Goal: Task Accomplishment & Management: Complete application form

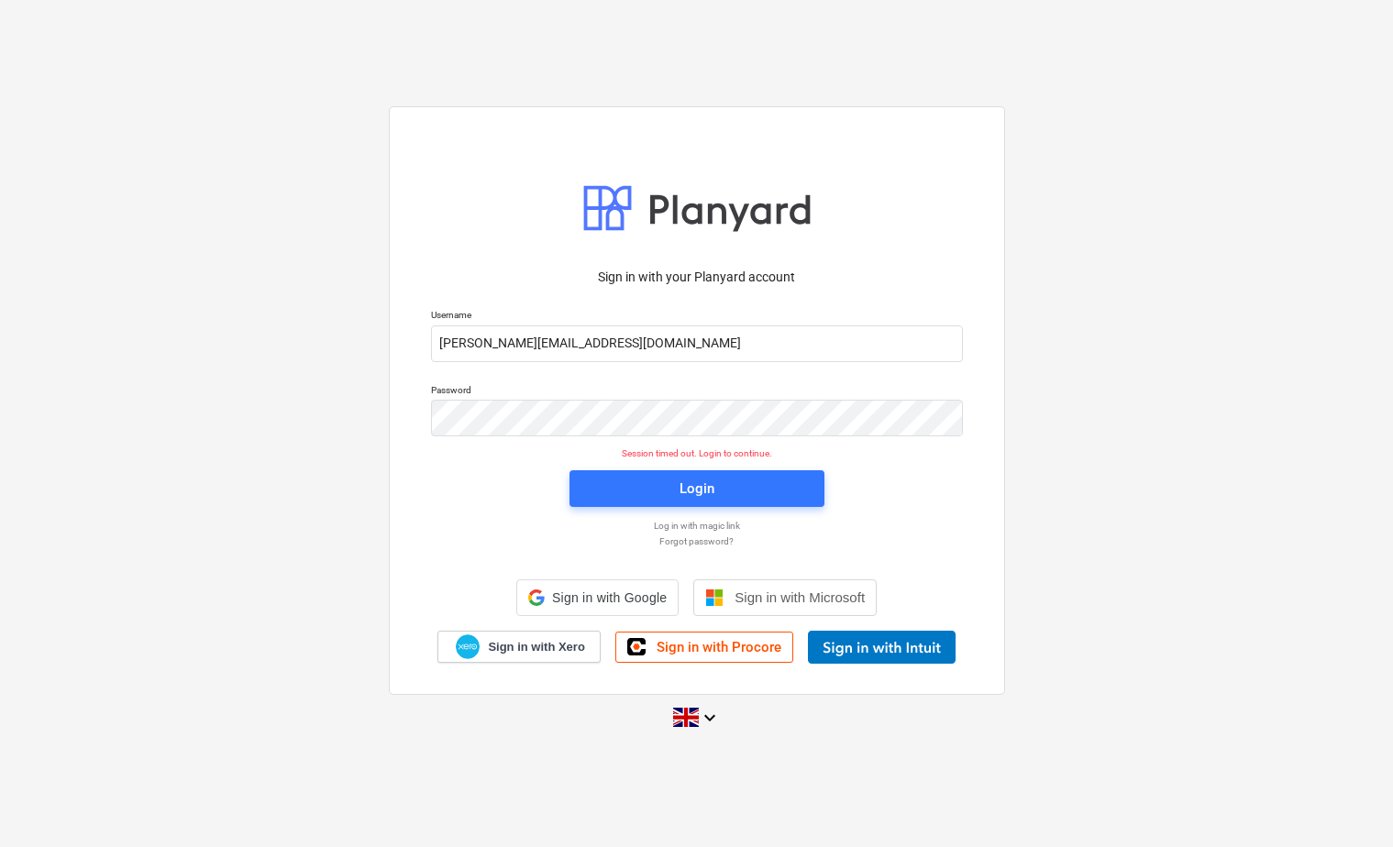
scroll to position [17, 0]
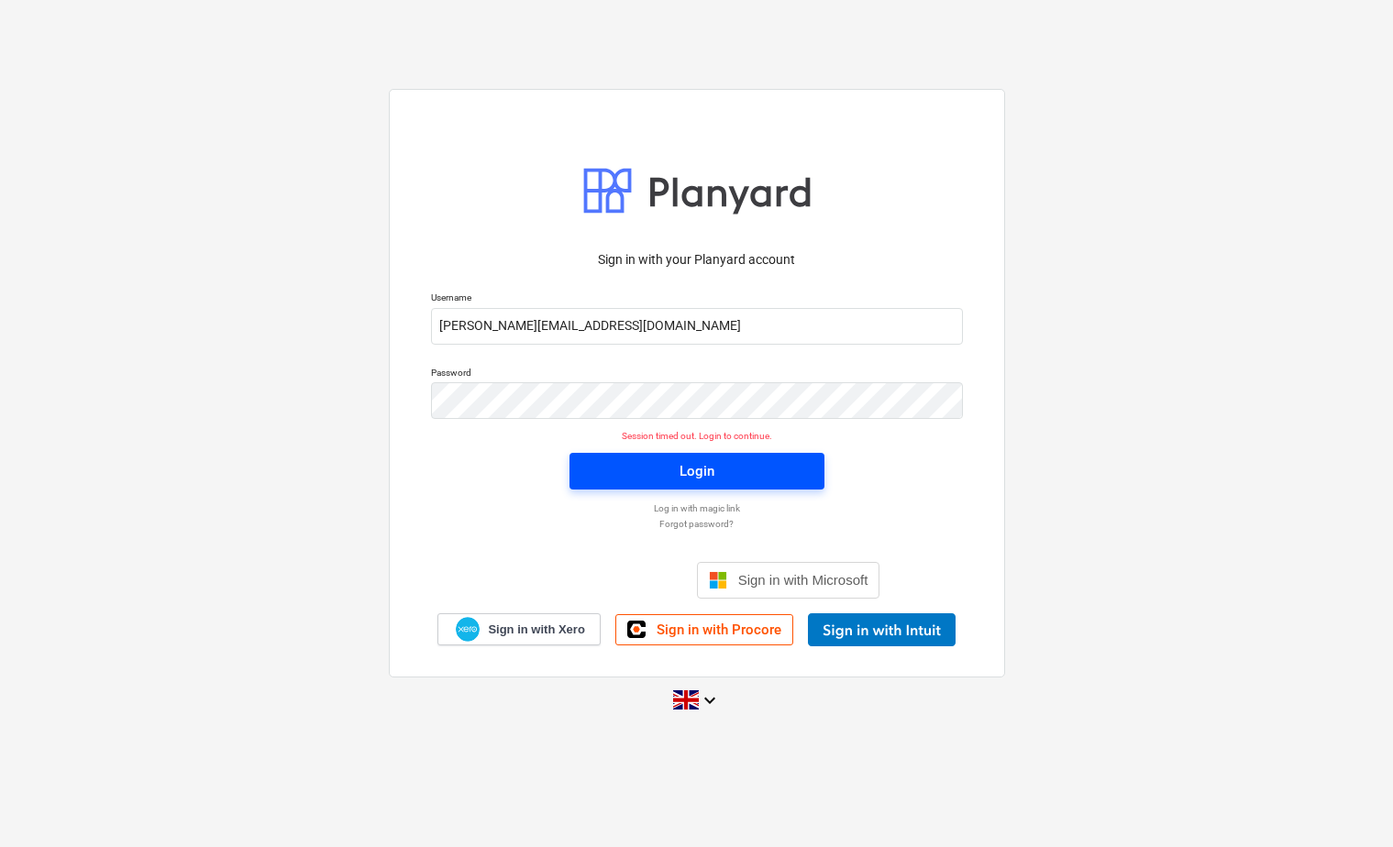
click at [753, 480] on span "Login" at bounding box center [696, 471] width 211 height 24
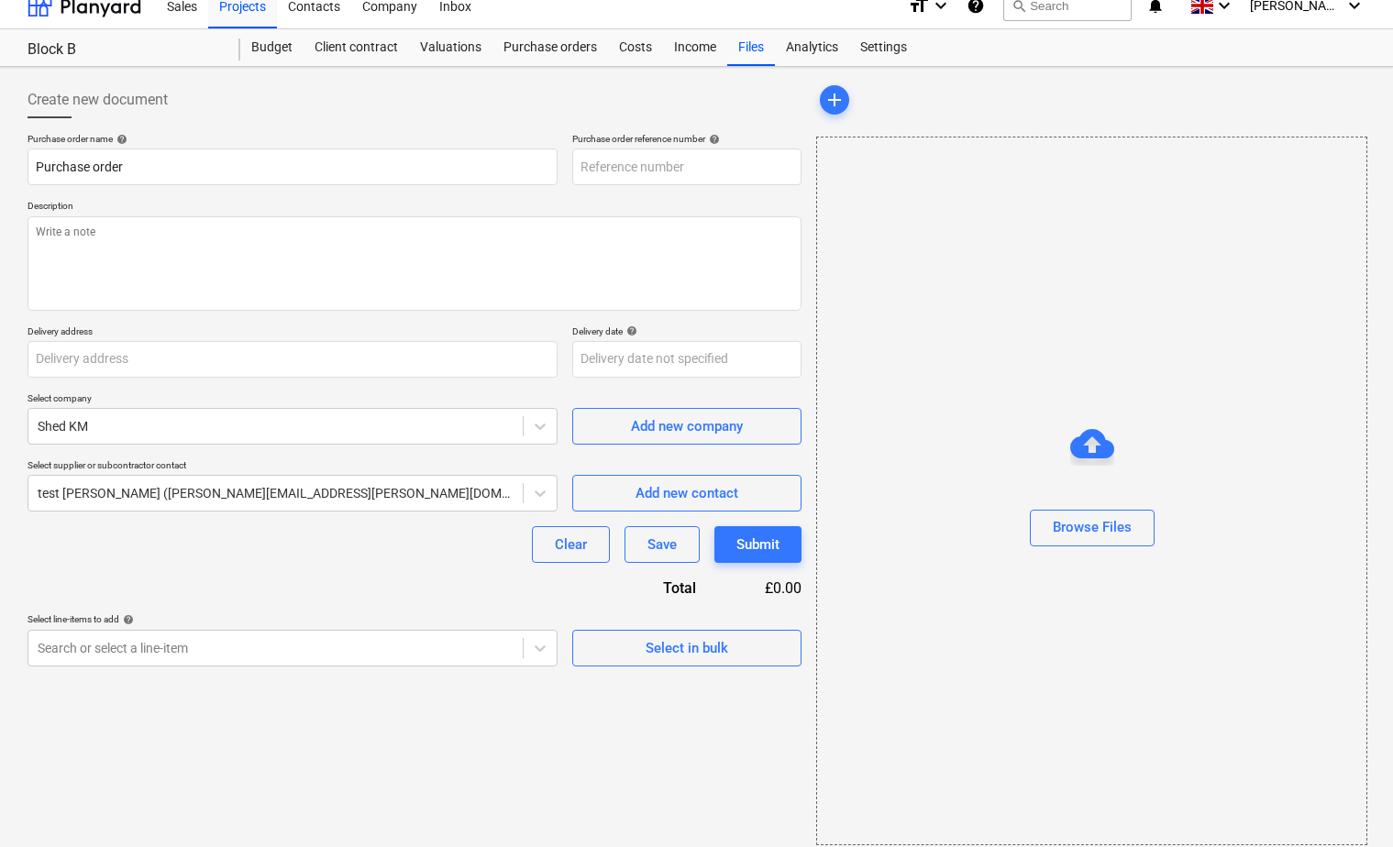
type input "1001-PO-001"
type input "[GEOGRAPHIC_DATA]"
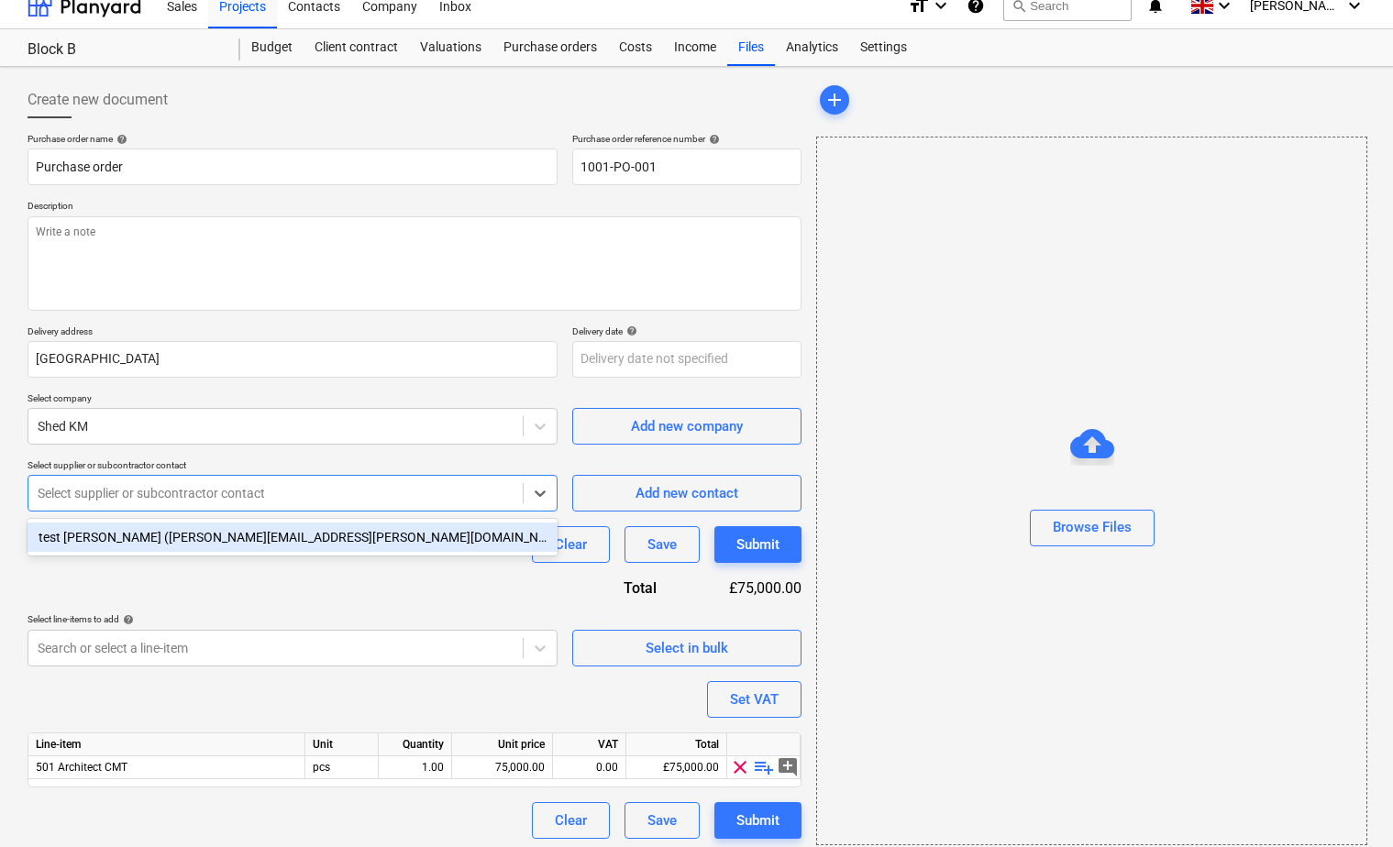
click at [231, 505] on div "Select supplier or subcontractor contact" at bounding box center [275, 493] width 494 height 26
click at [237, 495] on div at bounding box center [276, 493] width 476 height 18
drag, startPoint x: 360, startPoint y: 504, endPoint x: 379, endPoint y: 503, distance: 18.4
click at [369, 503] on div "Select supplier or subcontractor contact" at bounding box center [275, 493] width 494 height 26
click at [637, 501] on div "Add new contact" at bounding box center [686, 493] width 103 height 24
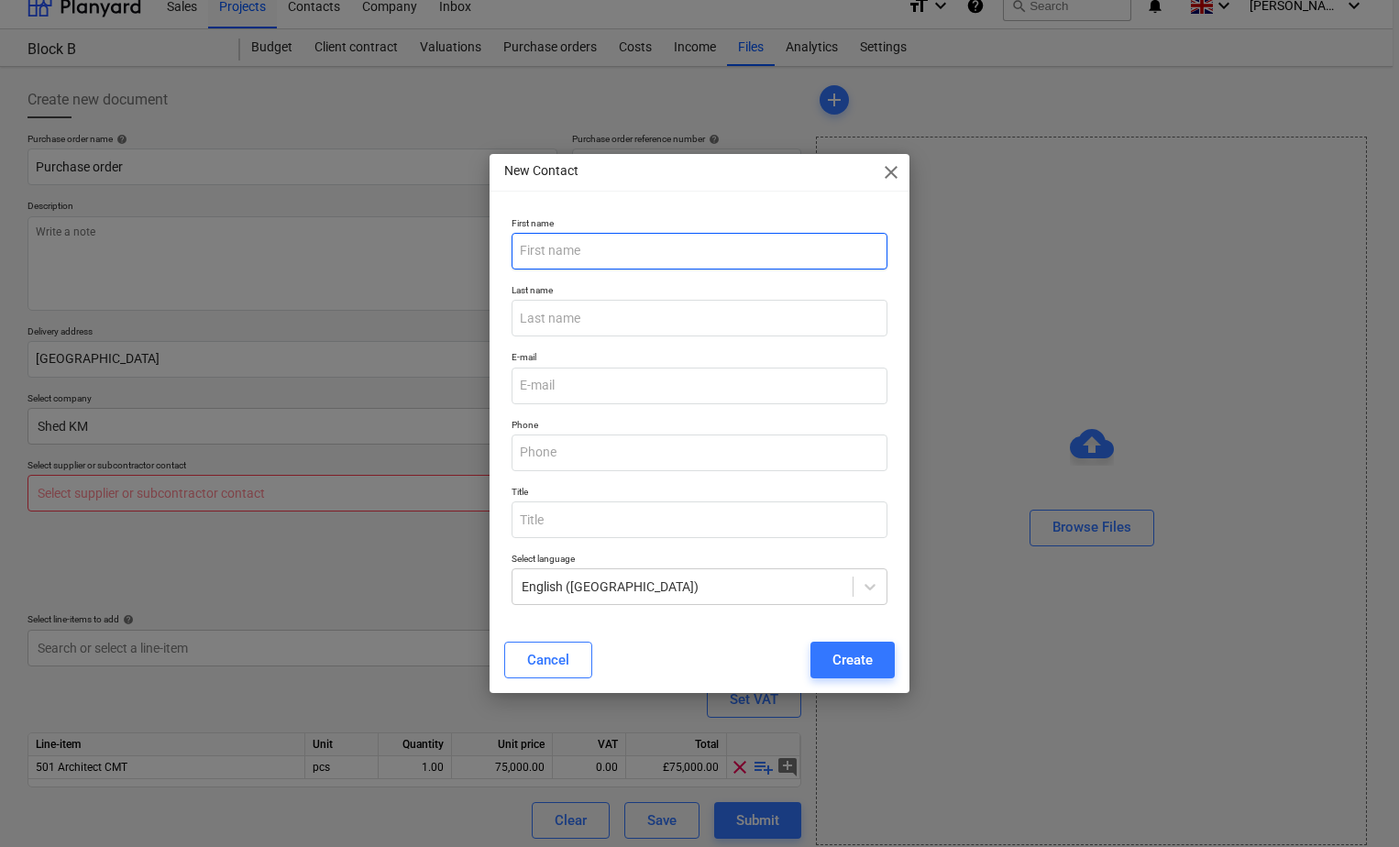
click at [636, 251] on input "text" at bounding box center [700, 251] width 376 height 37
drag, startPoint x: 573, startPoint y: 249, endPoint x: 485, endPoint y: 243, distance: 88.2
click at [485, 243] on div "New Contact close First name sHED km Last name E-mail Phone Title Select langua…" at bounding box center [699, 423] width 1399 height 847
type input "Shed KM"
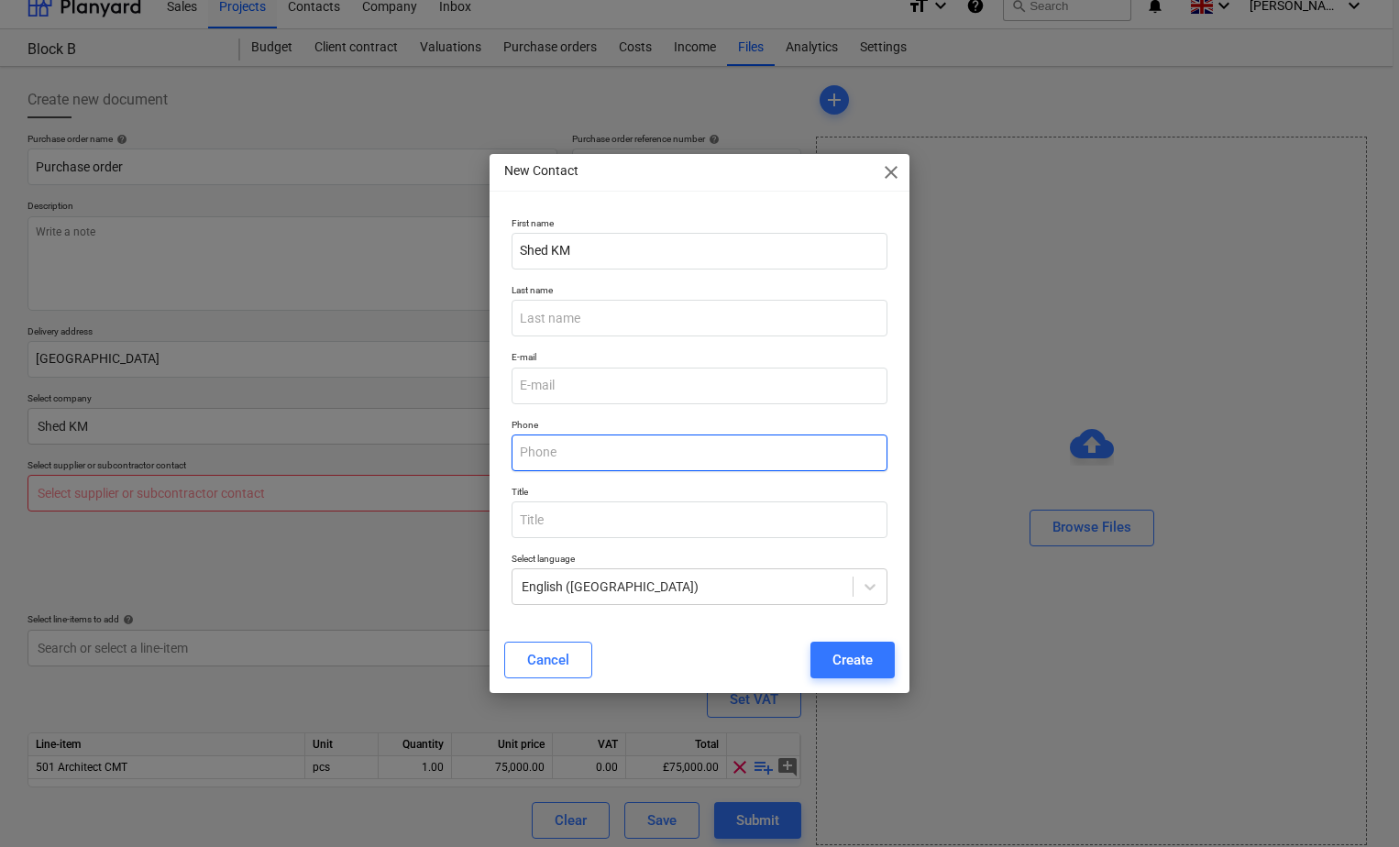
click at [601, 456] on input "text" at bounding box center [700, 453] width 376 height 37
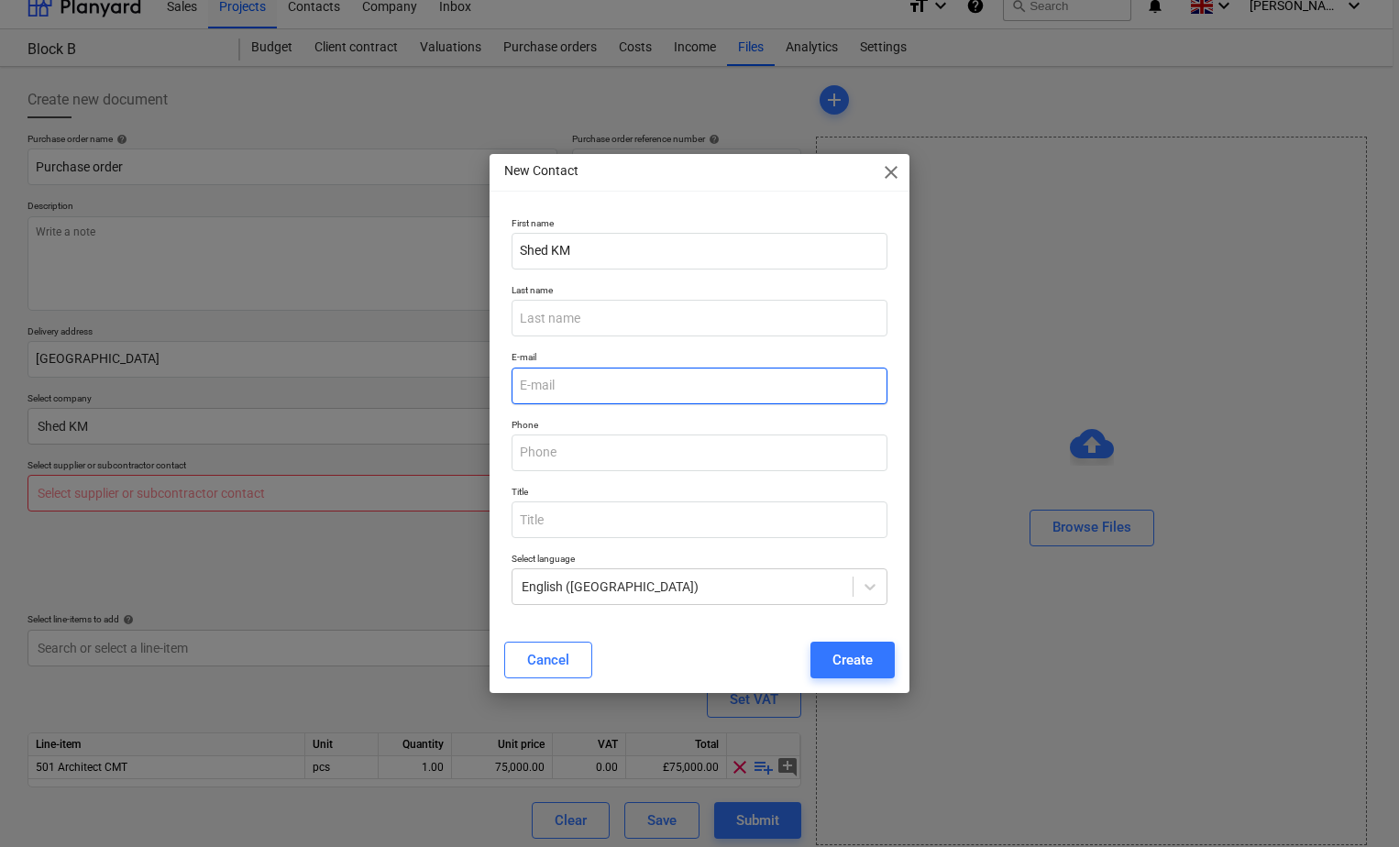
click at [602, 383] on input "email" at bounding box center [700, 386] width 376 height 37
type input "[EMAIL_ADDRESS][DOMAIN_NAME]"
click at [845, 656] on div "Create" at bounding box center [852, 660] width 40 height 24
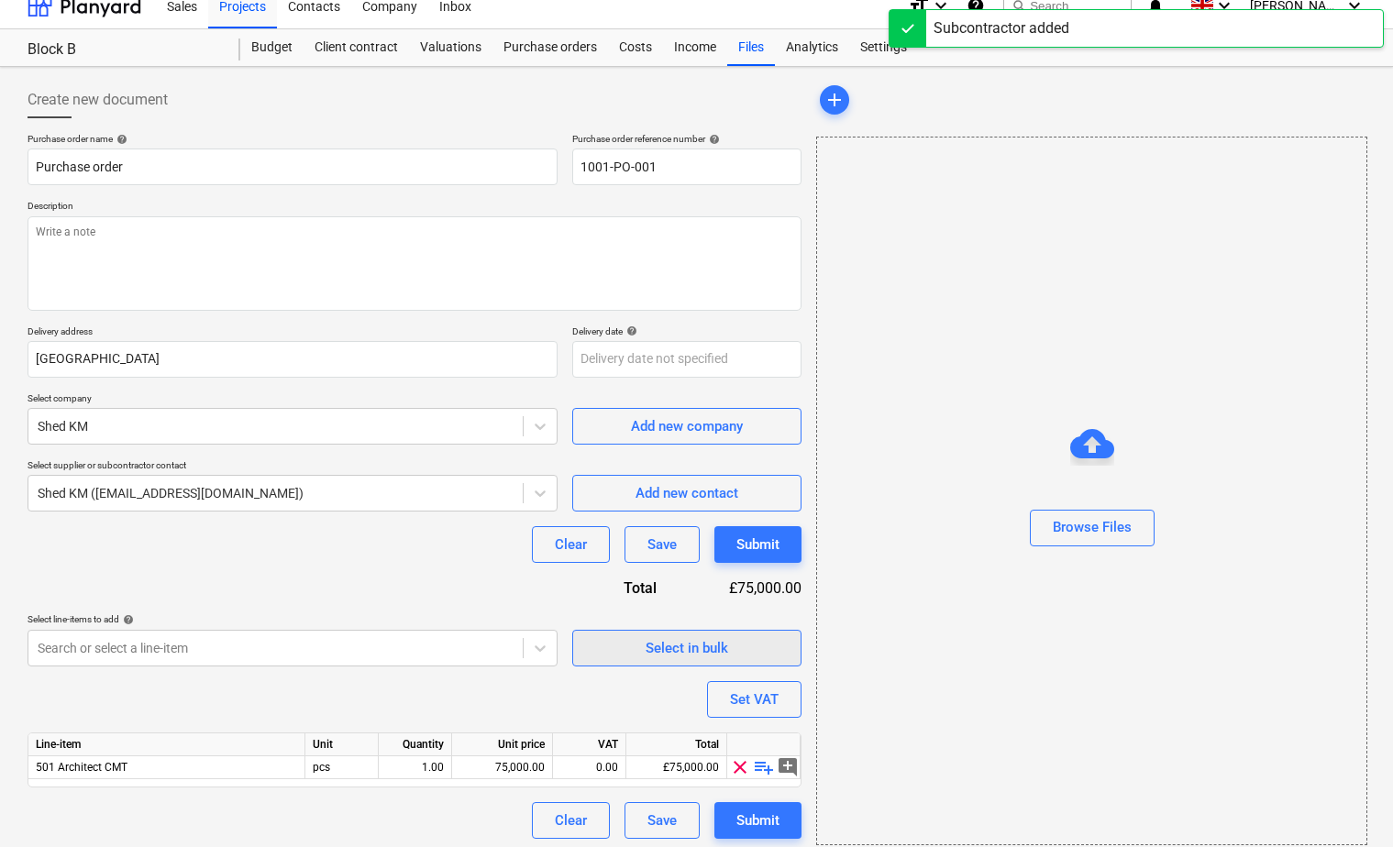
scroll to position [30, 0]
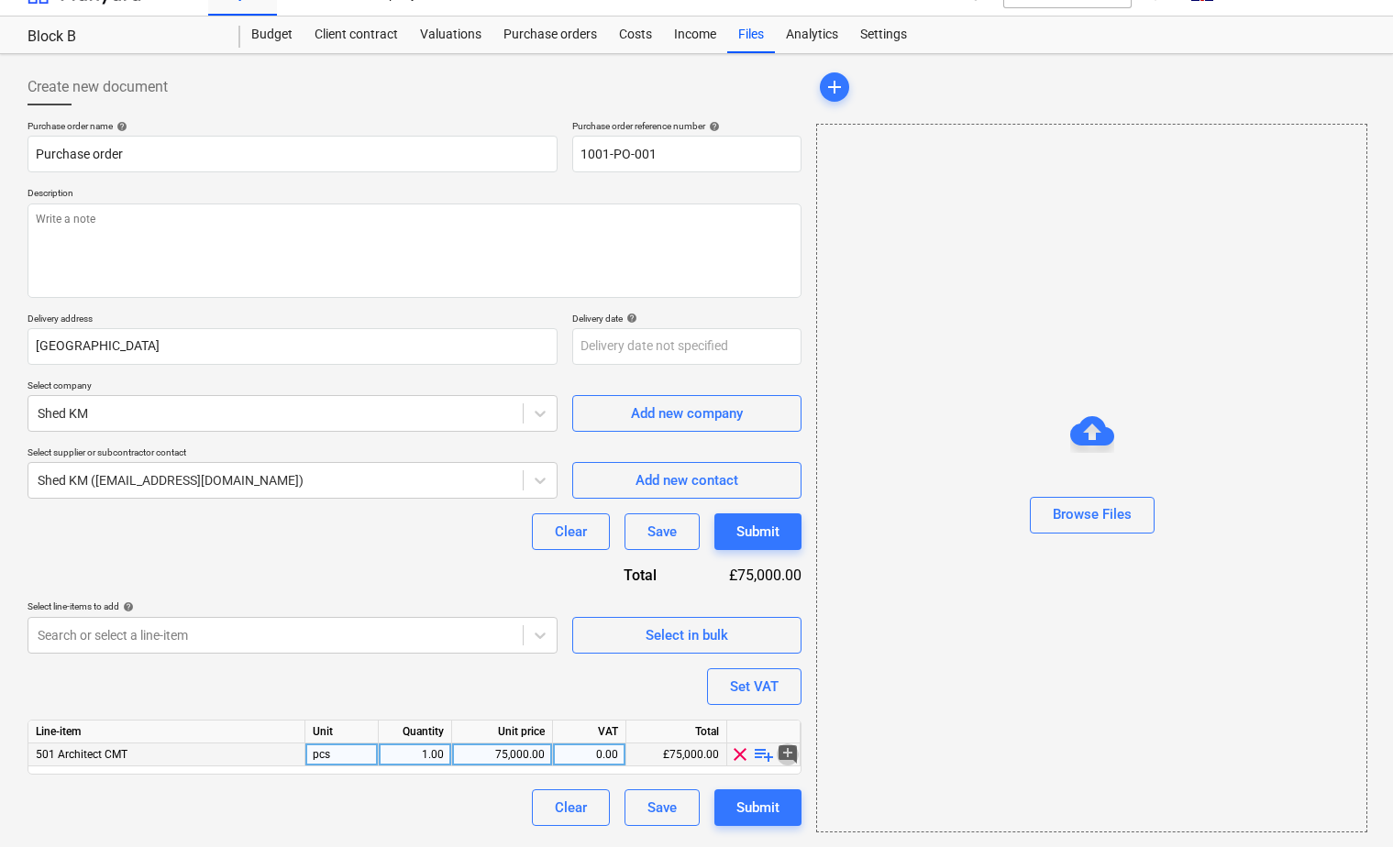
click at [792, 752] on span "add_comment" at bounding box center [788, 755] width 22 height 22
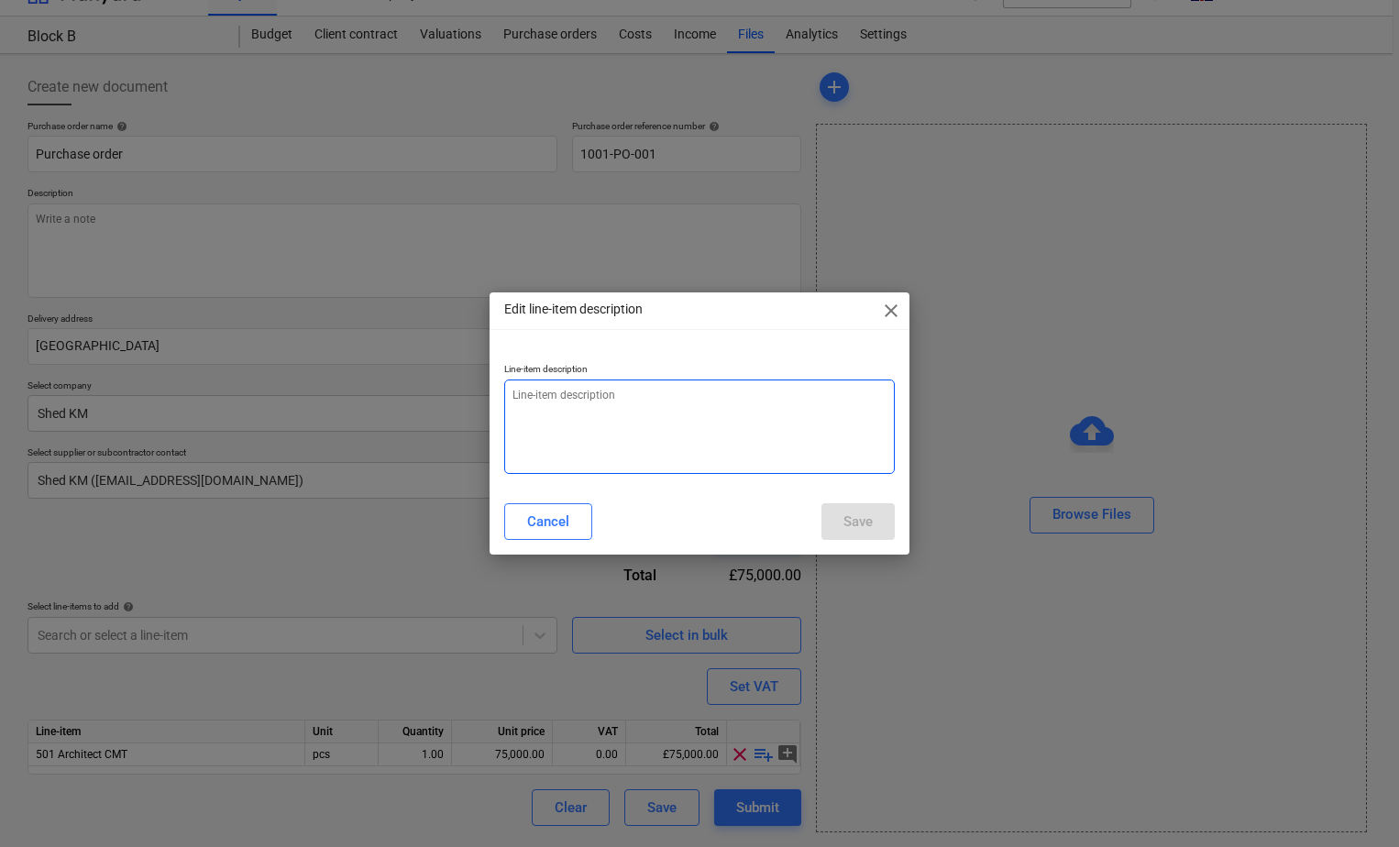
click at [597, 402] on textarea at bounding box center [699, 427] width 391 height 94
click at [891, 308] on span "close" at bounding box center [891, 311] width 22 height 22
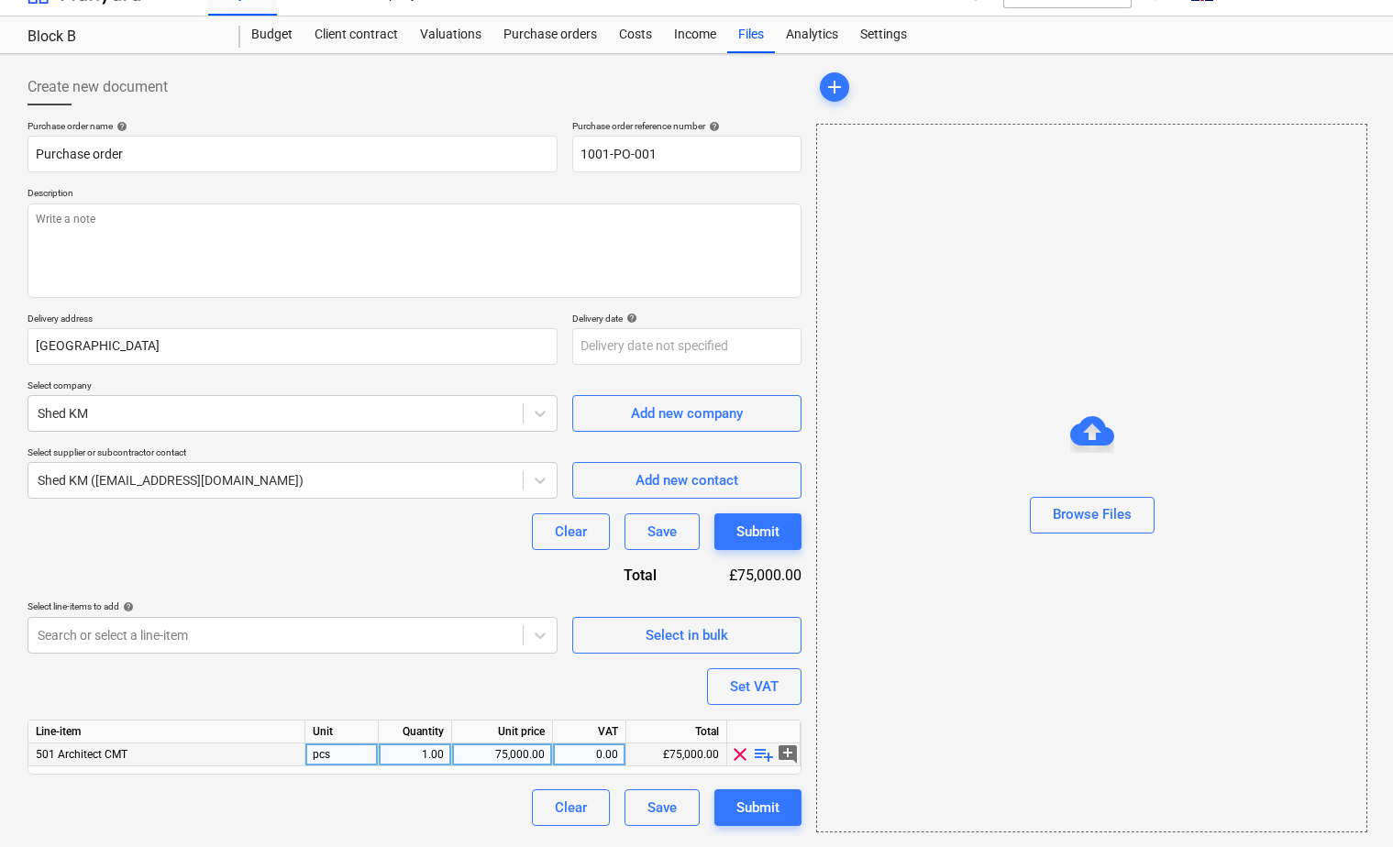
click at [174, 756] on div "501 Architect CMT" at bounding box center [166, 755] width 277 height 23
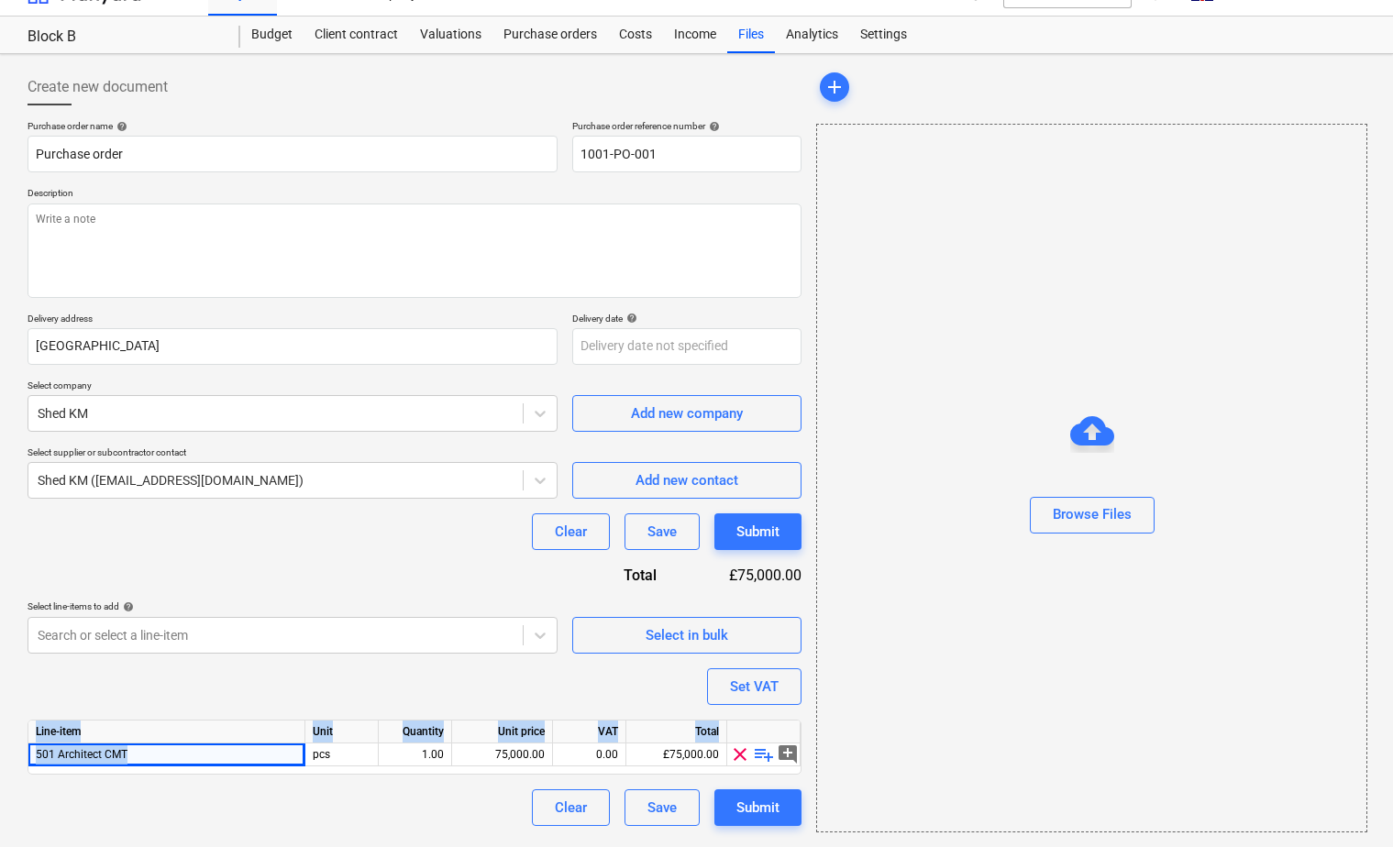
drag, startPoint x: 174, startPoint y: 756, endPoint x: 13, endPoint y: 755, distance: 161.4
click at [13, 755] on div "Create new document Purchase order name help Purchase order Purchase order refe…" at bounding box center [696, 450] width 1393 height 793
click at [395, 673] on div "Purchase order name help Purchase order Purchase order reference number help 10…" at bounding box center [415, 473] width 774 height 706
click at [652, 809] on div "Save" at bounding box center [661, 808] width 29 height 24
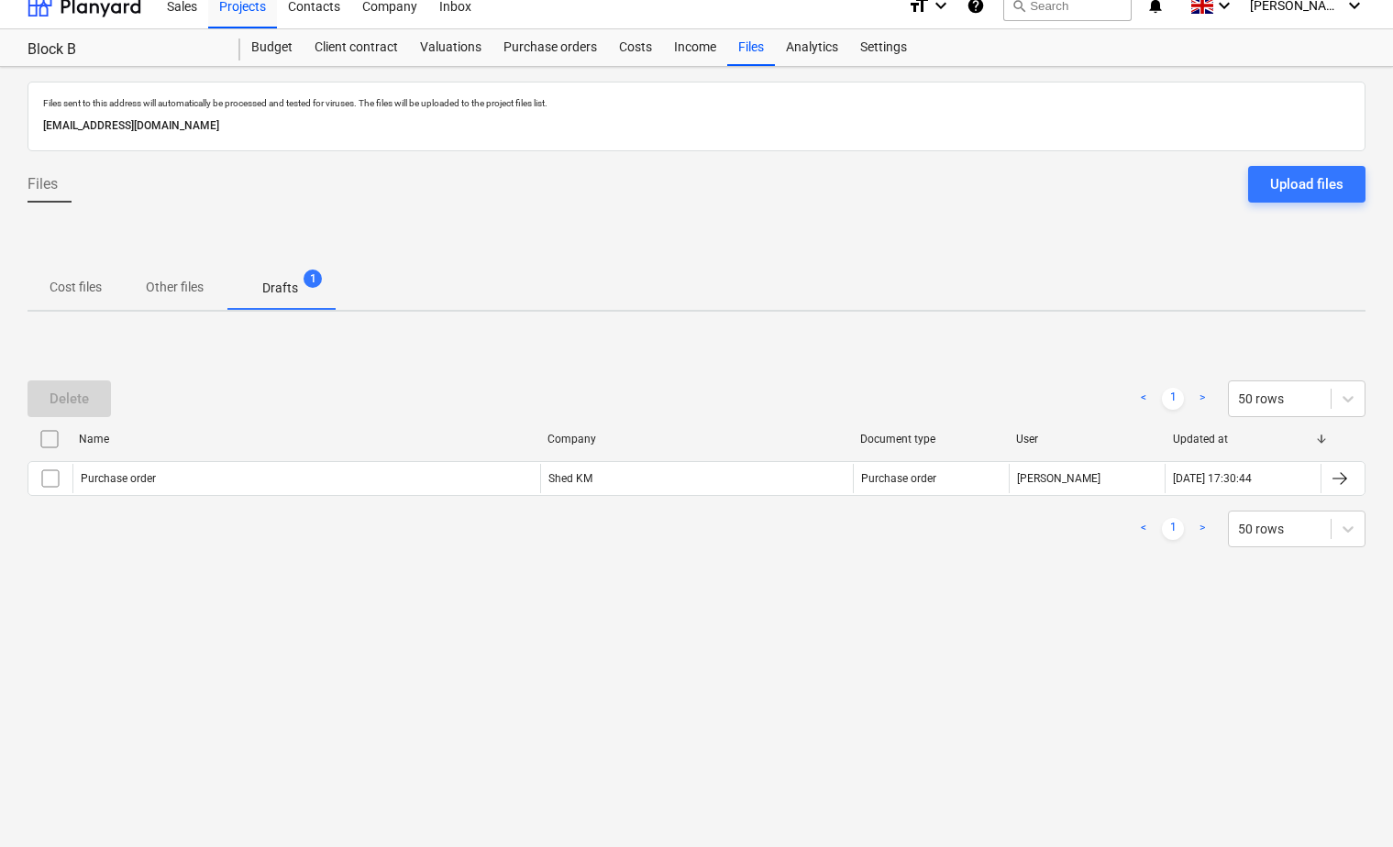
scroll to position [17, 0]
drag, startPoint x: 787, startPoint y: 701, endPoint x: 784, endPoint y: 715, distance: 14.0
click at [787, 701] on div "Files sent to this address will automatically be processed and tested for virus…" at bounding box center [696, 448] width 1393 height 763
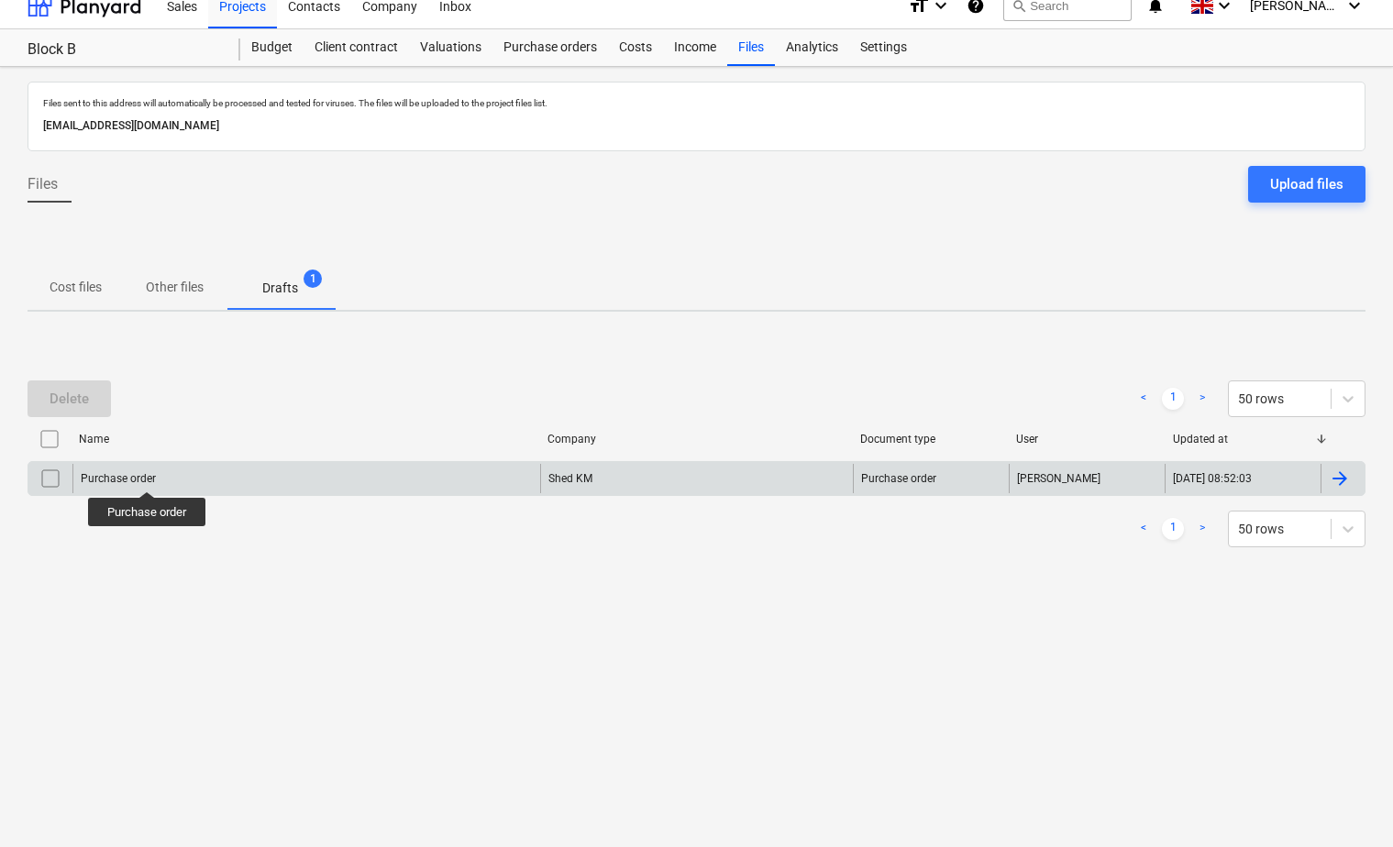
click at [148, 475] on div "Purchase order" at bounding box center [118, 478] width 75 height 13
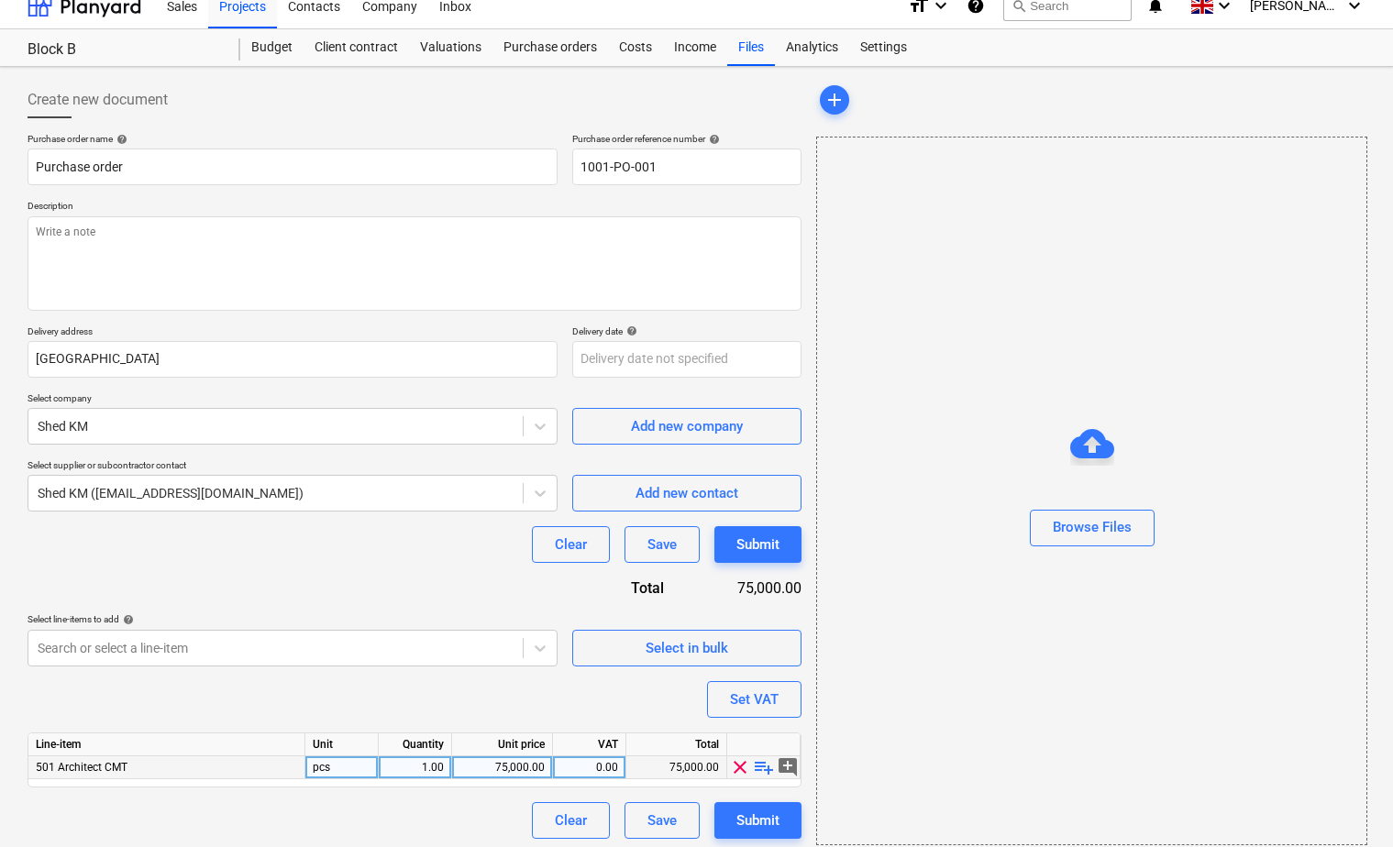
click at [249, 764] on div "501 Architect CMT" at bounding box center [166, 767] width 277 height 23
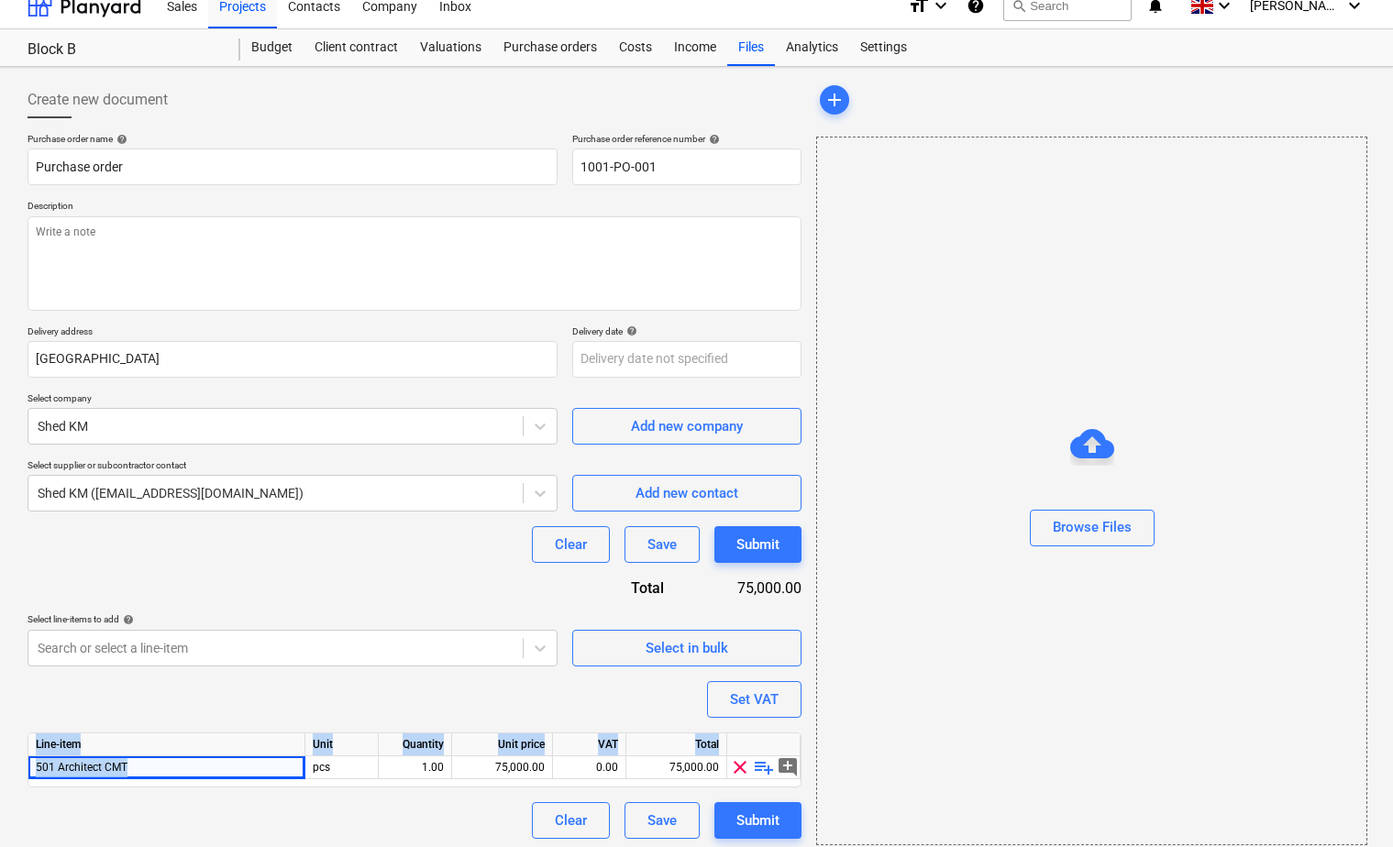
drag, startPoint x: 195, startPoint y: 773, endPoint x: 14, endPoint y: 777, distance: 181.6
click at [14, 777] on div "Create new document Purchase order name help Purchase order Purchase order refe…" at bounding box center [696, 463] width 1393 height 793
drag, startPoint x: 14, startPoint y: 777, endPoint x: 158, endPoint y: 773, distance: 144.0
click at [185, 769] on div "501 Architect CMT" at bounding box center [166, 767] width 277 height 23
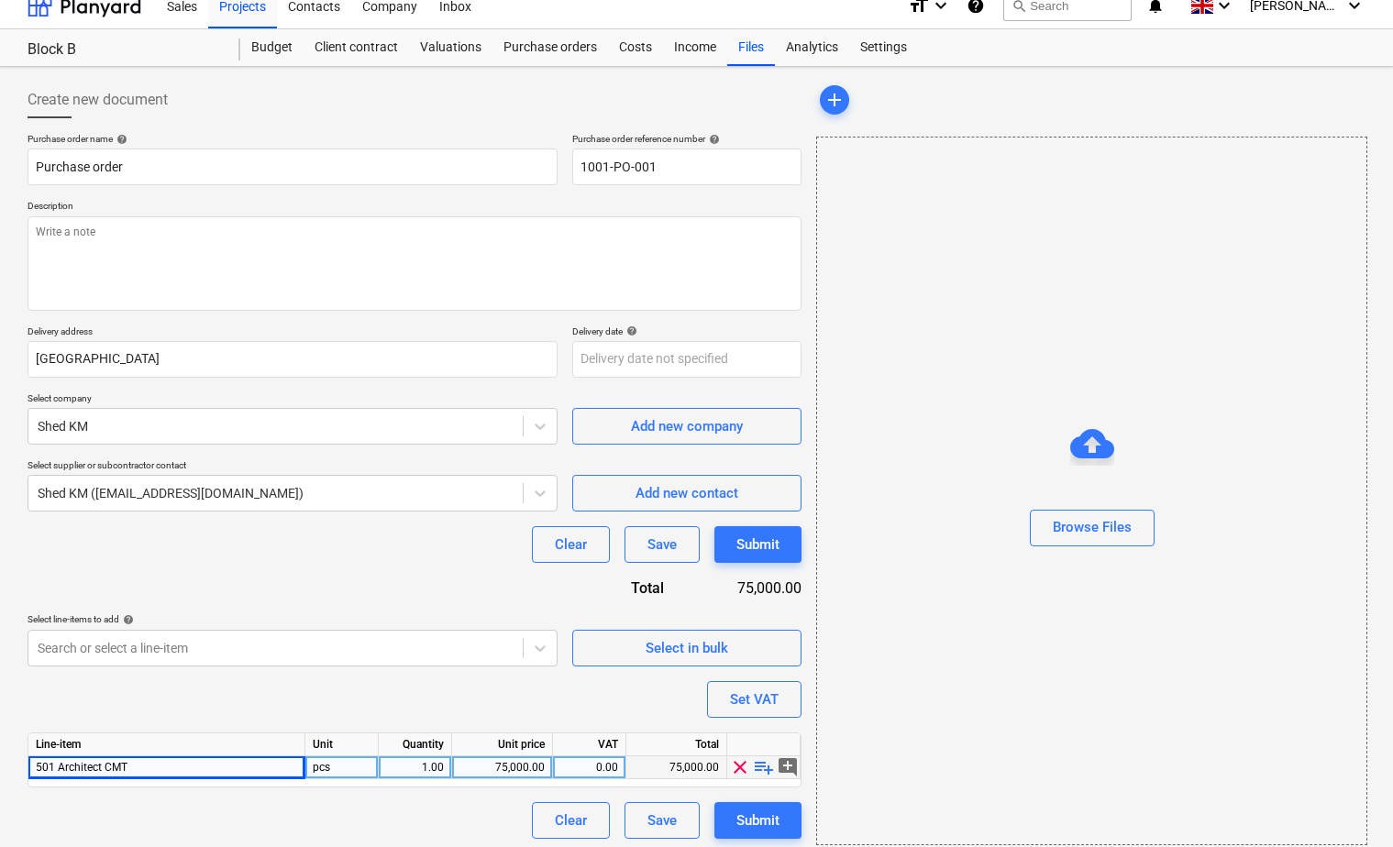
click at [153, 773] on div "501 Architect CMT" at bounding box center [166, 767] width 277 height 23
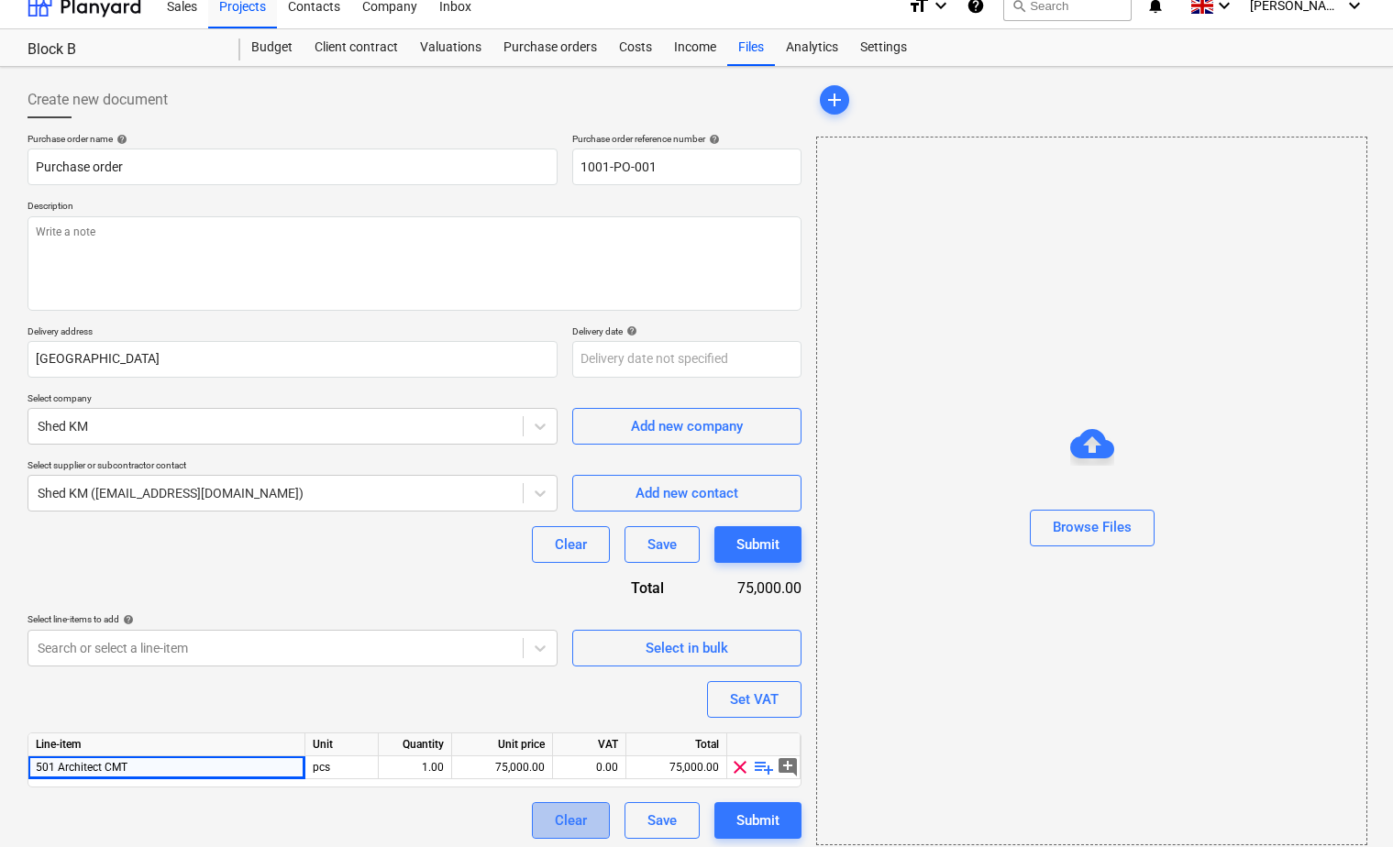
click at [565, 824] on div "Clear" at bounding box center [571, 821] width 32 height 24
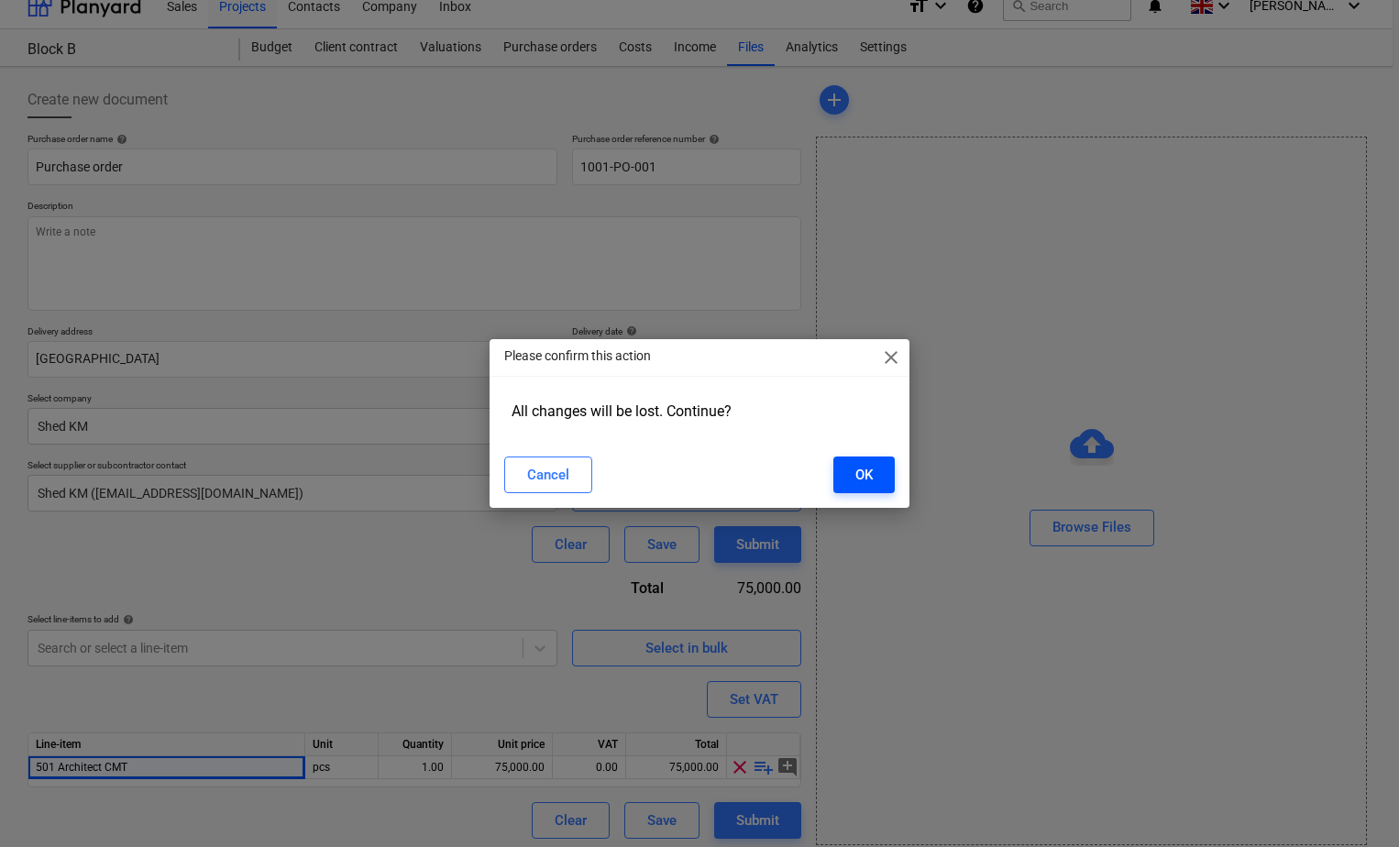
click at [874, 476] on button "OK" at bounding box center [863, 475] width 61 height 37
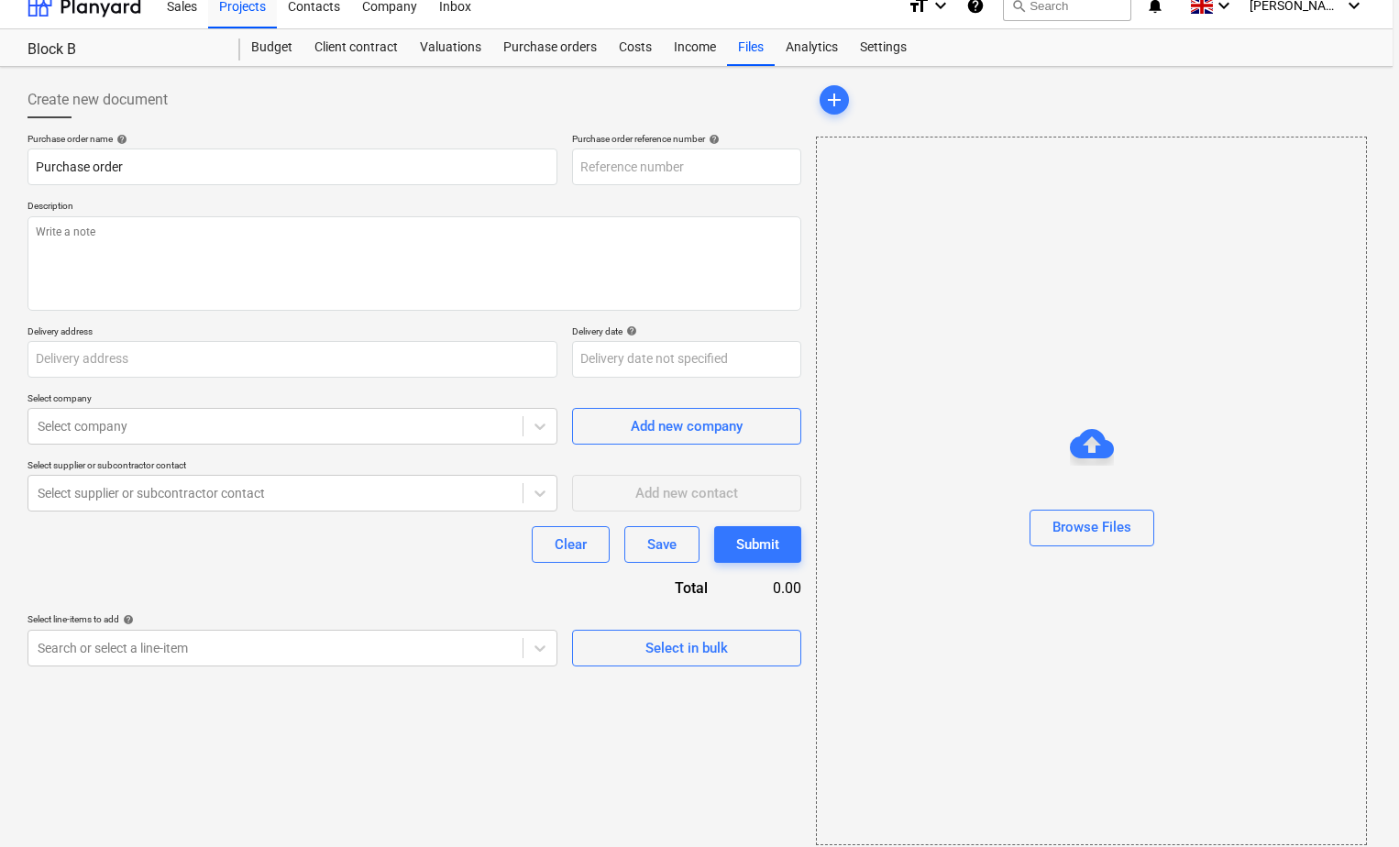
type input "1001-PO-003"
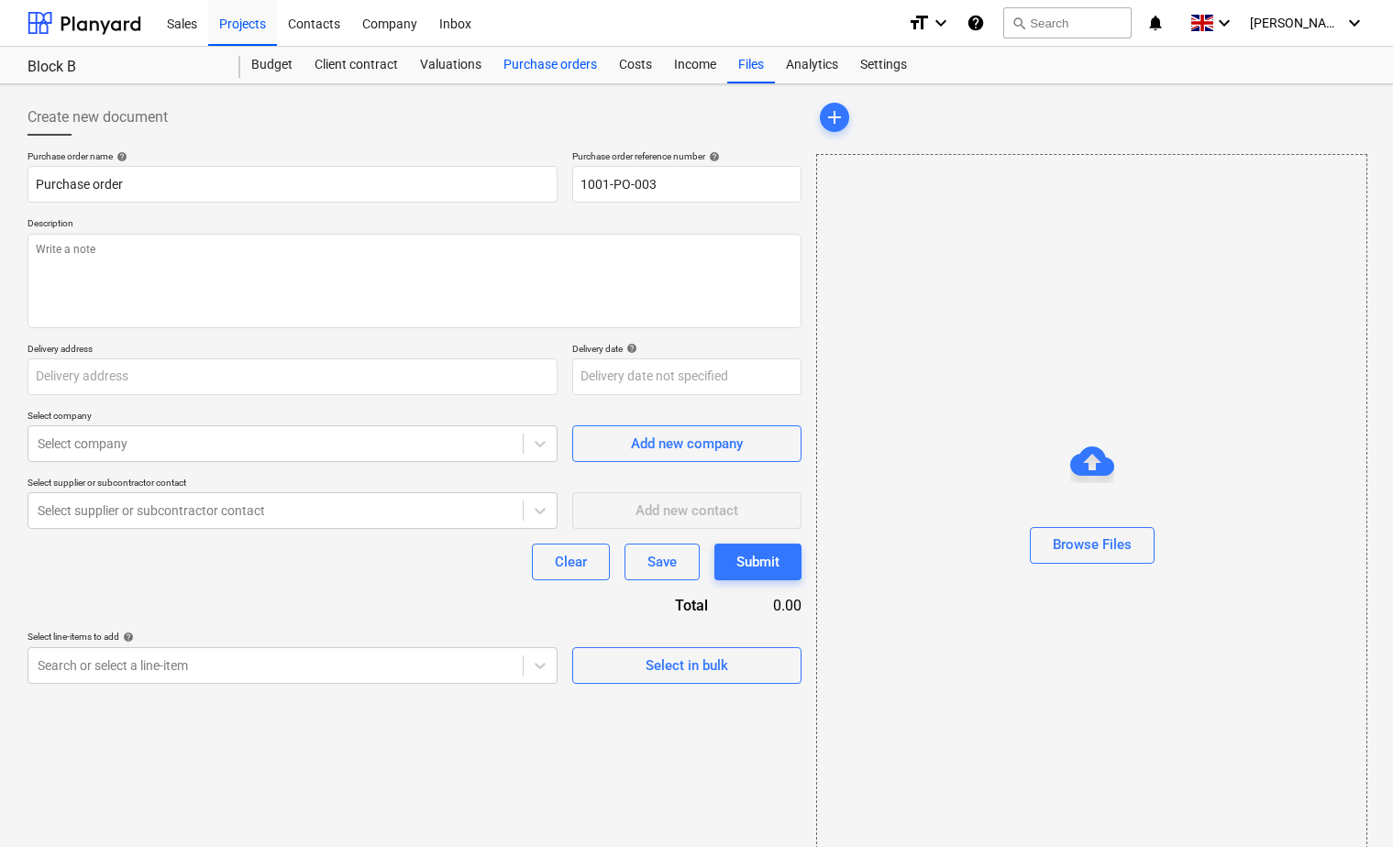
click at [570, 64] on div "Purchase orders" at bounding box center [550, 65] width 116 height 37
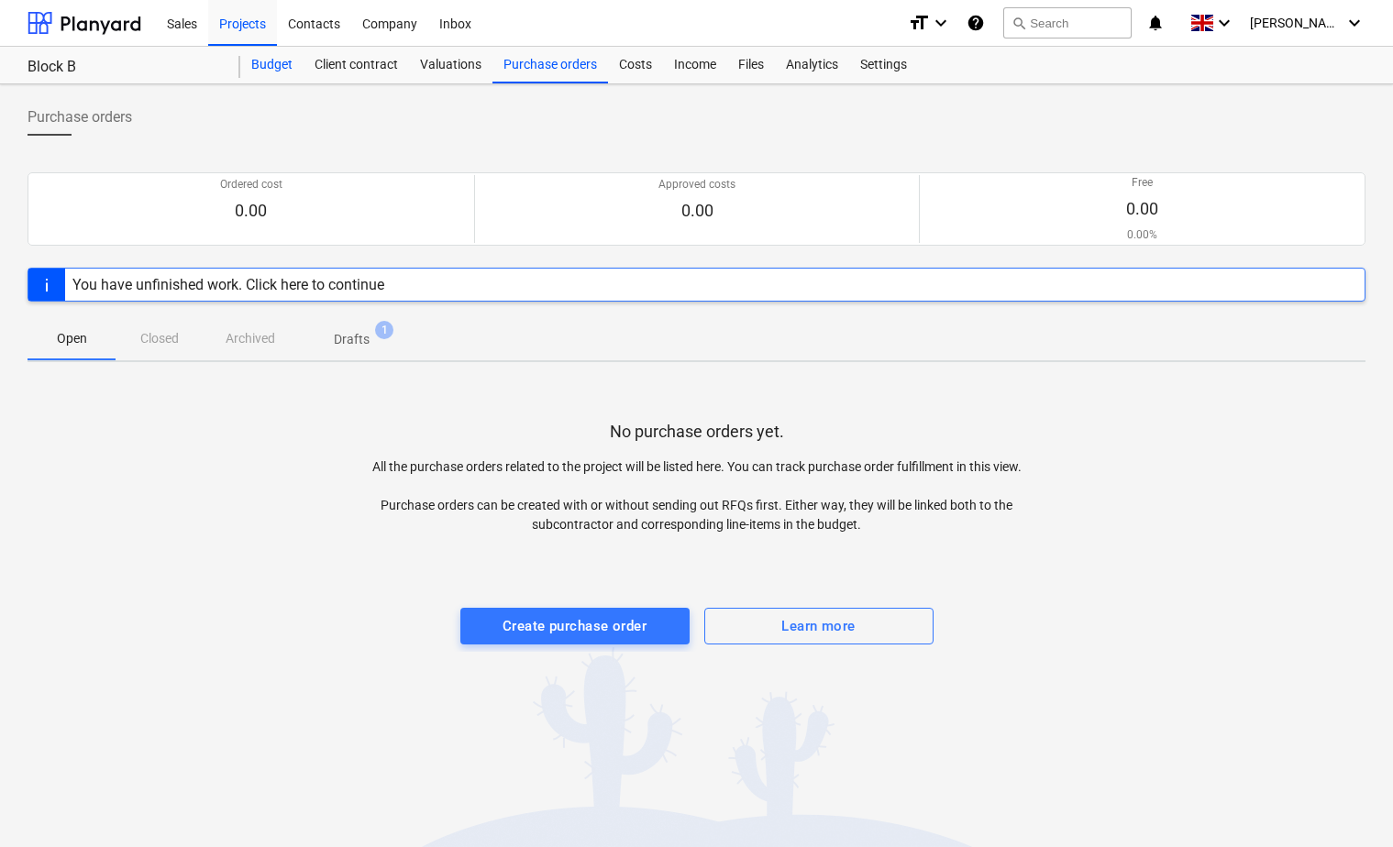
click at [275, 61] on div "Budget" at bounding box center [271, 65] width 63 height 37
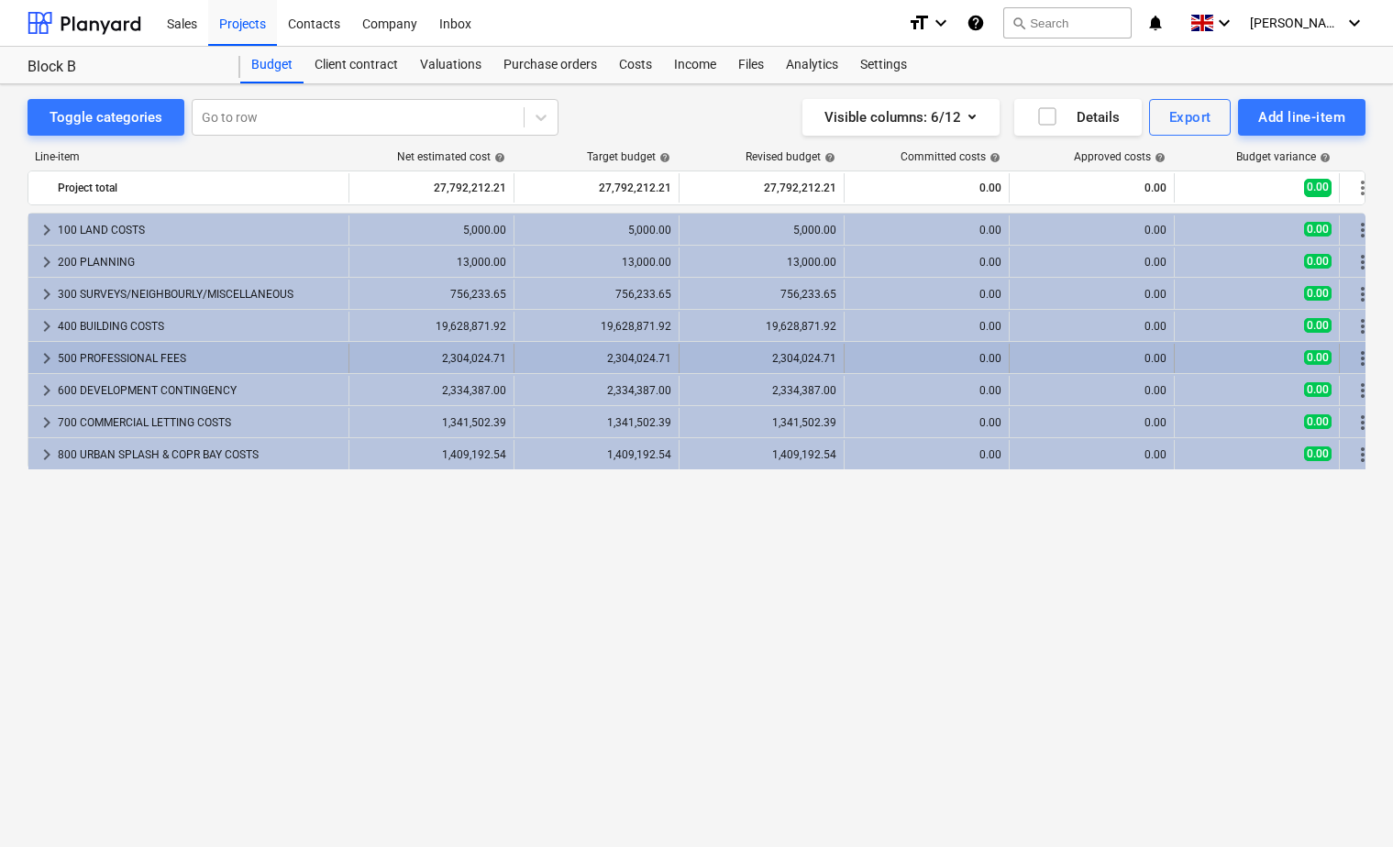
click at [39, 357] on span "keyboard_arrow_right" at bounding box center [47, 358] width 22 height 22
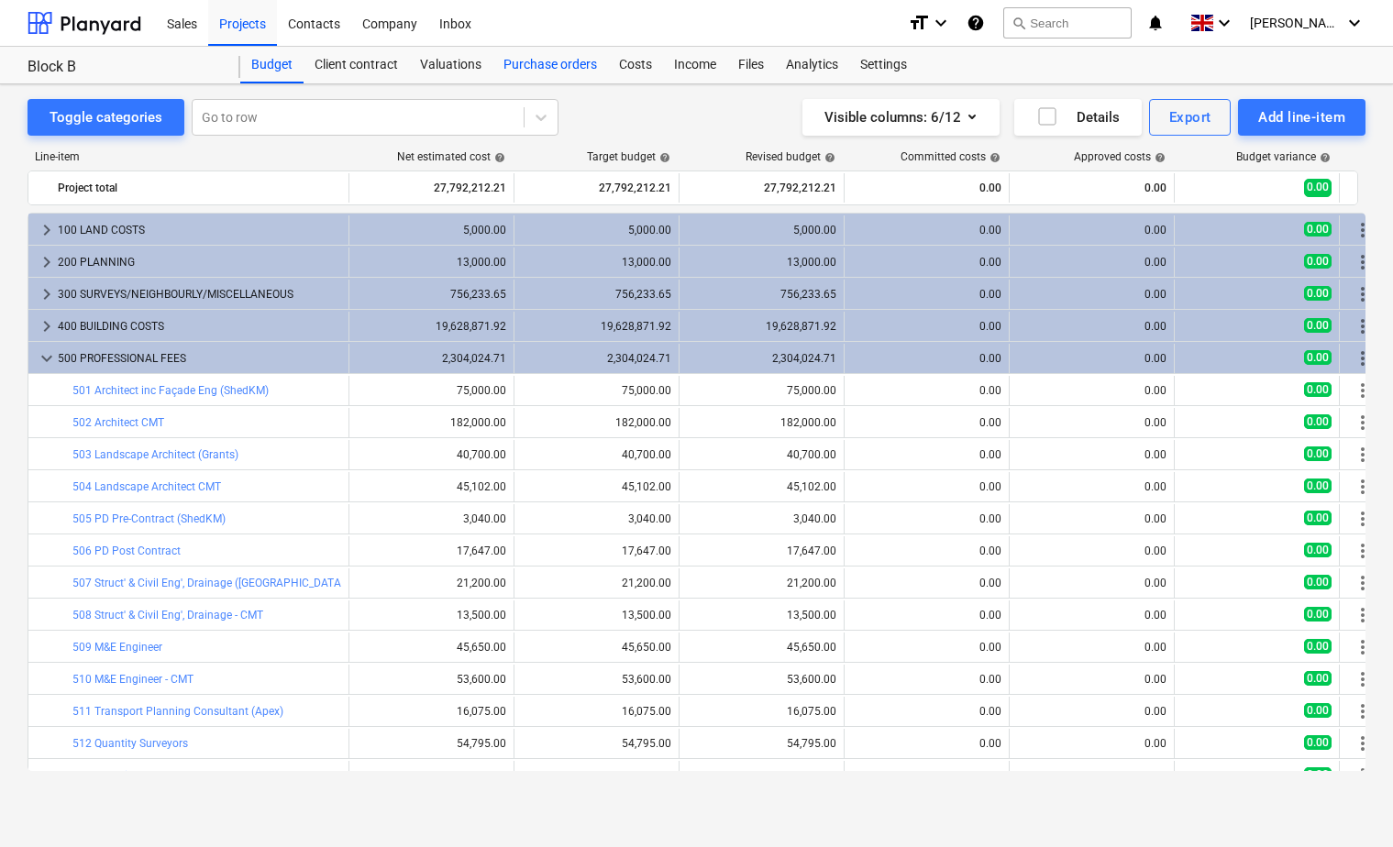
click at [542, 72] on div "Purchase orders" at bounding box center [550, 65] width 116 height 37
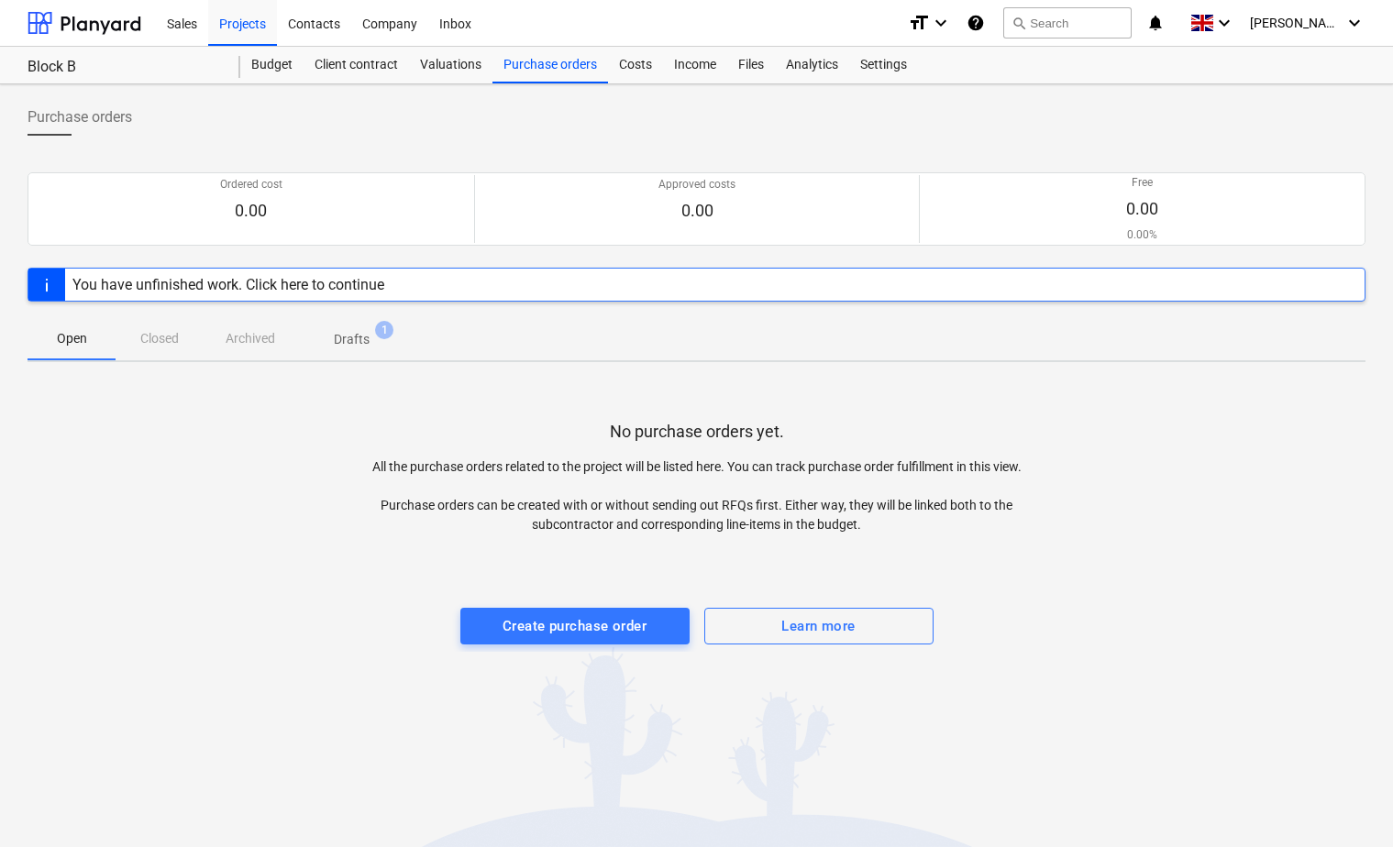
click at [384, 283] on div "You have unfinished work. Click here to continue" at bounding box center [228, 284] width 312 height 17
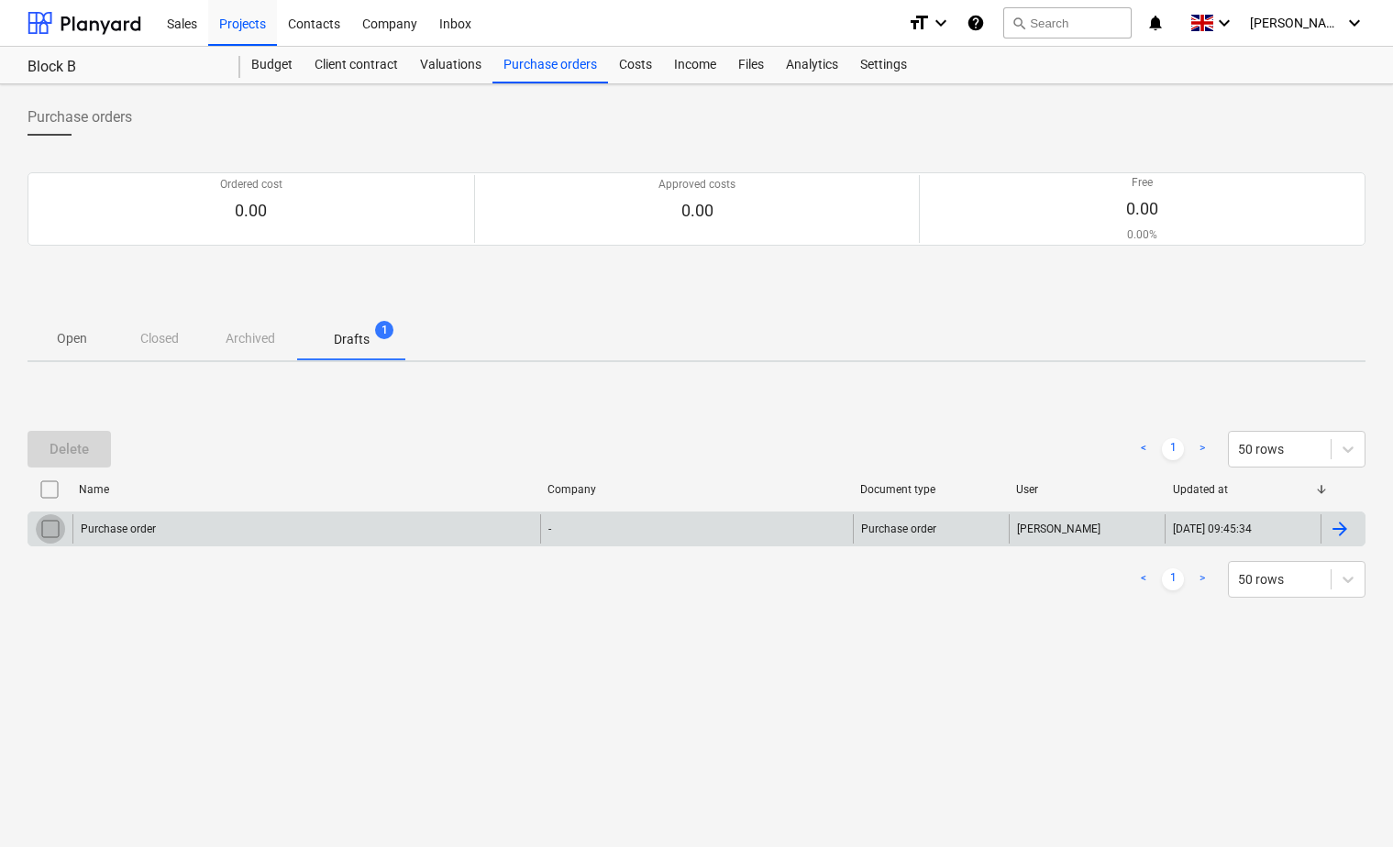
click at [53, 533] on input "checkbox" at bounding box center [50, 528] width 29 height 29
click at [64, 460] on div "Delete" at bounding box center [69, 449] width 39 height 24
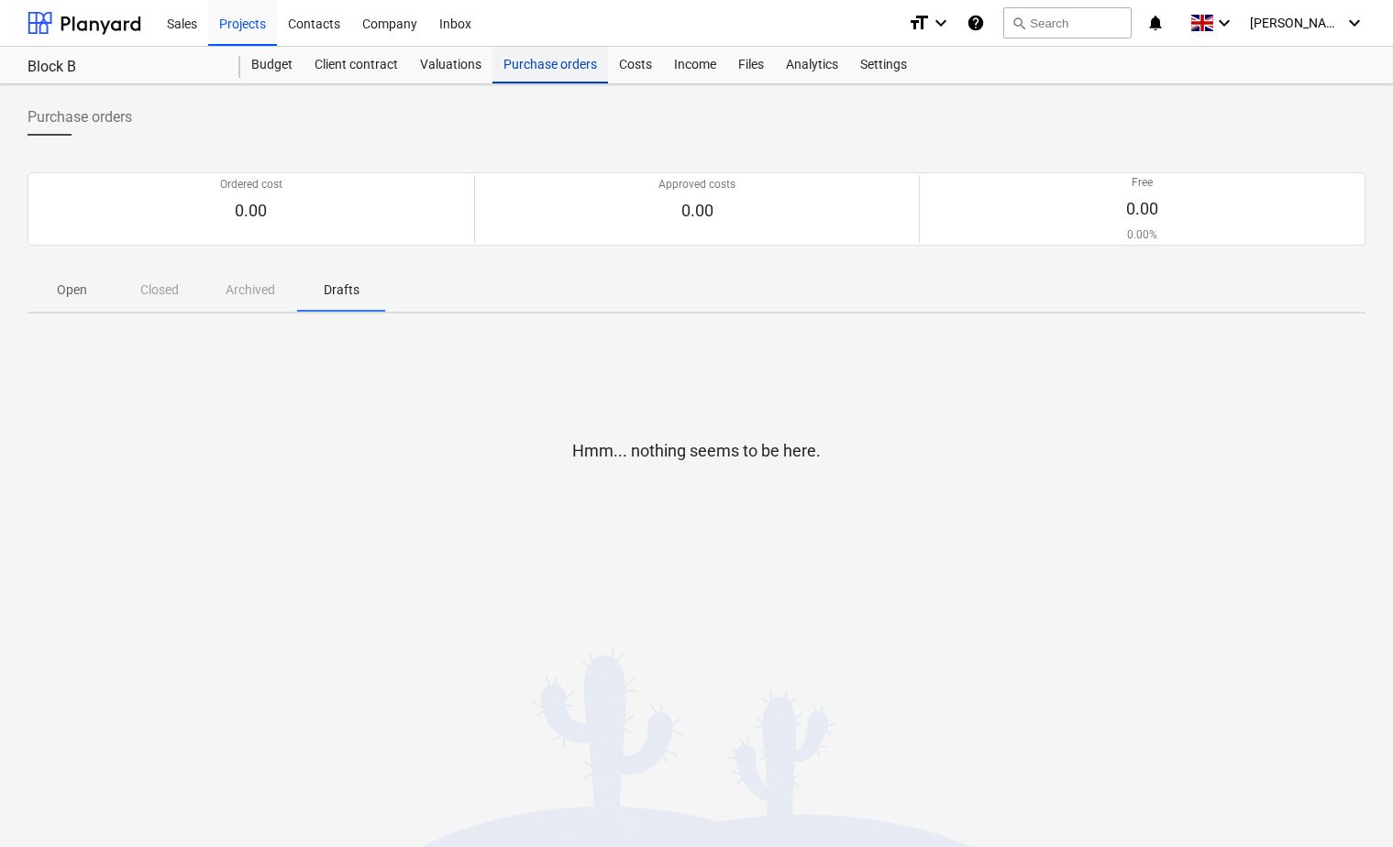
click at [565, 65] on div "Purchase orders" at bounding box center [550, 65] width 116 height 37
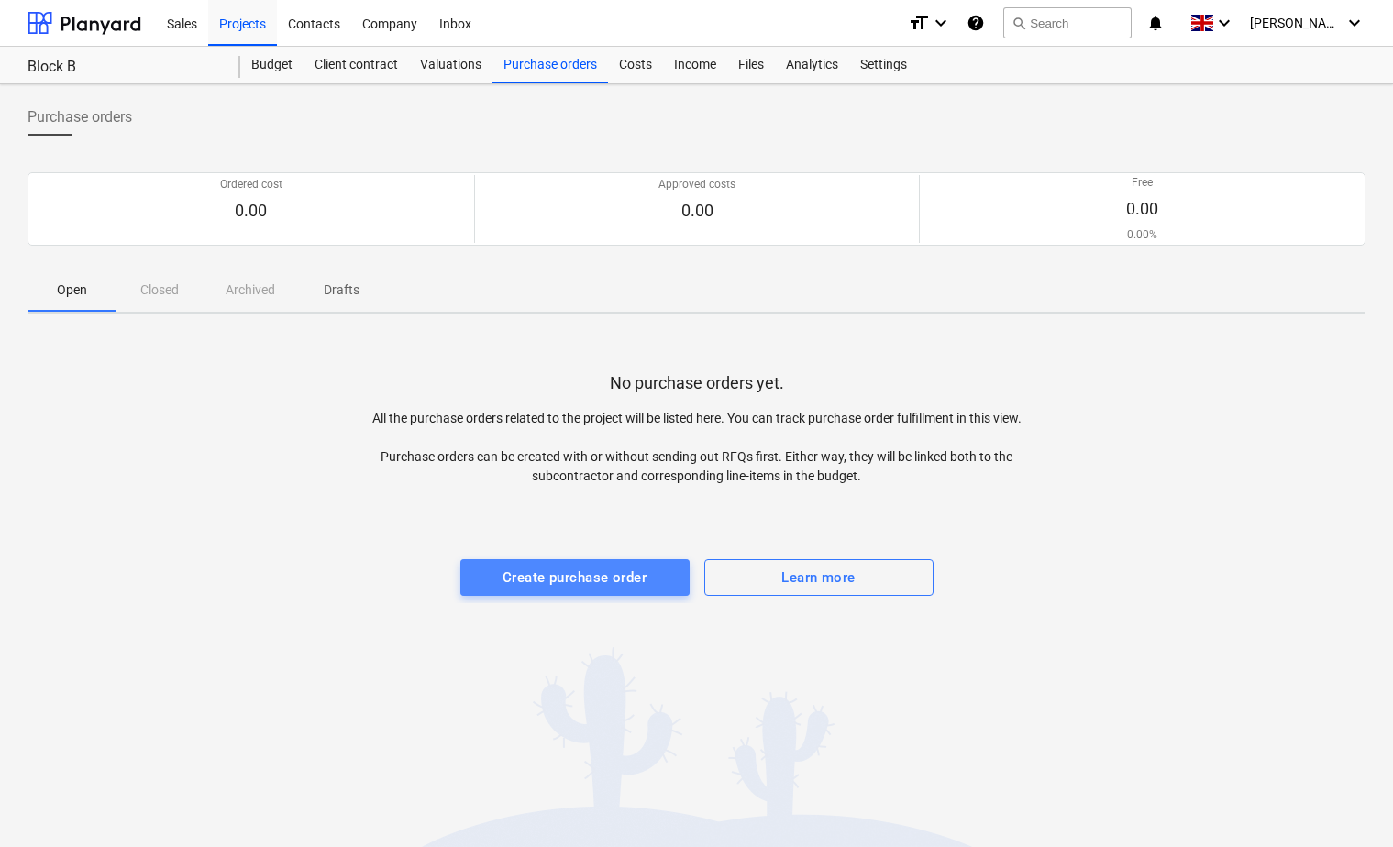
click at [590, 580] on div "Create purchase order" at bounding box center [574, 578] width 144 height 24
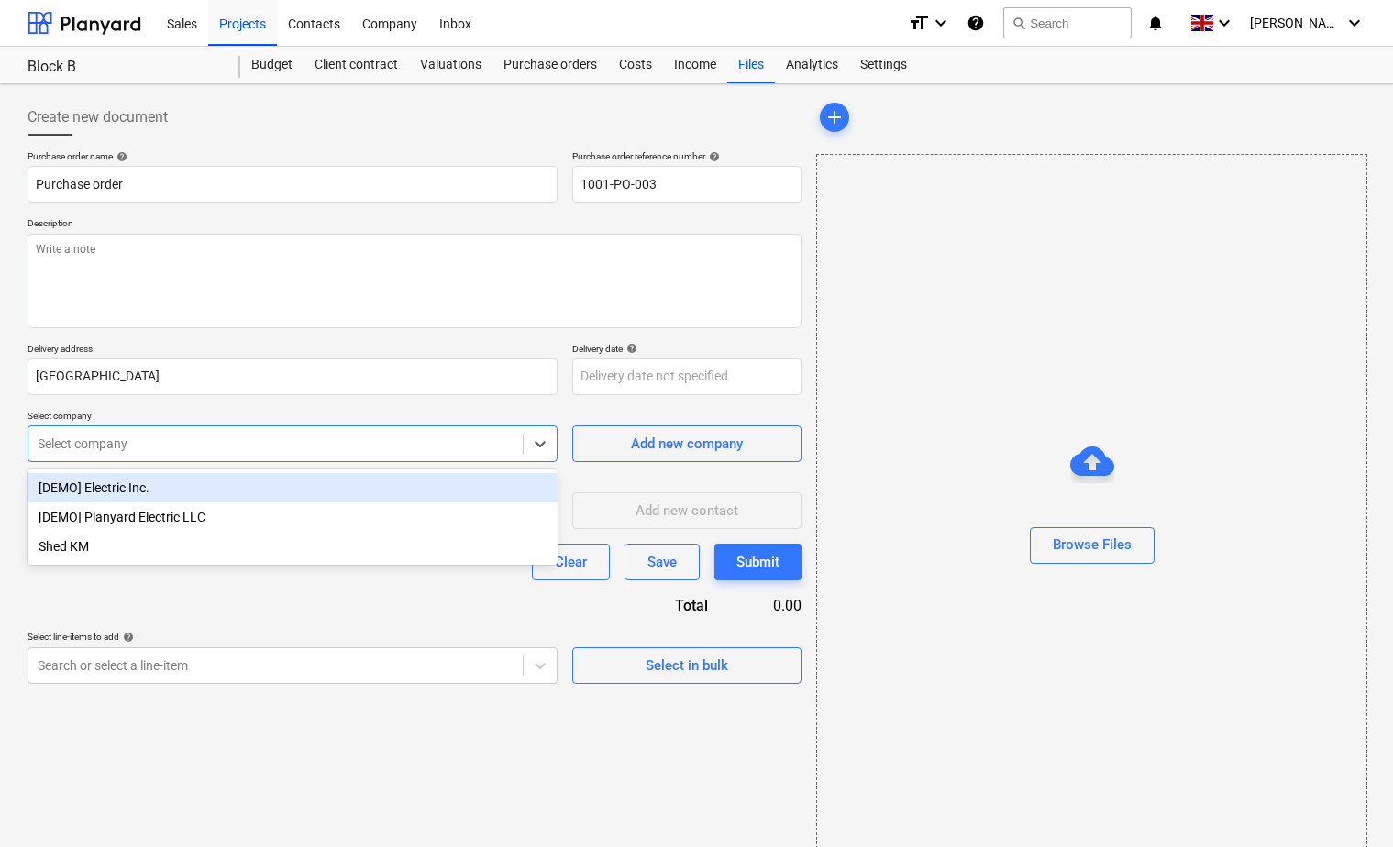
click at [182, 447] on div at bounding box center [276, 444] width 476 height 18
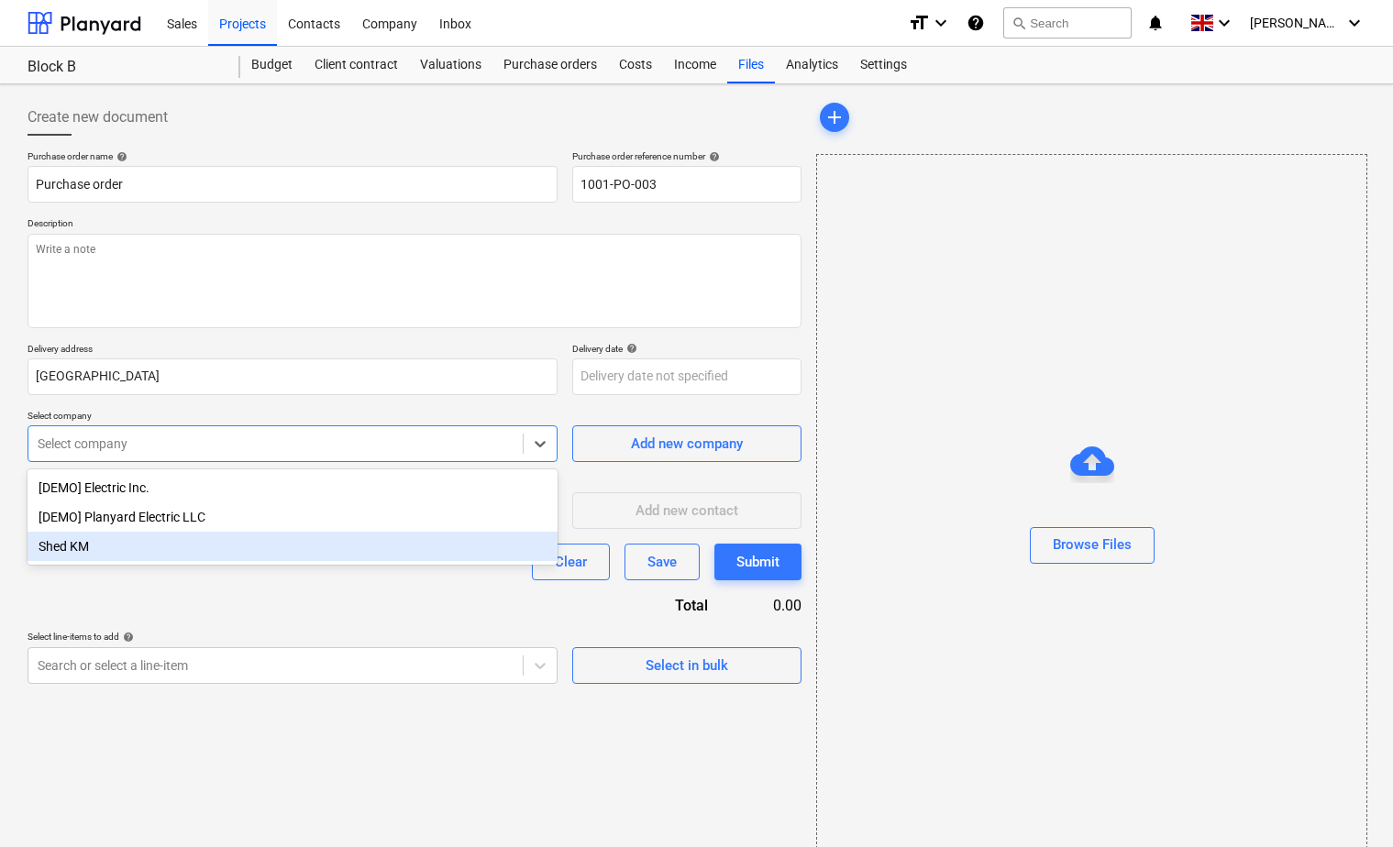
click at [119, 553] on div "Shed KM" at bounding box center [293, 546] width 530 height 29
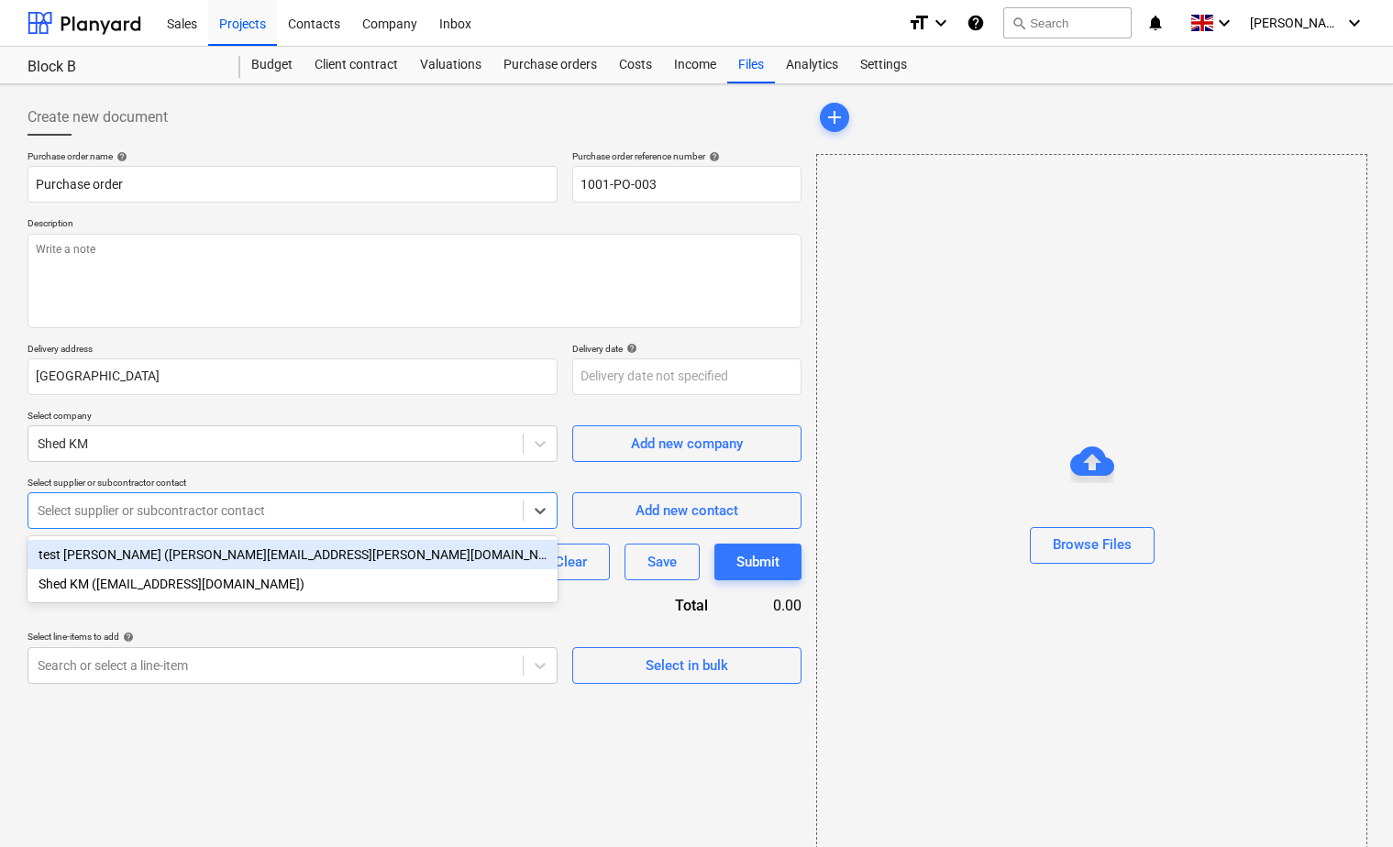
click at [127, 527] on div "Select supplier or subcontractor contact" at bounding box center [293, 510] width 530 height 37
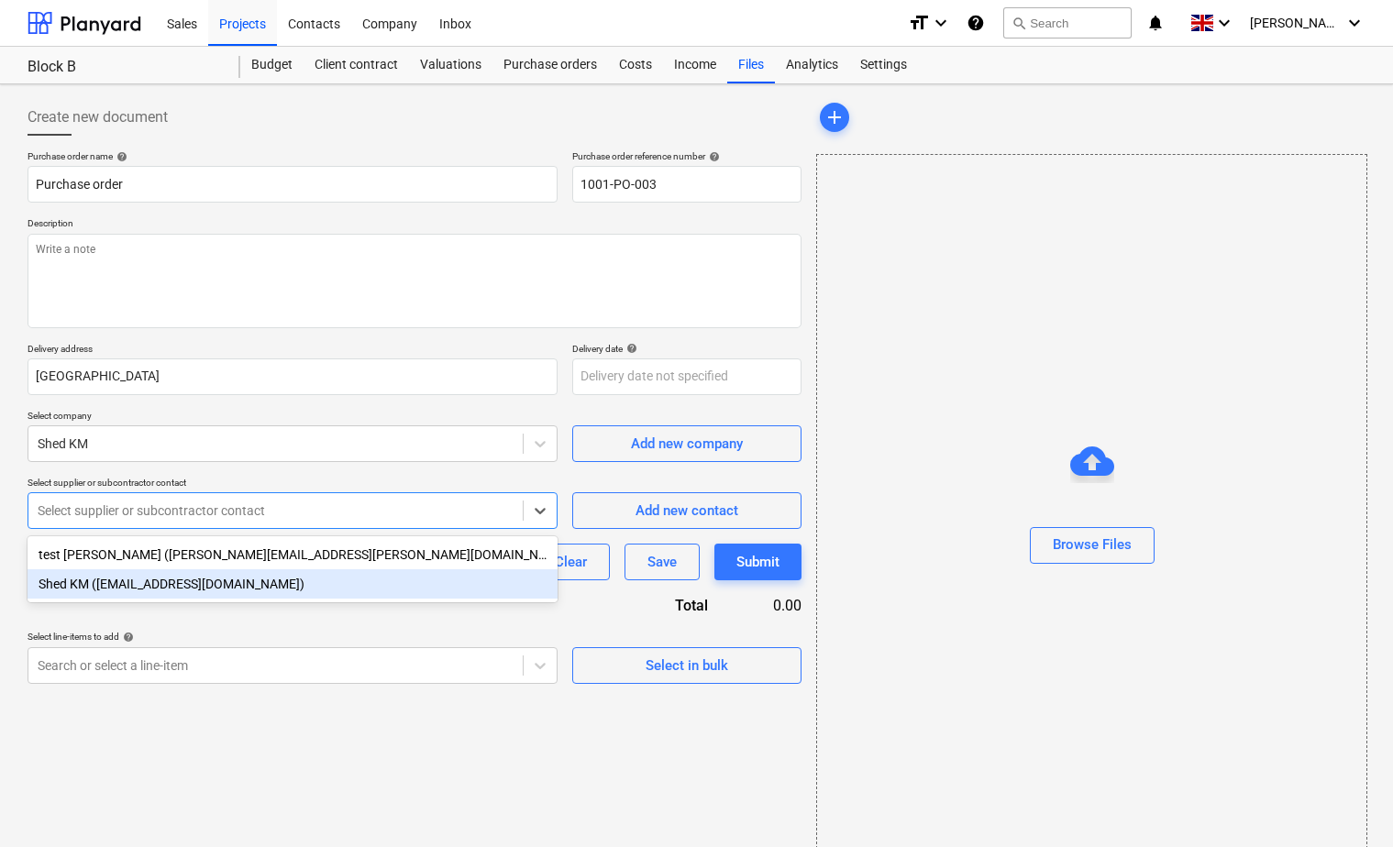
click at [121, 586] on div "Shed KM ([EMAIL_ADDRESS][DOMAIN_NAME])" at bounding box center [293, 583] width 530 height 29
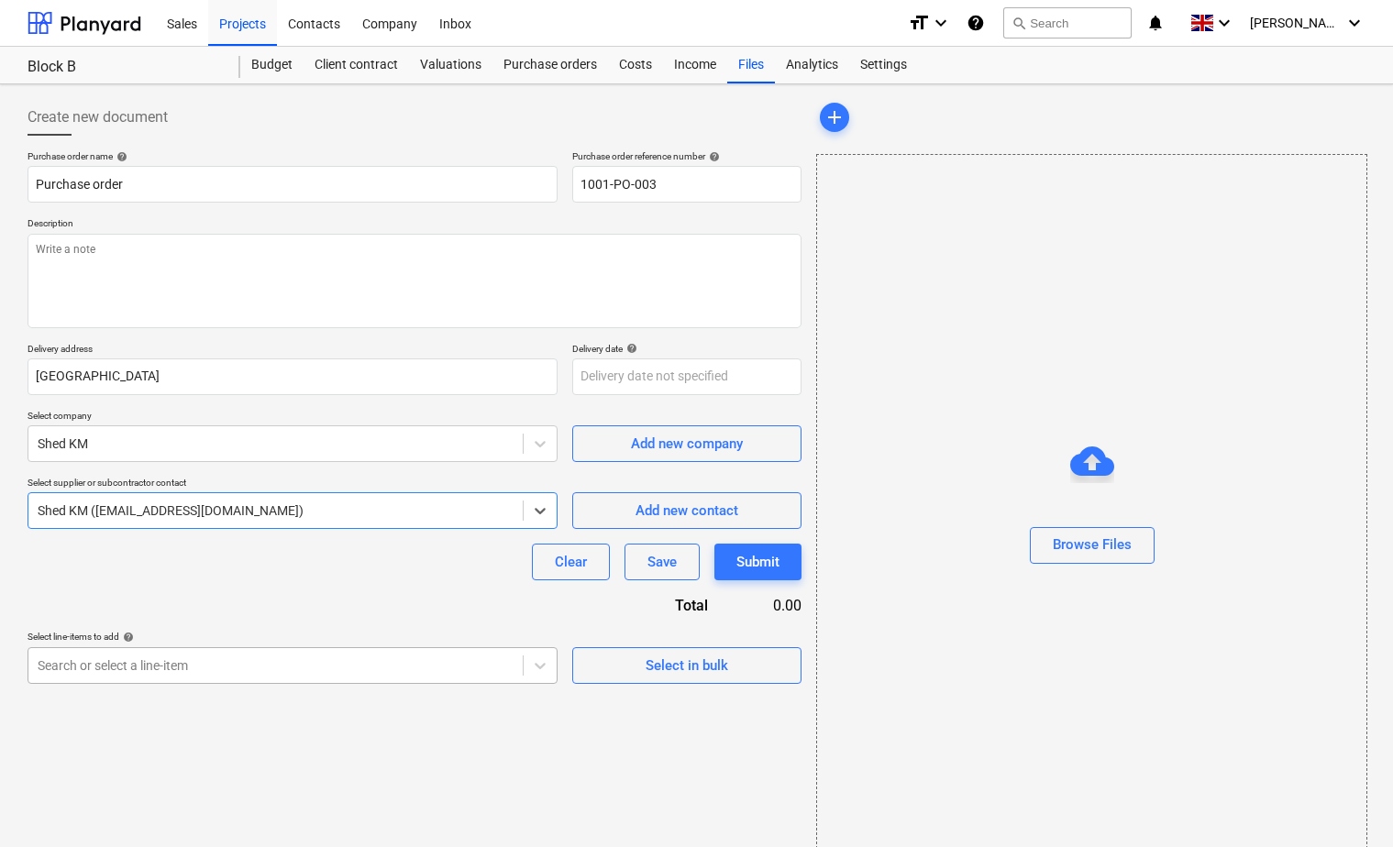
click at [357, 659] on div "Create new document Purchase order name help Purchase order Purchase order refe…" at bounding box center [414, 481] width 788 height 778
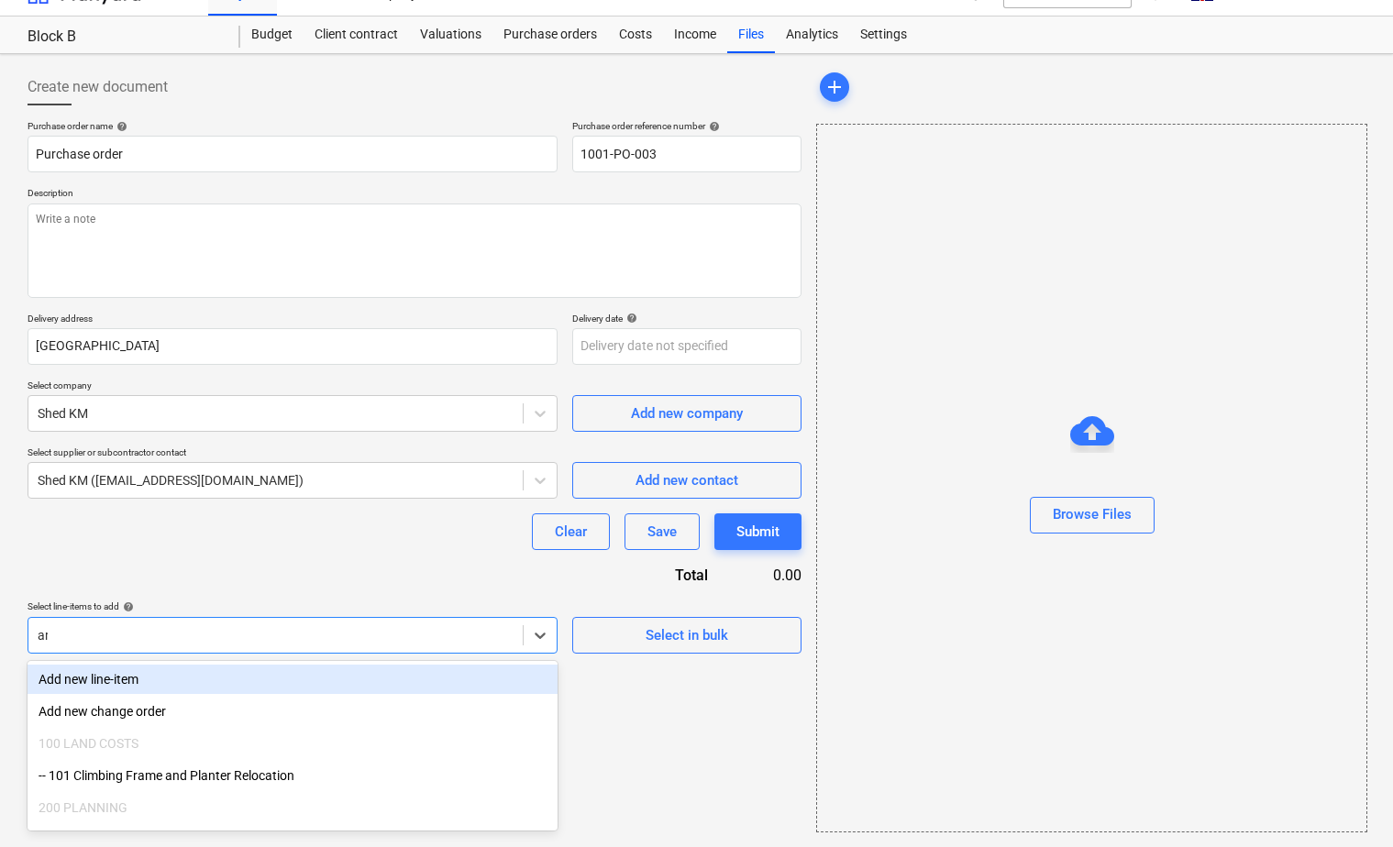
type input "arc"
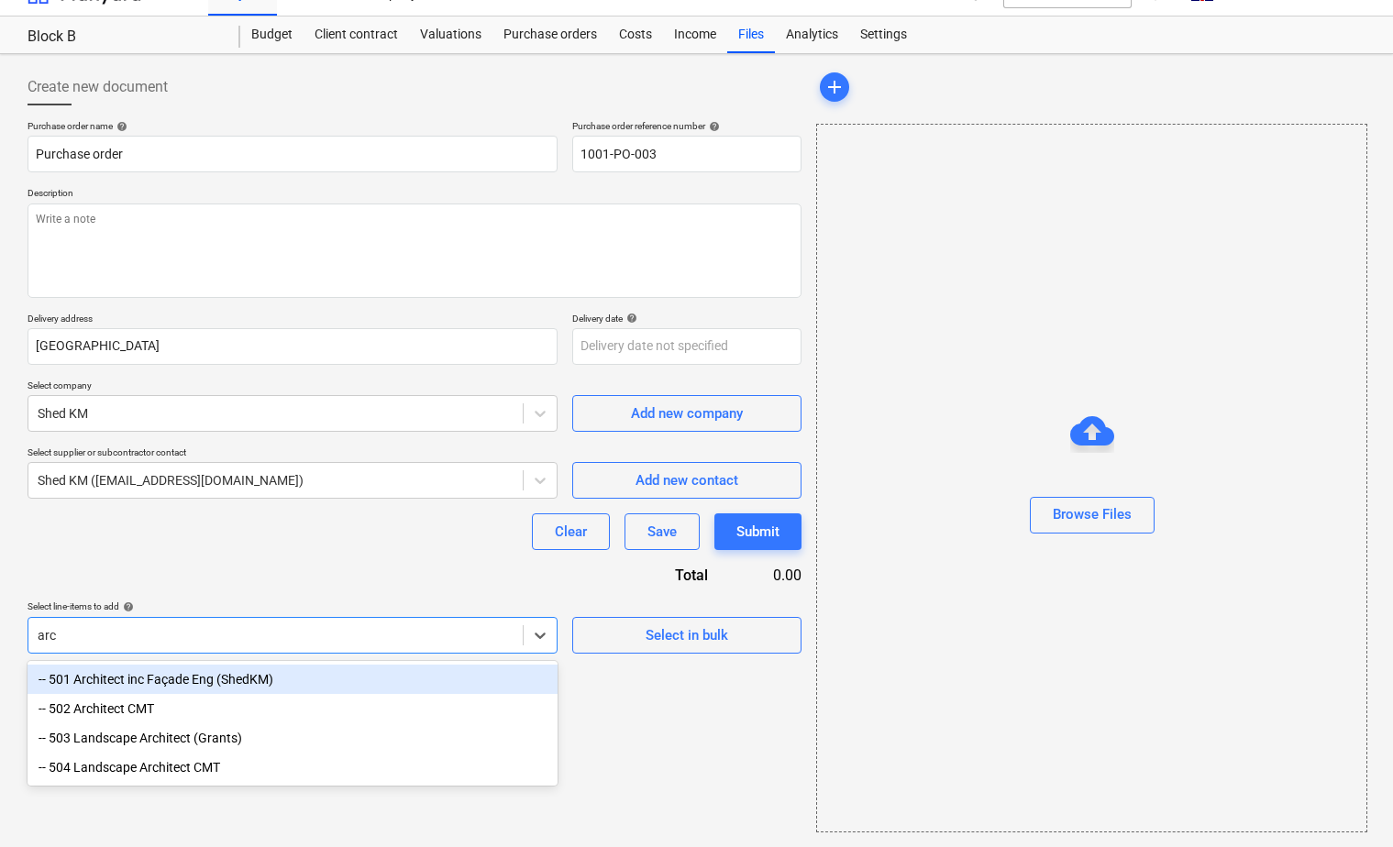
click at [224, 678] on div "-- 501 Architect inc Façade Eng (ShedKM)" at bounding box center [293, 679] width 530 height 29
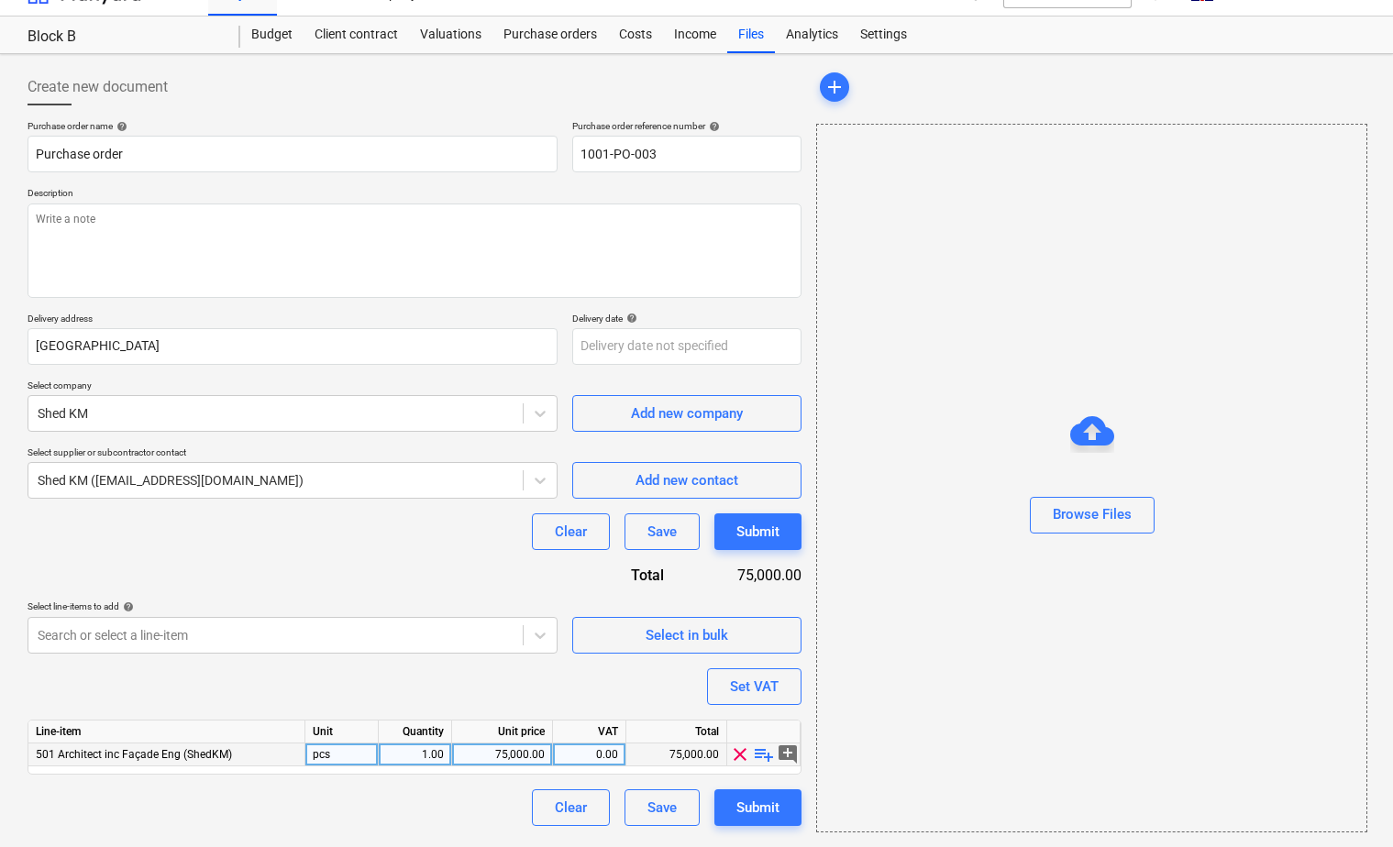
click at [783, 753] on span "add_comment" at bounding box center [788, 755] width 22 height 22
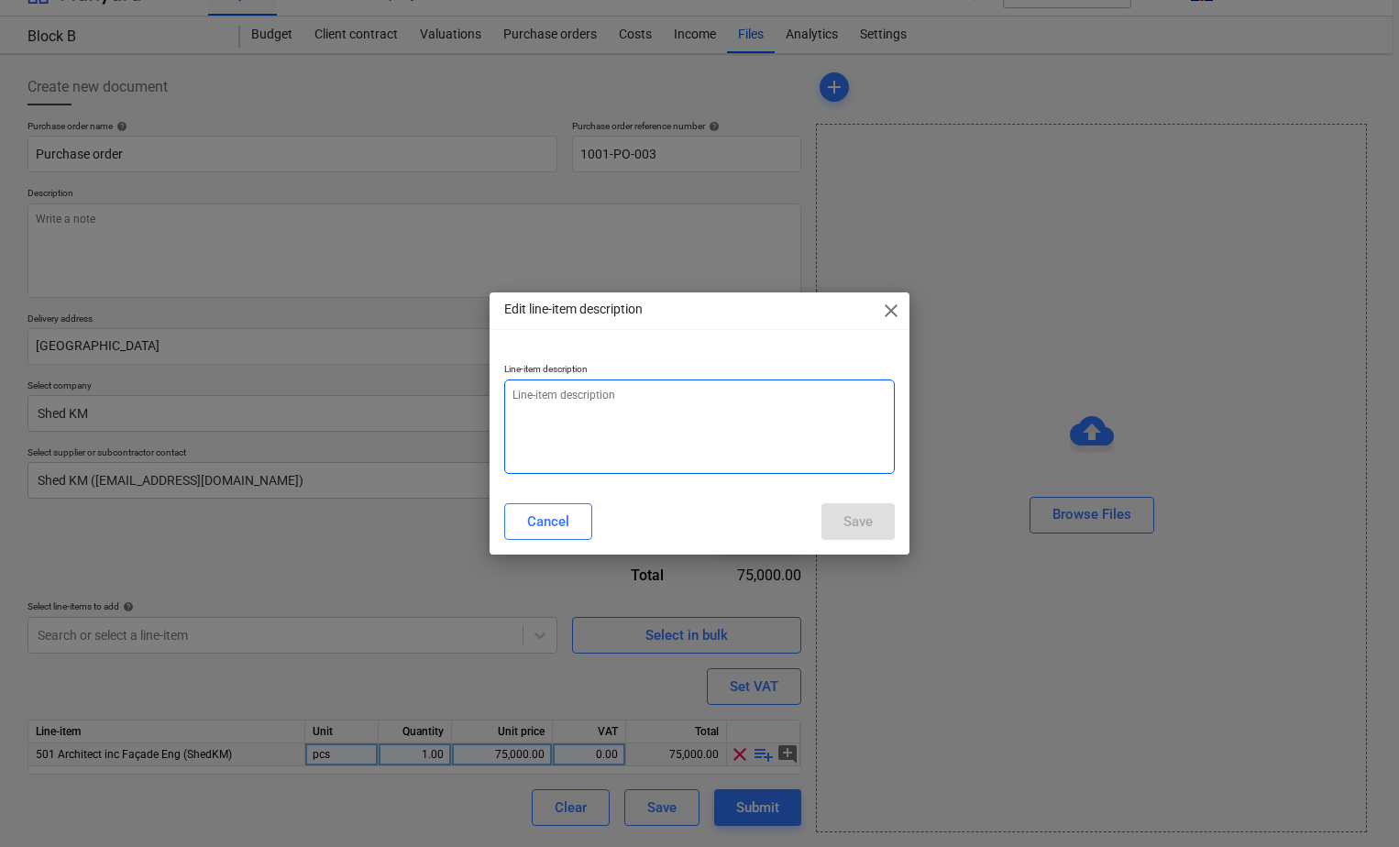
click at [678, 416] on textarea at bounding box center [699, 427] width 391 height 94
type textarea "Stage 3+"
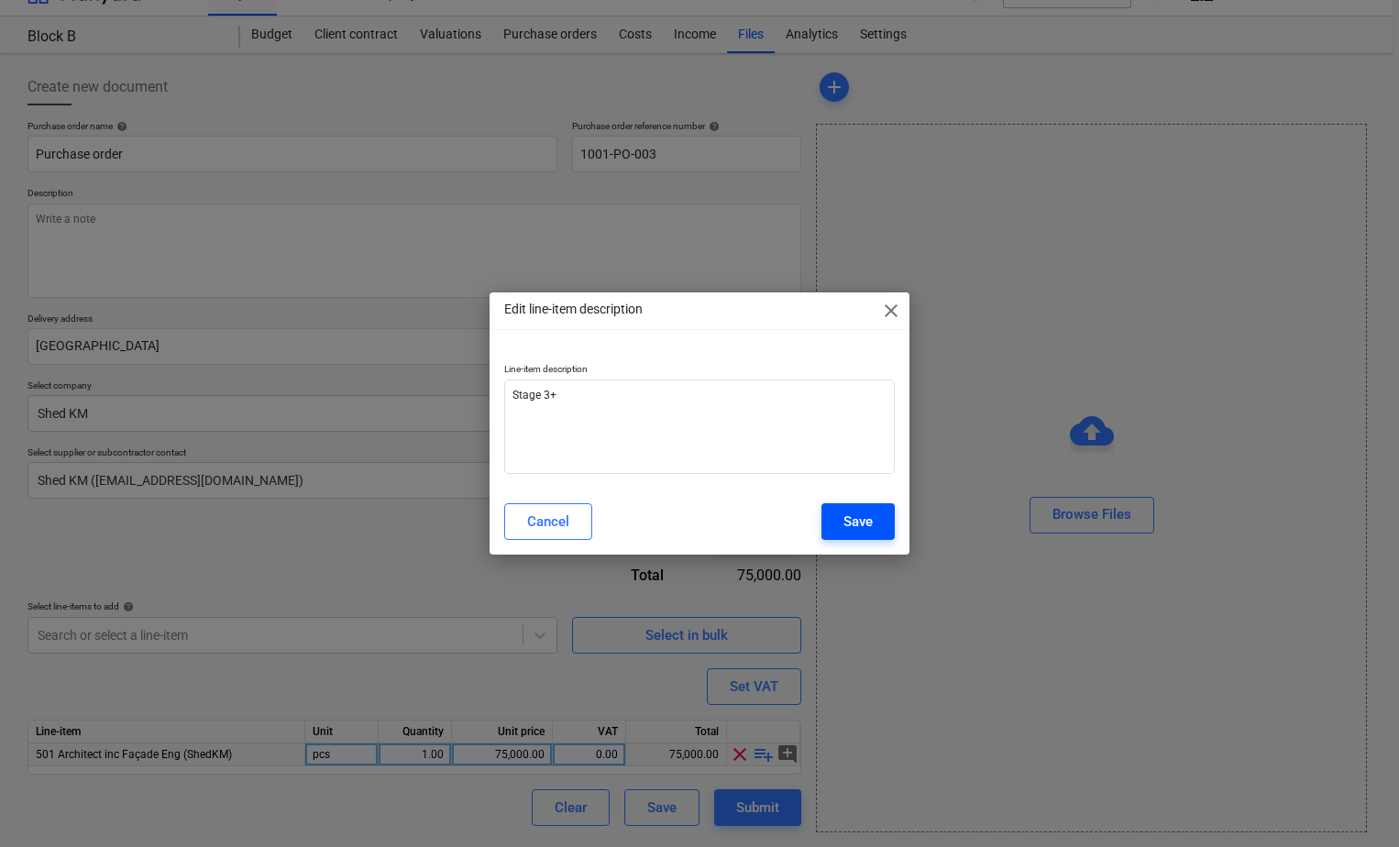
click at [851, 524] on div "Save" at bounding box center [857, 522] width 29 height 24
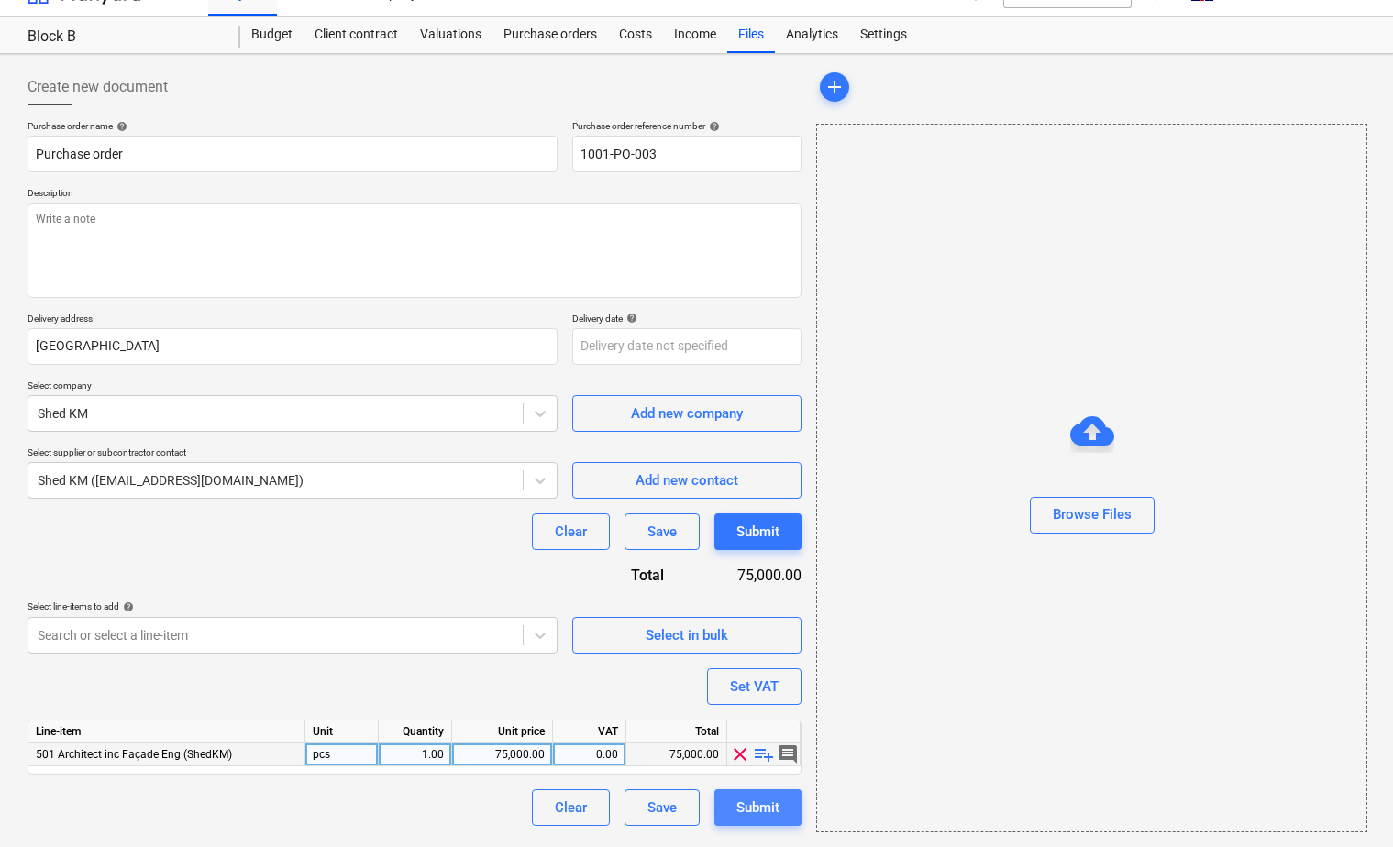
click at [751, 805] on div "Submit" at bounding box center [757, 808] width 43 height 24
click at [669, 812] on div "Save" at bounding box center [661, 808] width 29 height 24
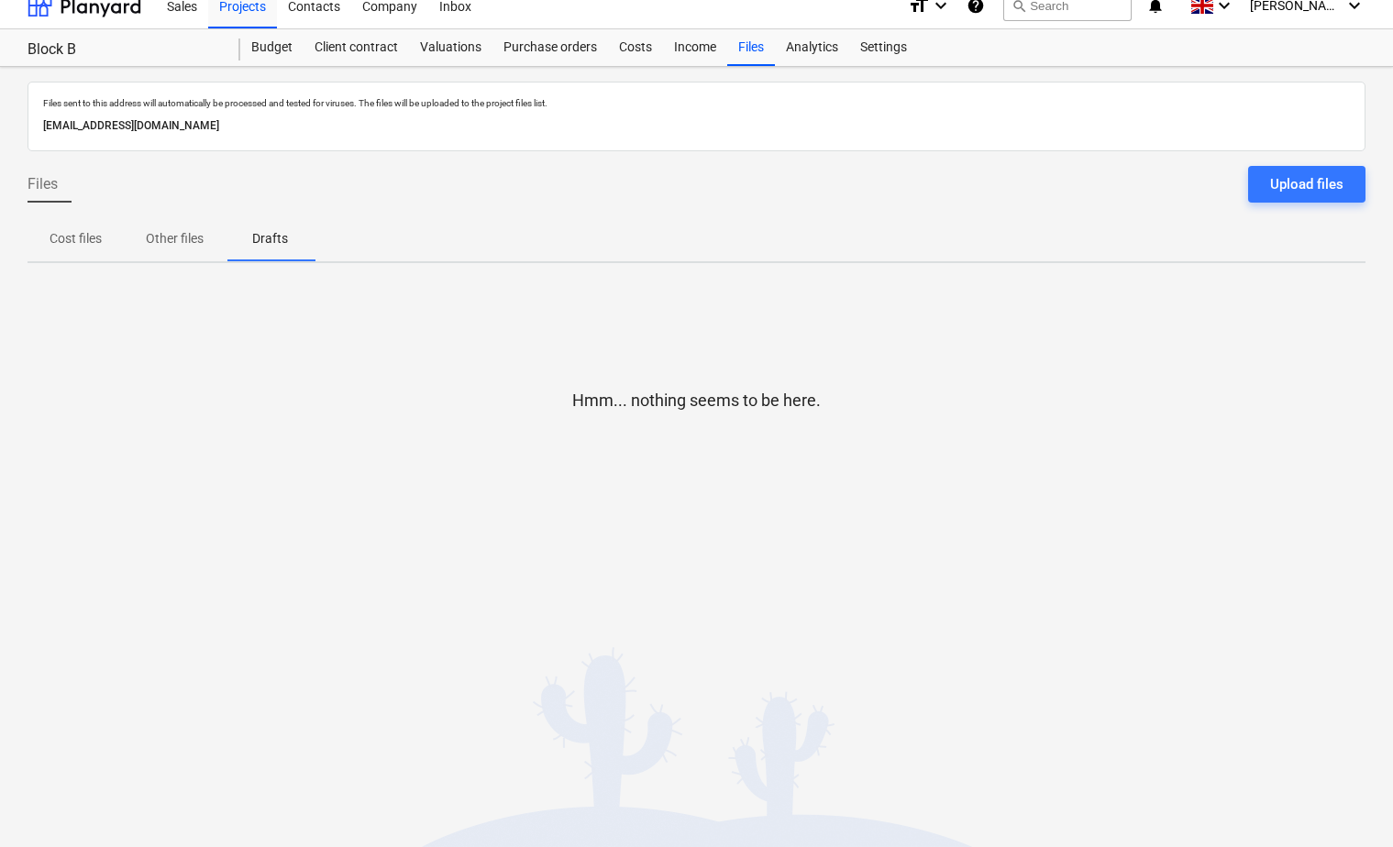
scroll to position [17, 0]
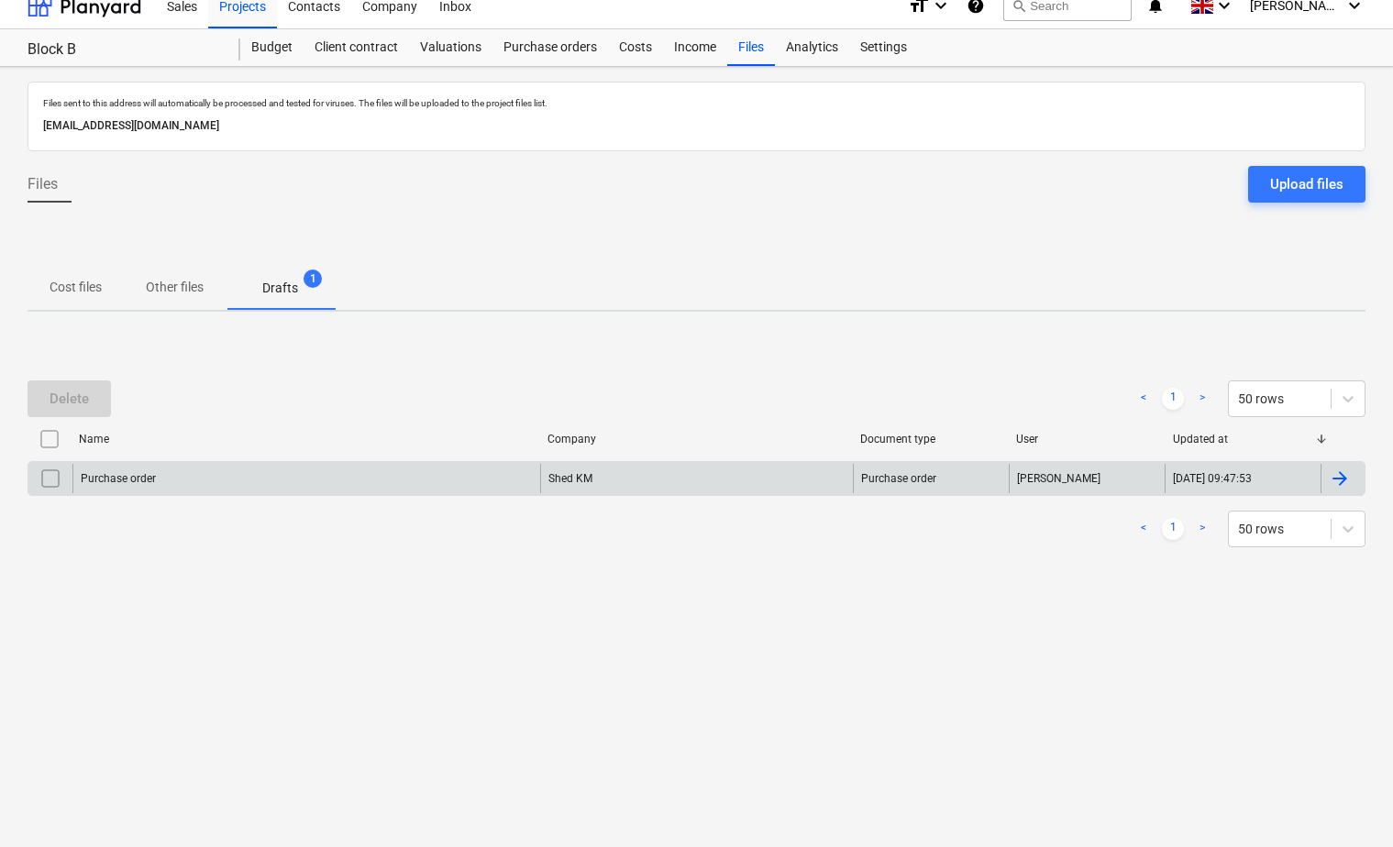
click at [1335, 480] on div at bounding box center [1339, 479] width 22 height 22
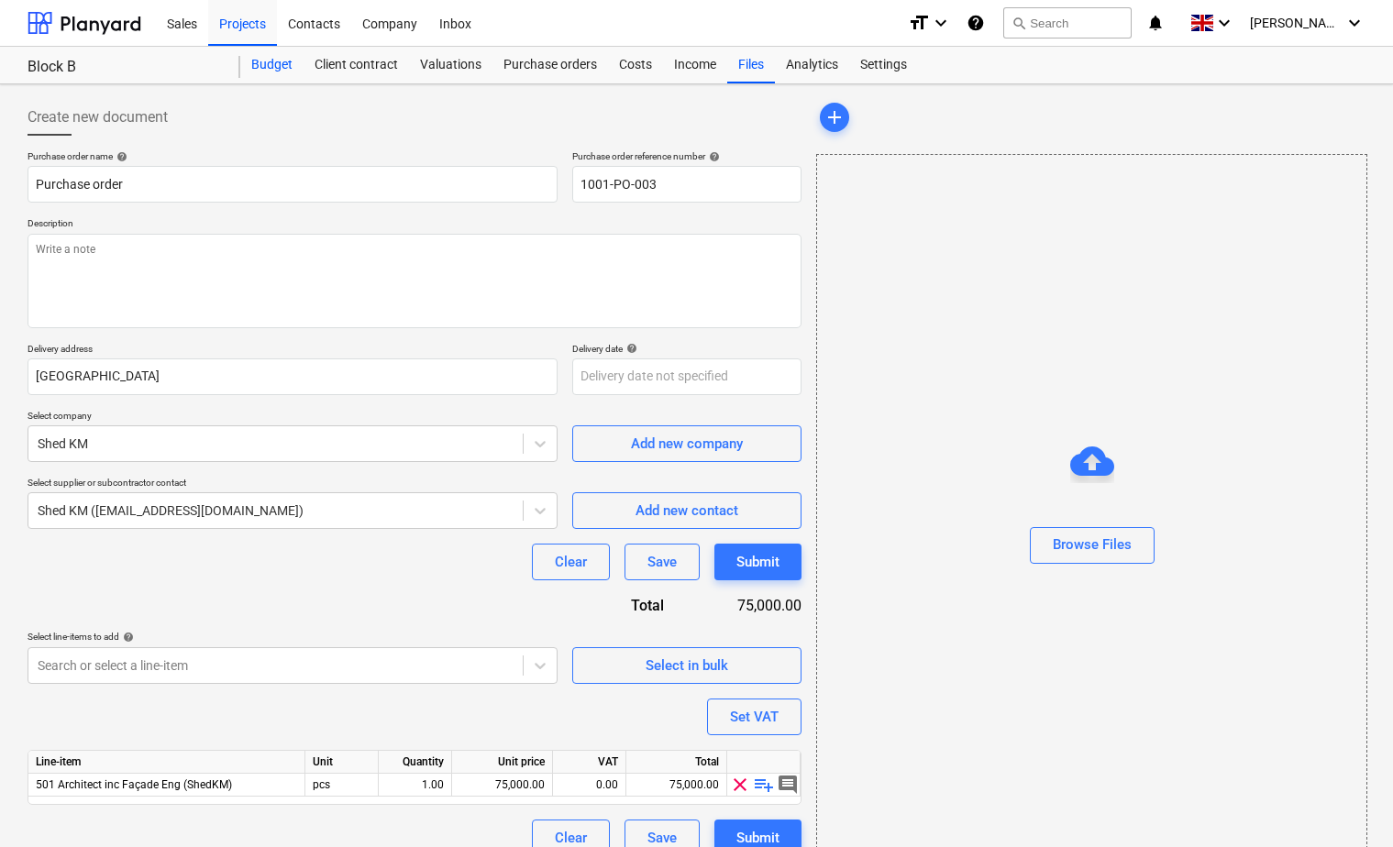
click at [286, 65] on div "Budget" at bounding box center [271, 65] width 63 height 37
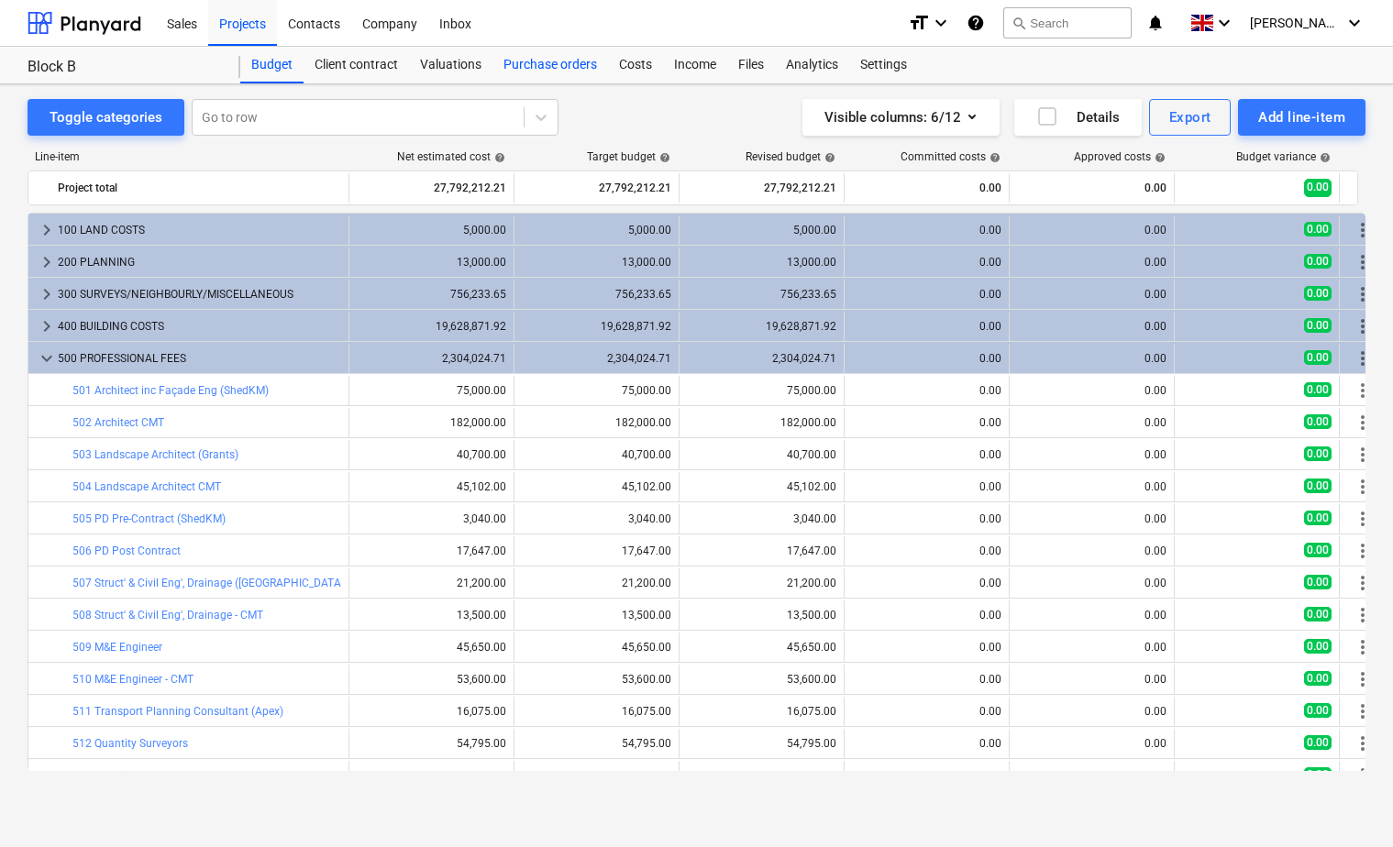
click at [538, 64] on div "Purchase orders" at bounding box center [550, 65] width 116 height 37
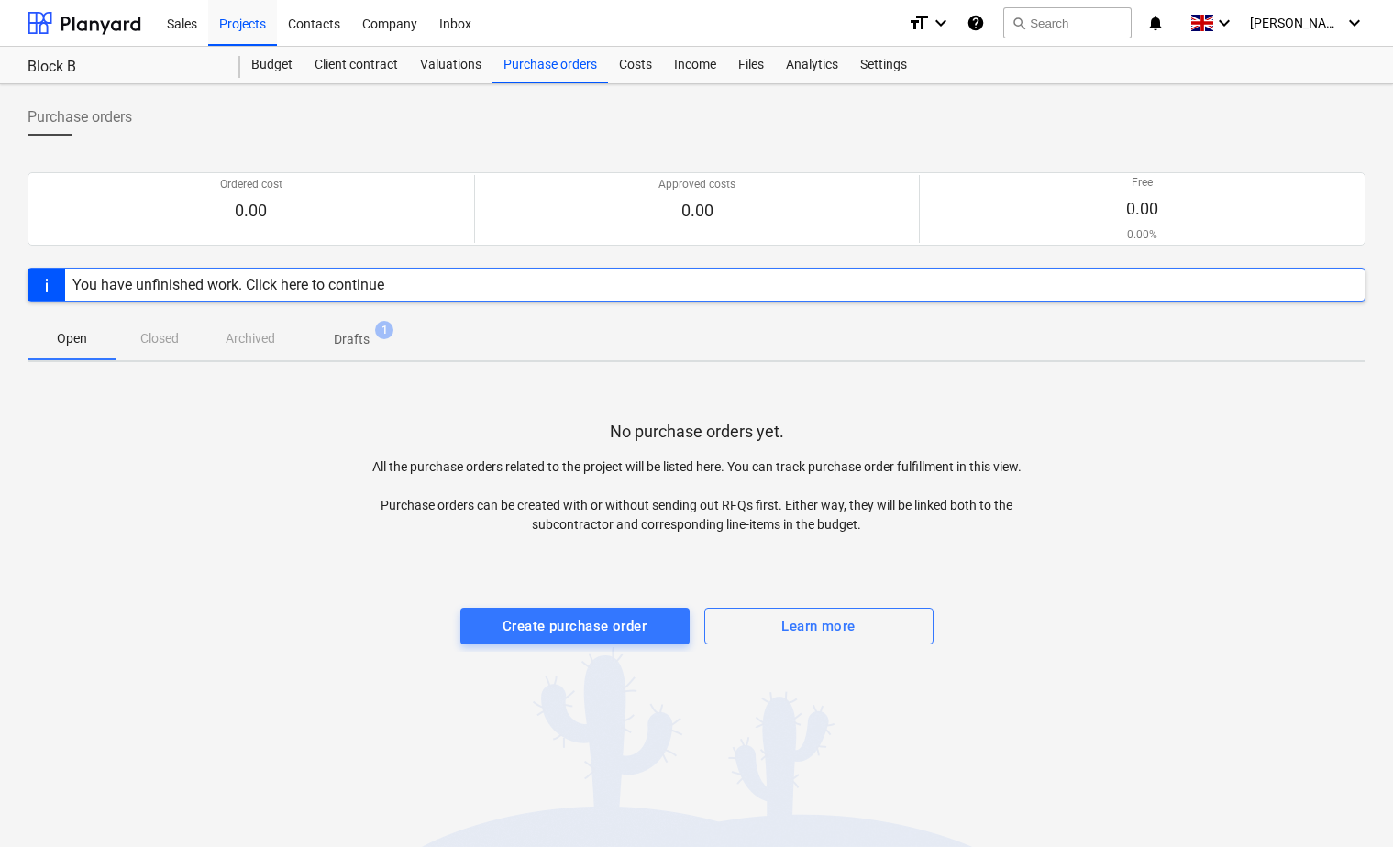
click at [259, 262] on div "Ordered cost 0.00 Approved costs 0.00 Free 0.00 0.00% Please wait" at bounding box center [697, 208] width 1338 height 117
click at [259, 286] on div "You have unfinished work. Click here to continue" at bounding box center [228, 284] width 312 height 17
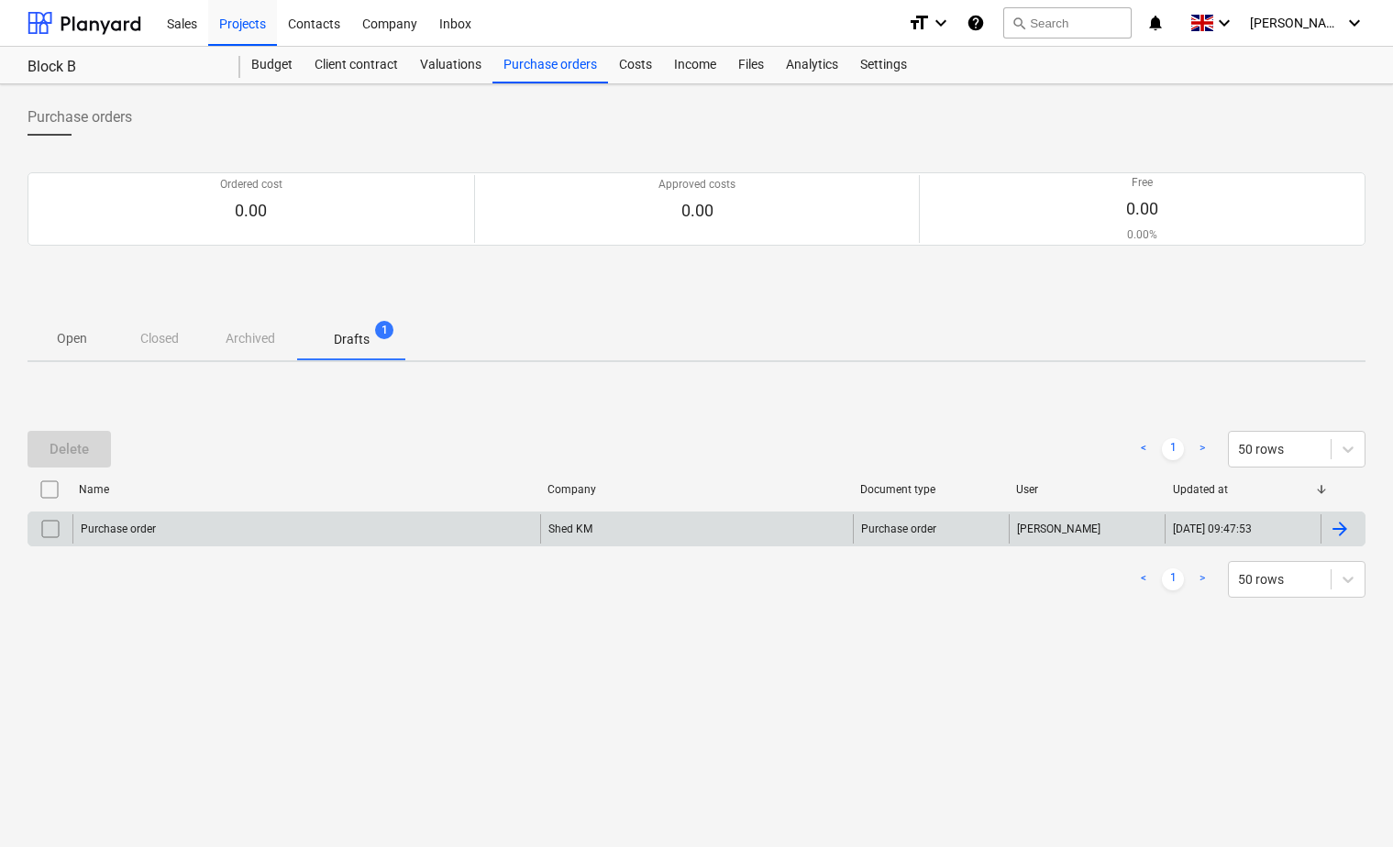
click at [1340, 529] on div at bounding box center [1339, 529] width 22 height 22
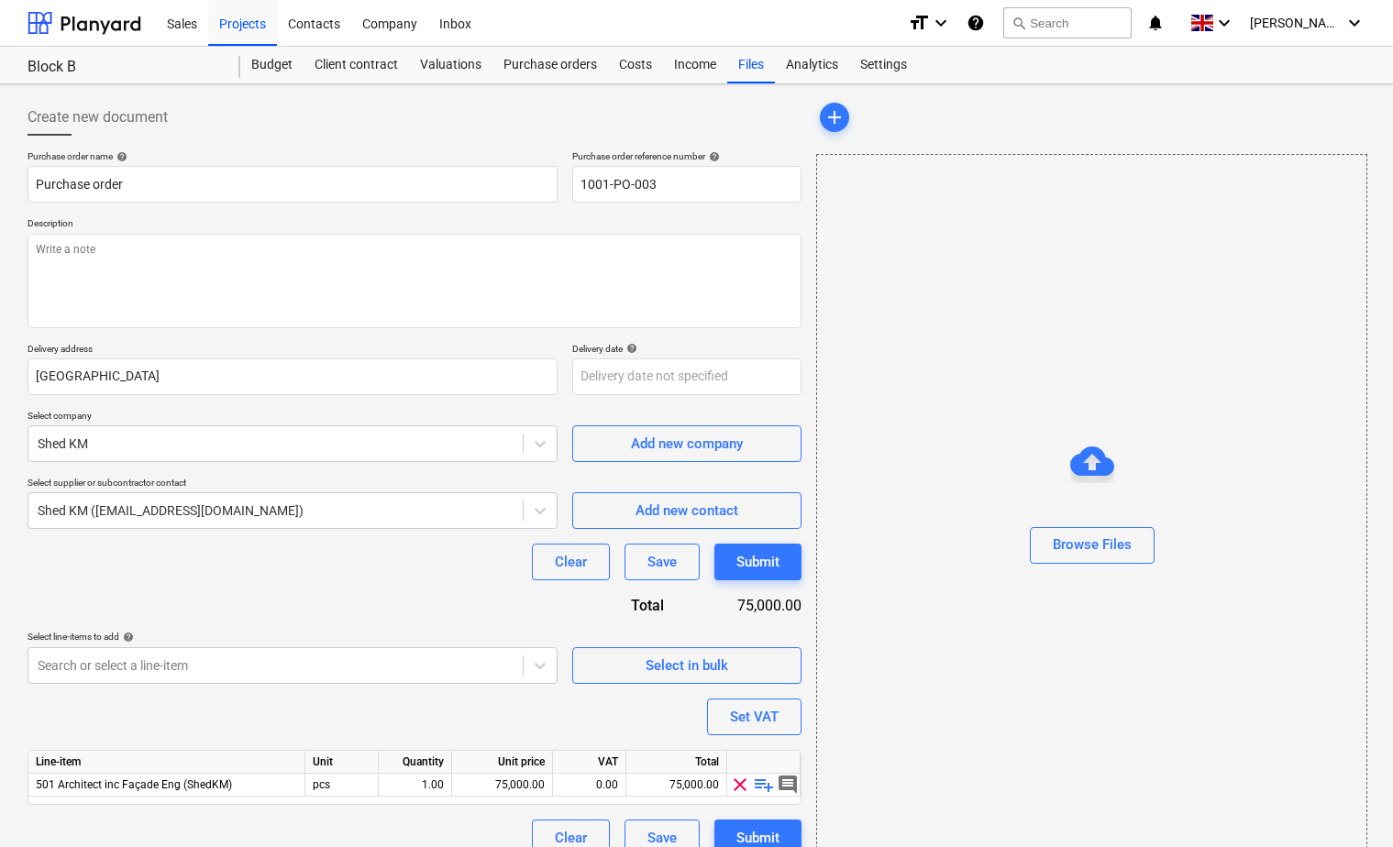
scroll to position [30, 0]
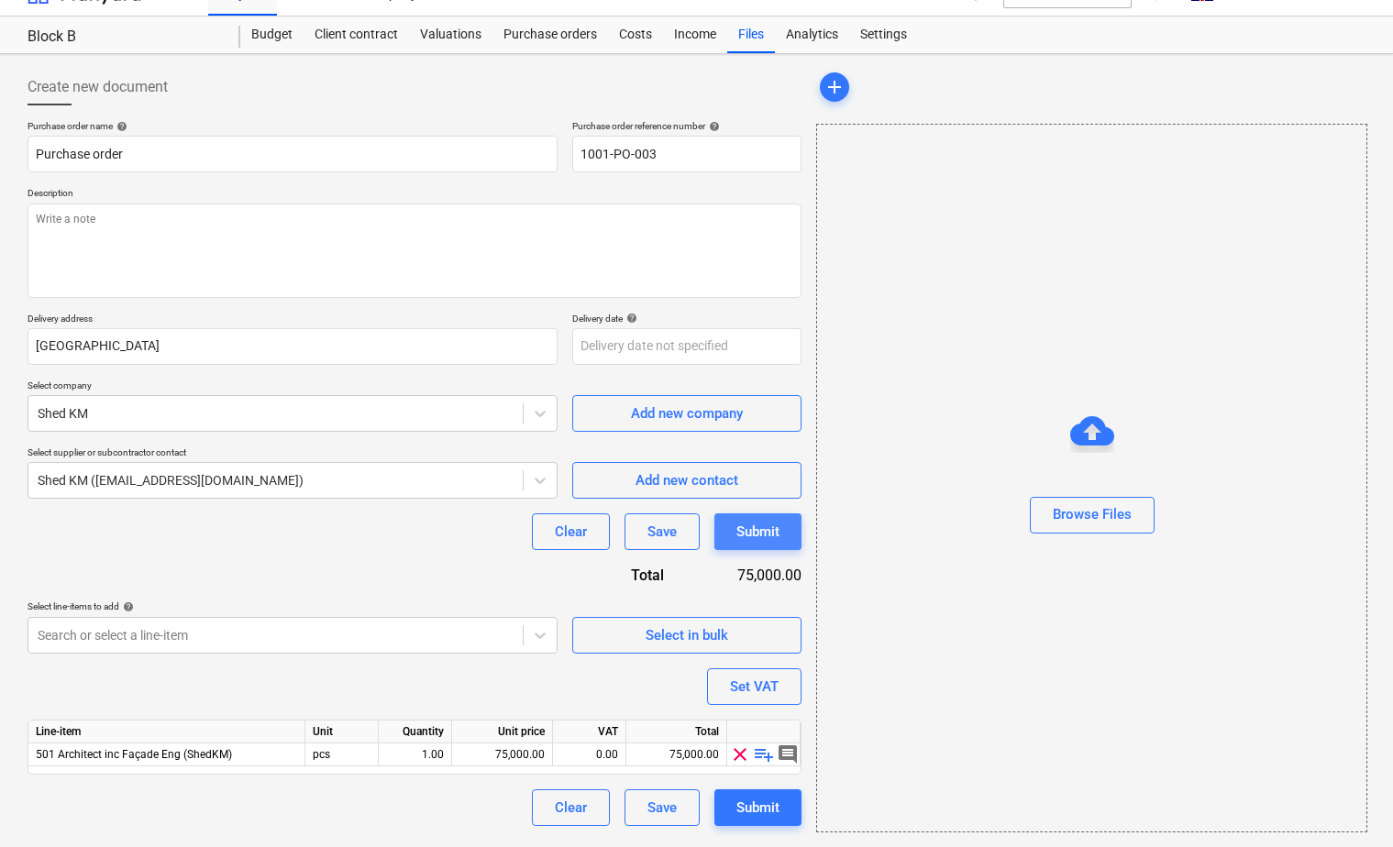
click at [779, 537] on div "Submit" at bounding box center [757, 532] width 43 height 24
click at [663, 805] on div "Save" at bounding box center [661, 808] width 29 height 24
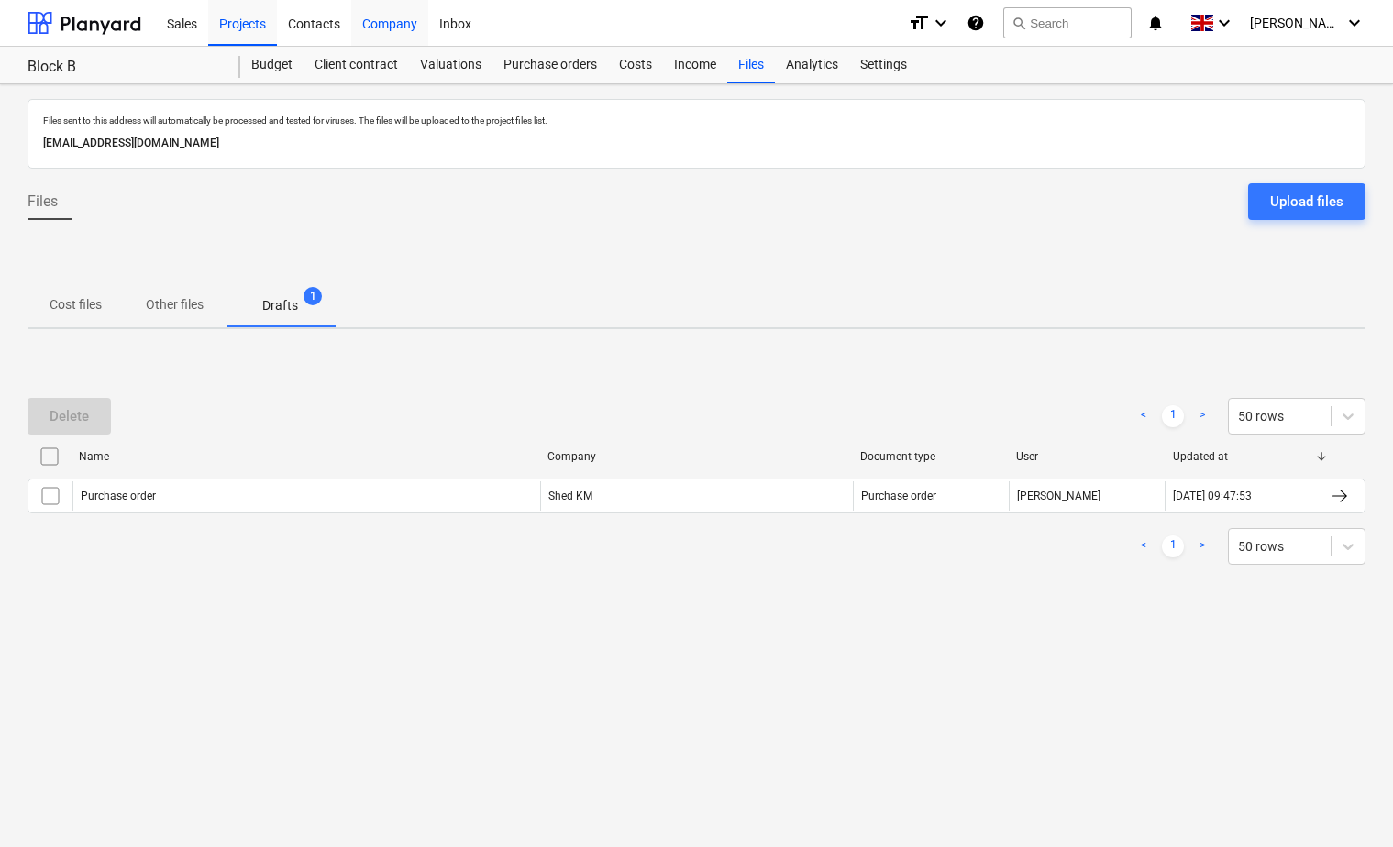
click at [382, 28] on div "Company" at bounding box center [389, 22] width 77 height 47
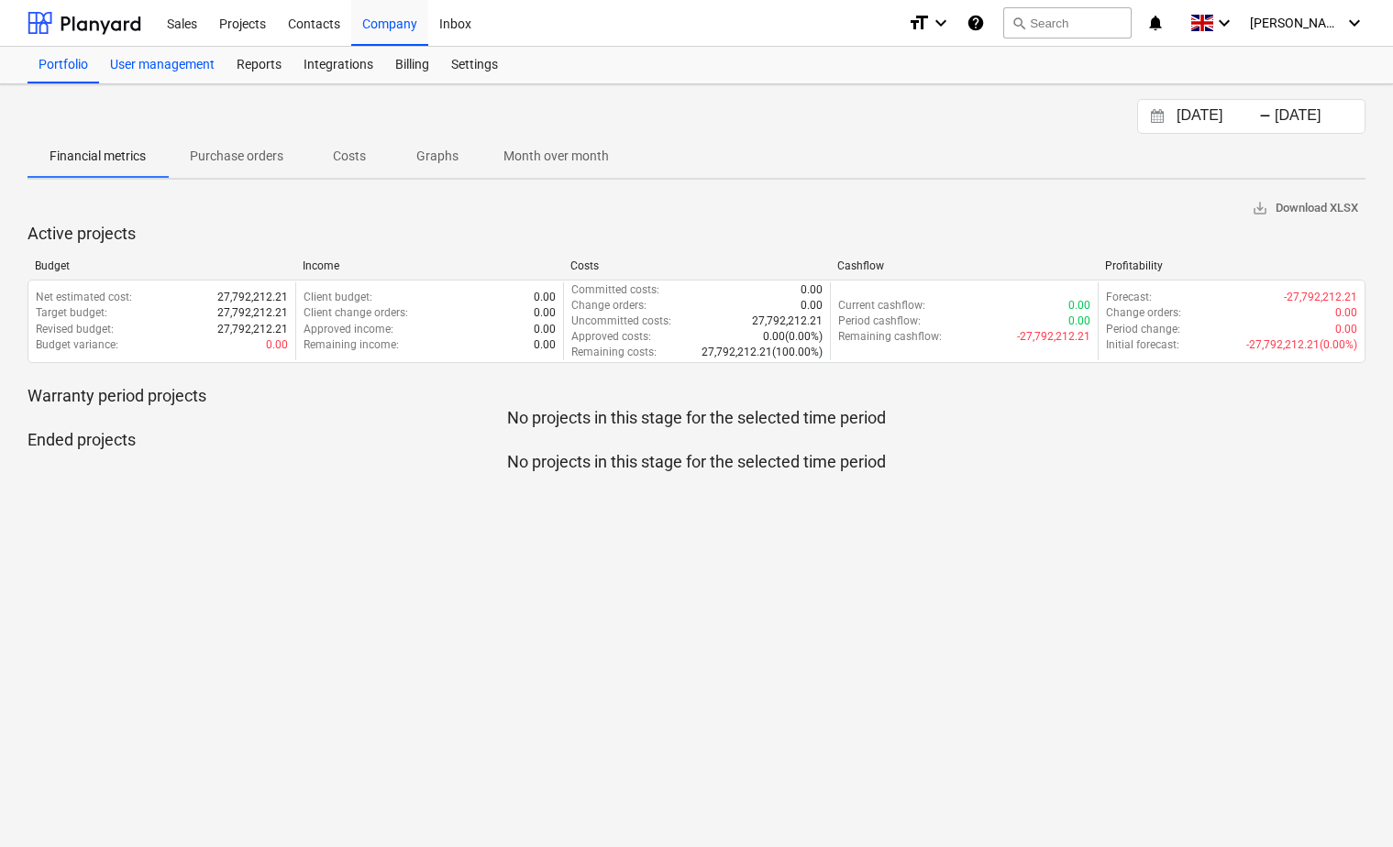
click at [173, 64] on div "User management" at bounding box center [162, 65] width 127 height 37
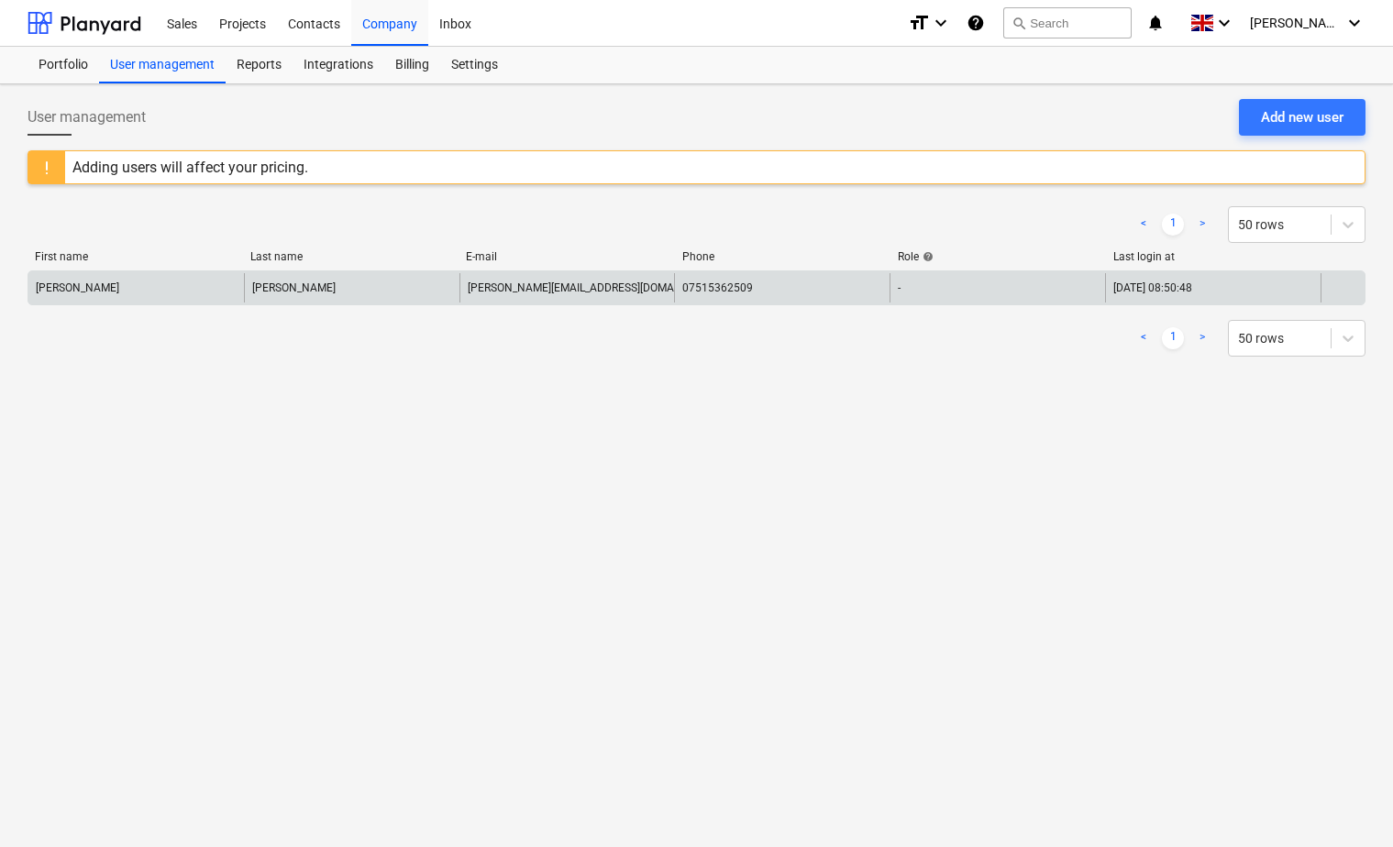
click at [138, 294] on div "[PERSON_NAME]" at bounding box center [135, 287] width 215 height 29
click at [333, 292] on div "[PERSON_NAME]" at bounding box center [351, 287] width 215 height 29
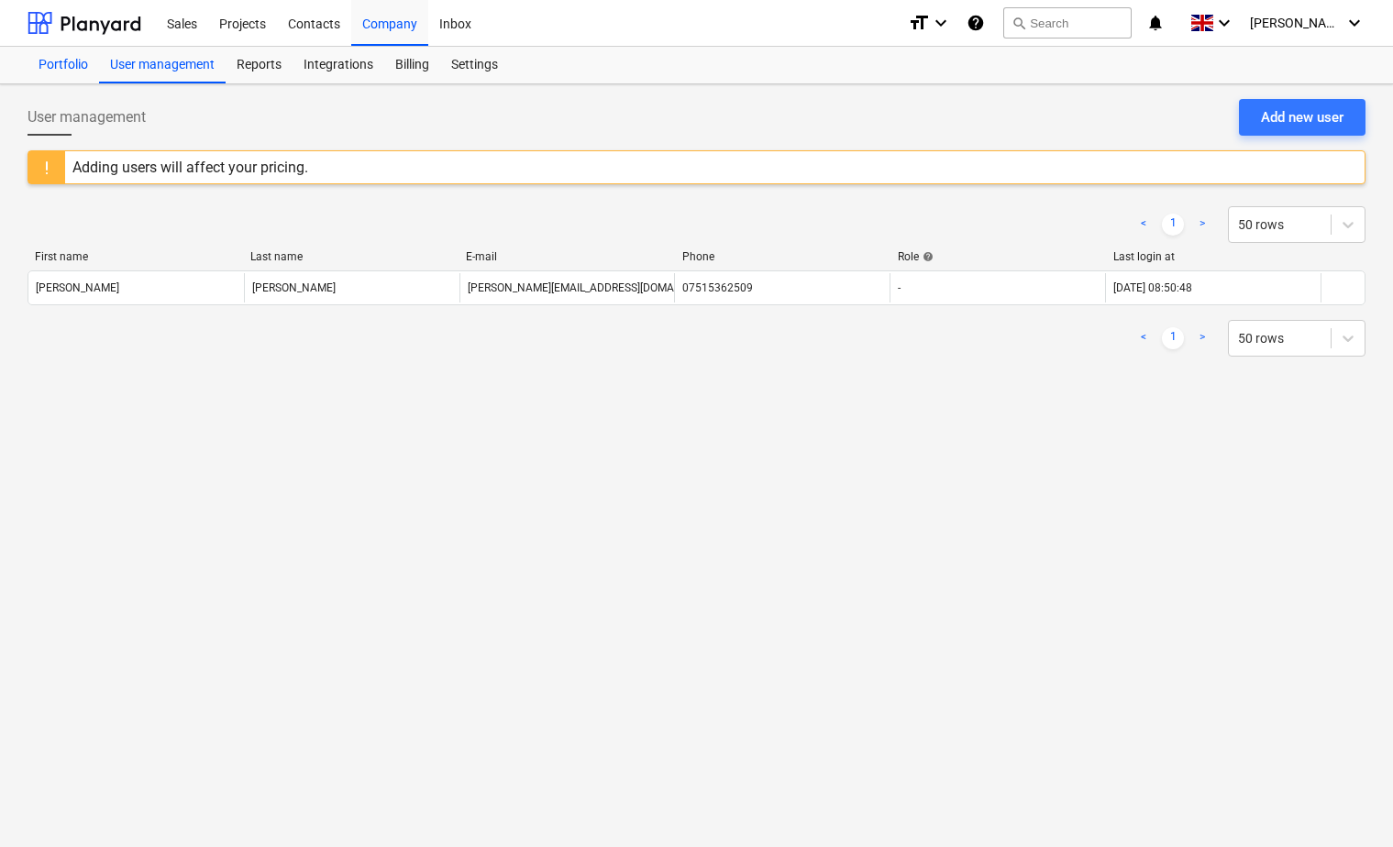
click at [51, 71] on div "Portfolio" at bounding box center [64, 65] width 72 height 37
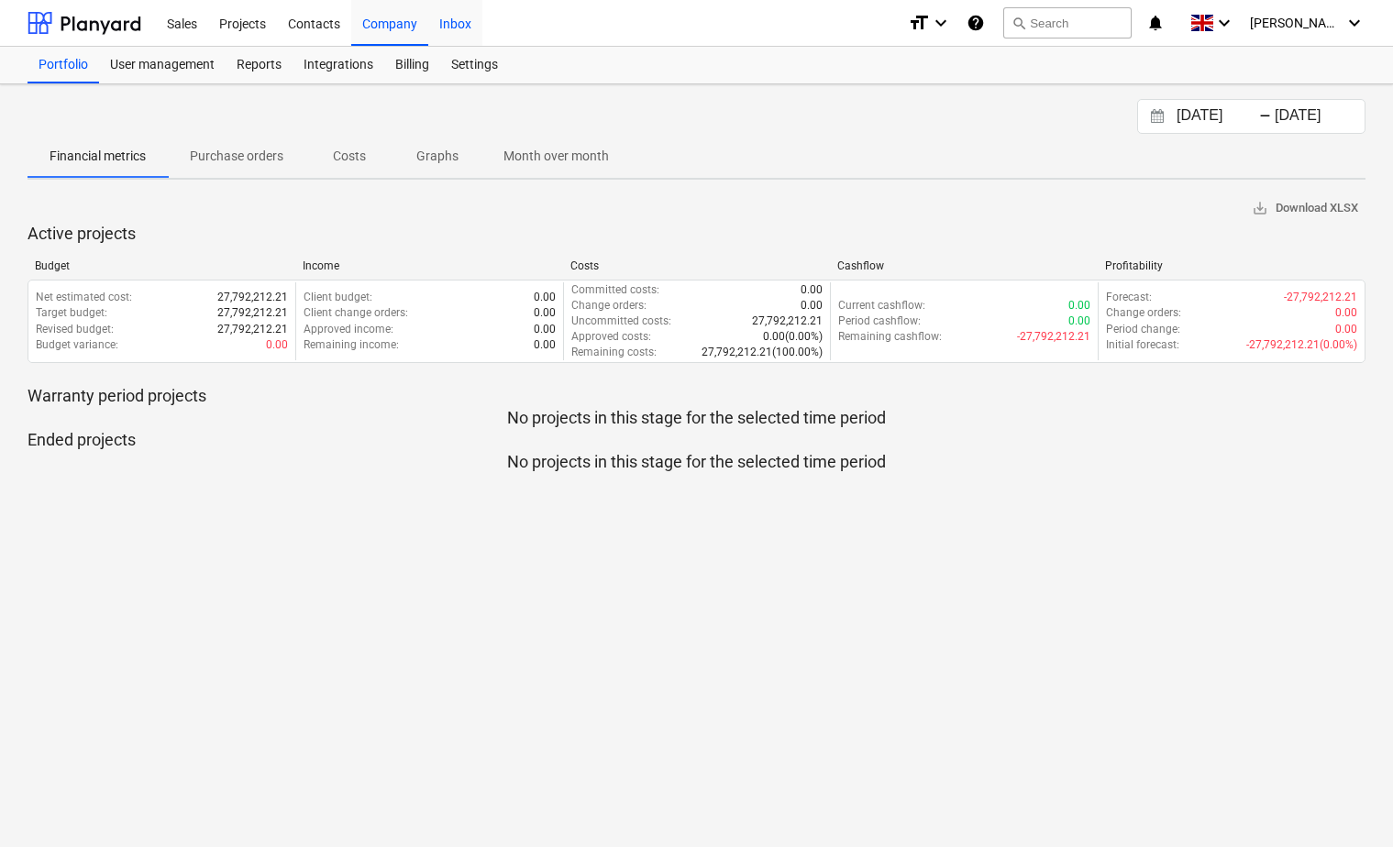
click at [457, 28] on div "Inbox" at bounding box center [455, 22] width 54 height 47
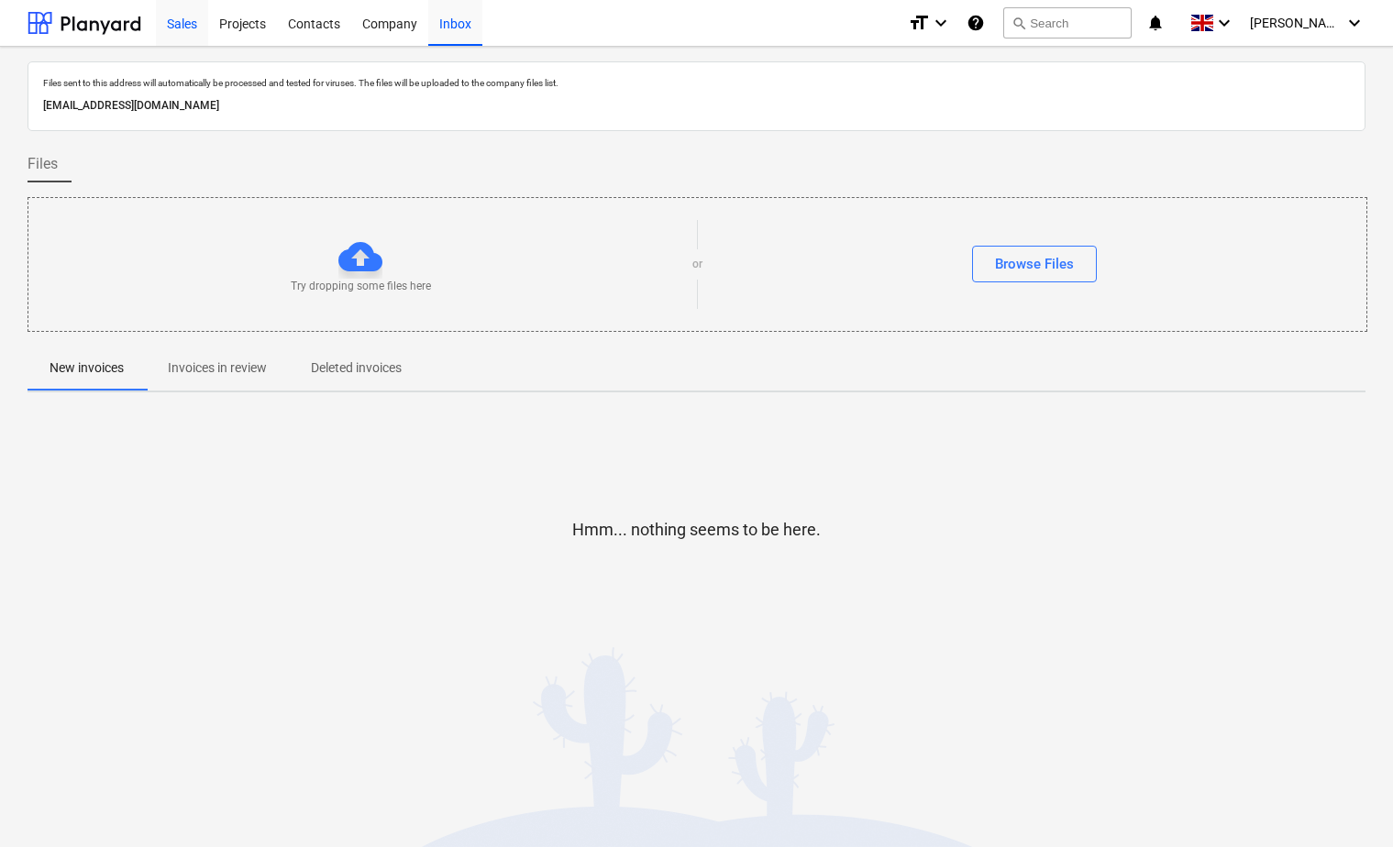
click at [188, 31] on div "Sales" at bounding box center [182, 22] width 52 height 47
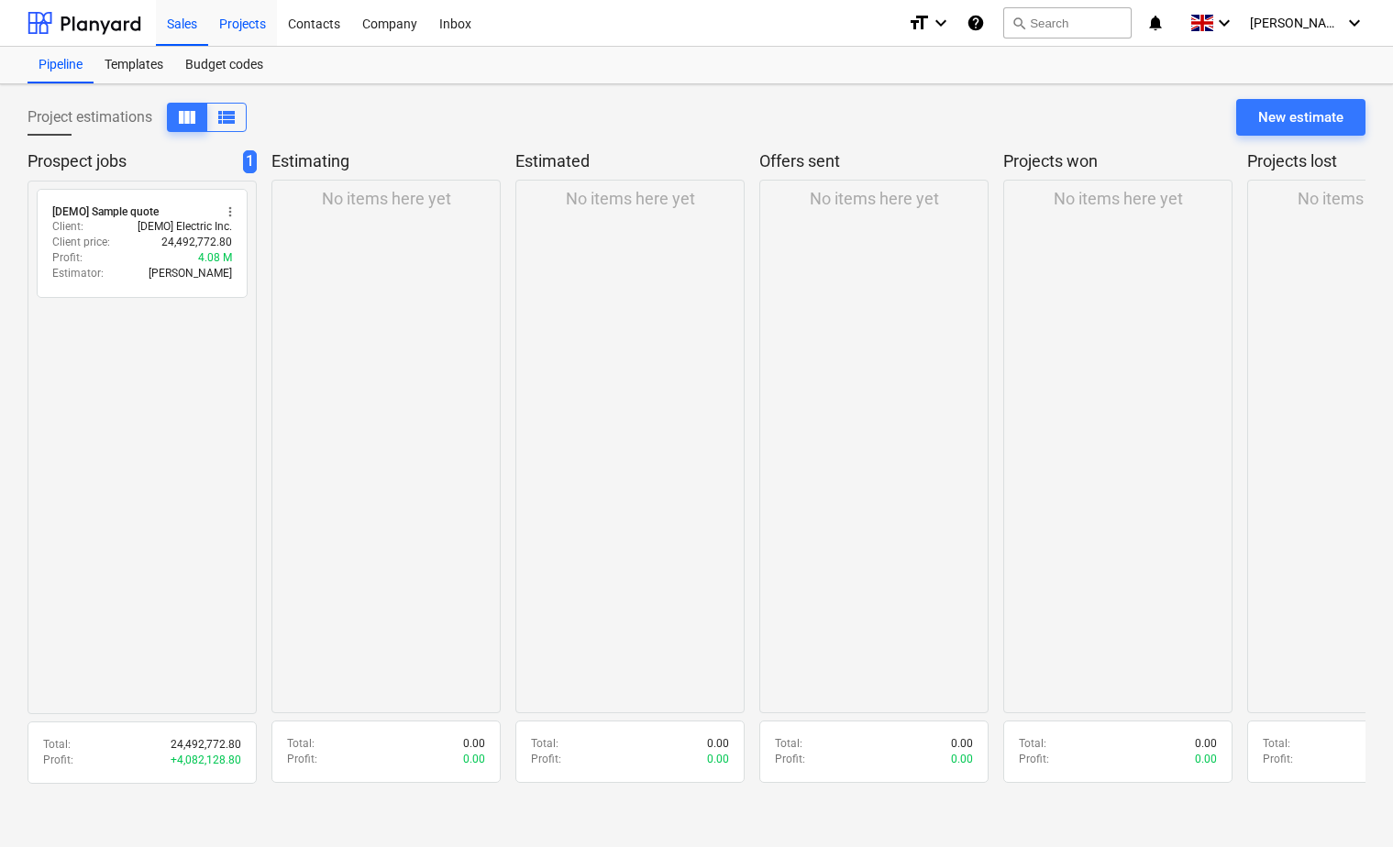
click at [250, 25] on div "Projects" at bounding box center [242, 22] width 69 height 47
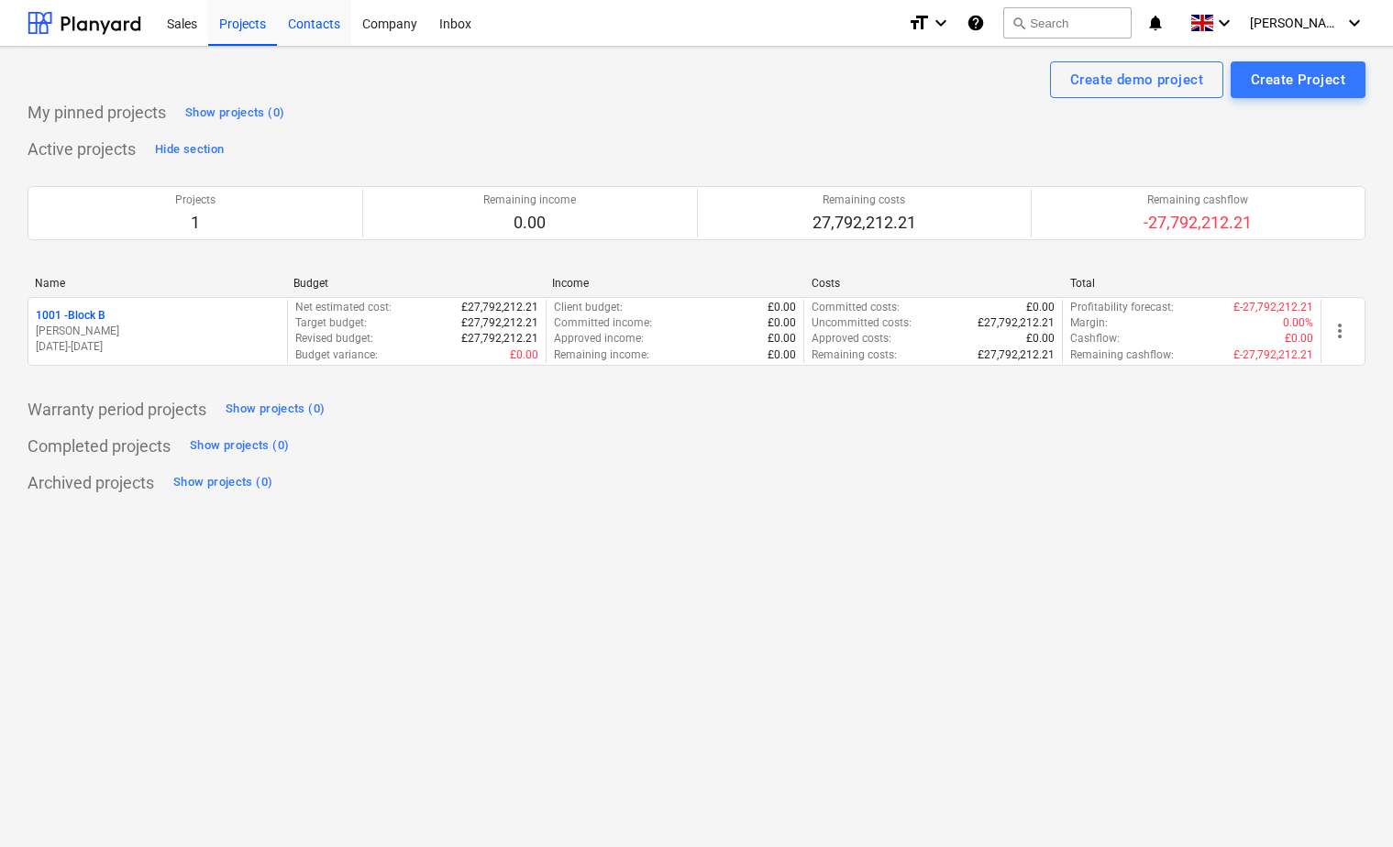
click at [332, 23] on div "Contacts" at bounding box center [314, 22] width 74 height 47
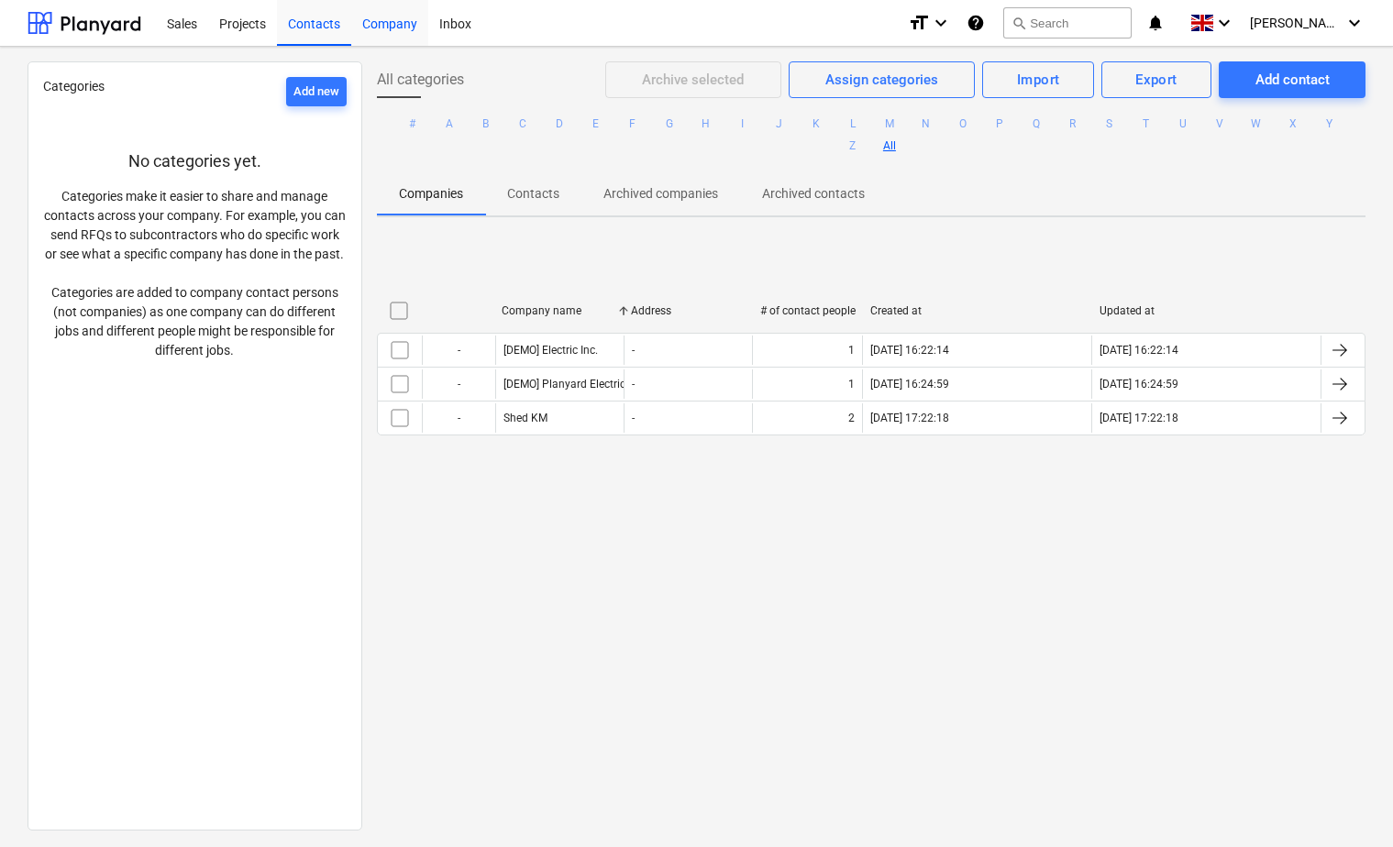
click at [401, 28] on div "Company" at bounding box center [389, 22] width 77 height 47
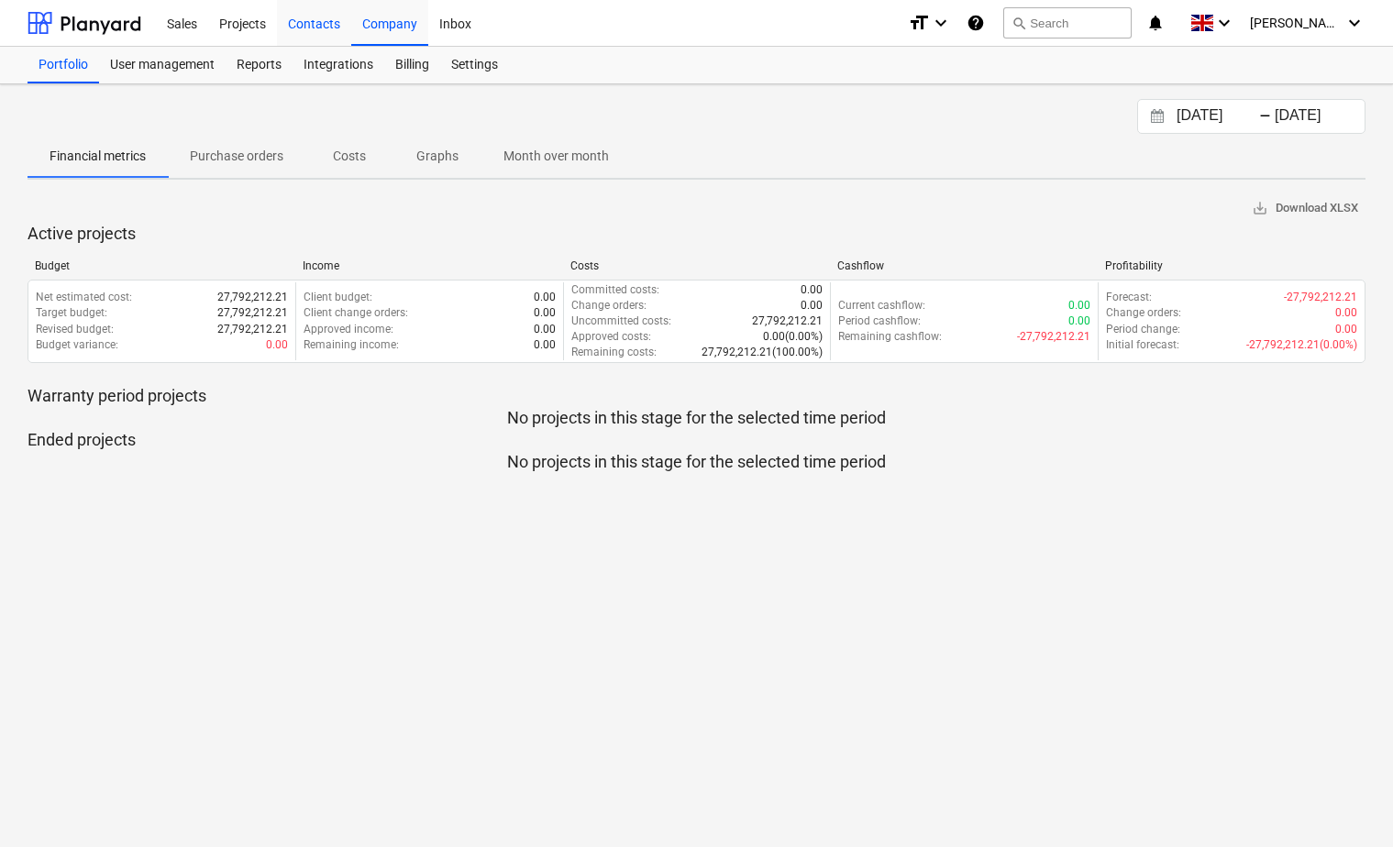
click at [303, 37] on div "Contacts" at bounding box center [314, 22] width 74 height 47
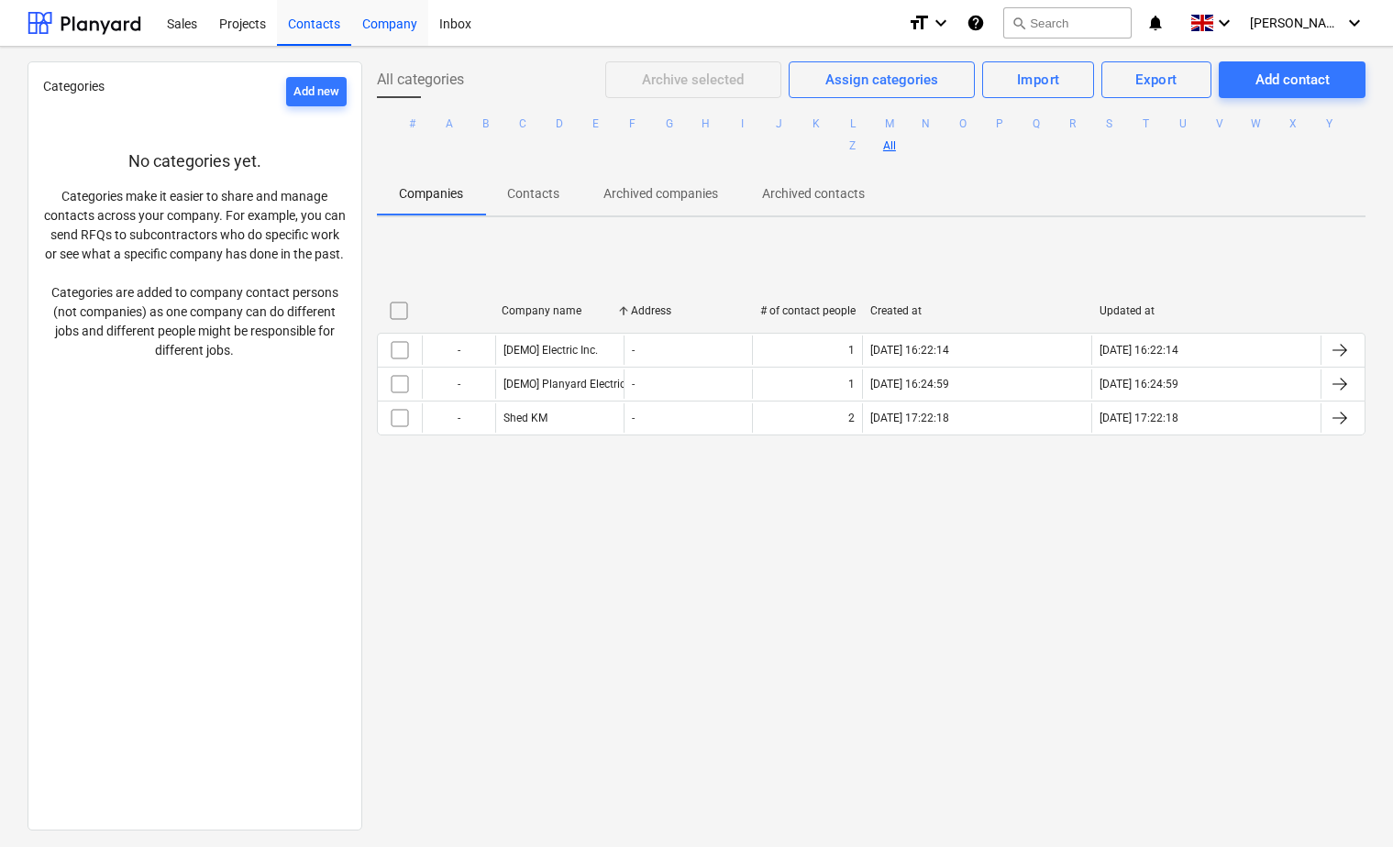
click at [402, 27] on div "Company" at bounding box center [389, 22] width 77 height 47
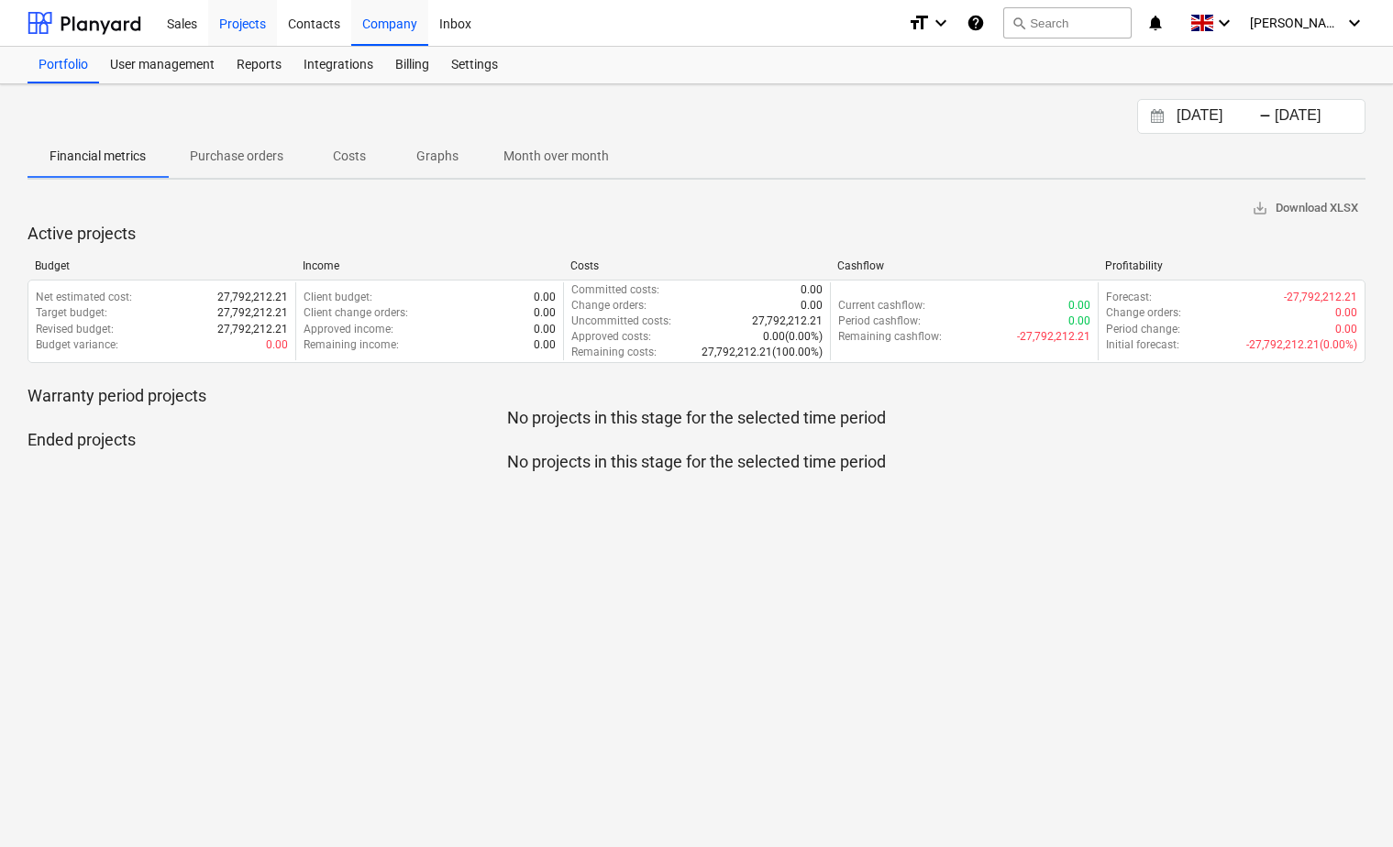
click at [250, 27] on div "Projects" at bounding box center [242, 22] width 69 height 47
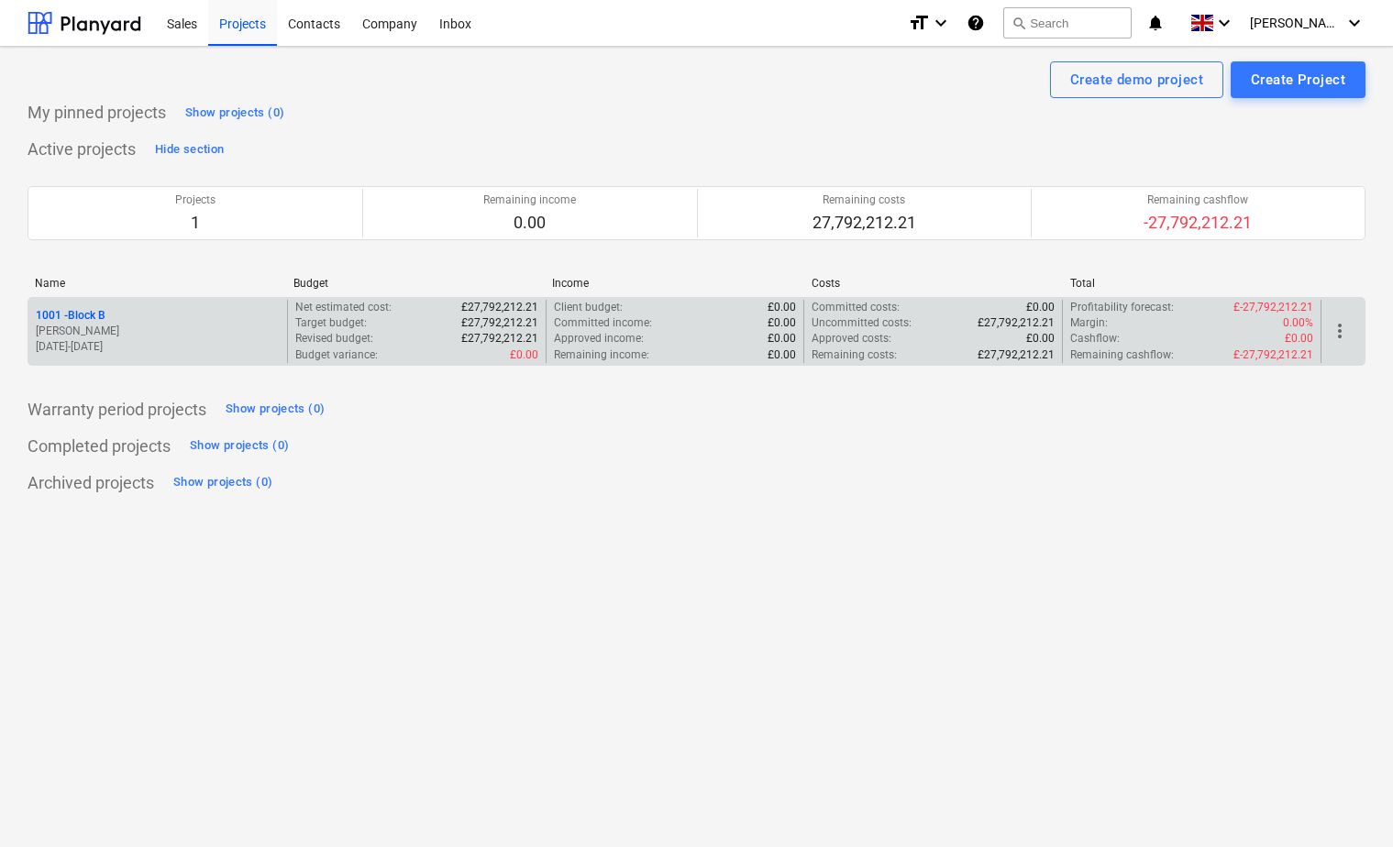
click at [81, 329] on p "[PERSON_NAME]" at bounding box center [158, 332] width 244 height 16
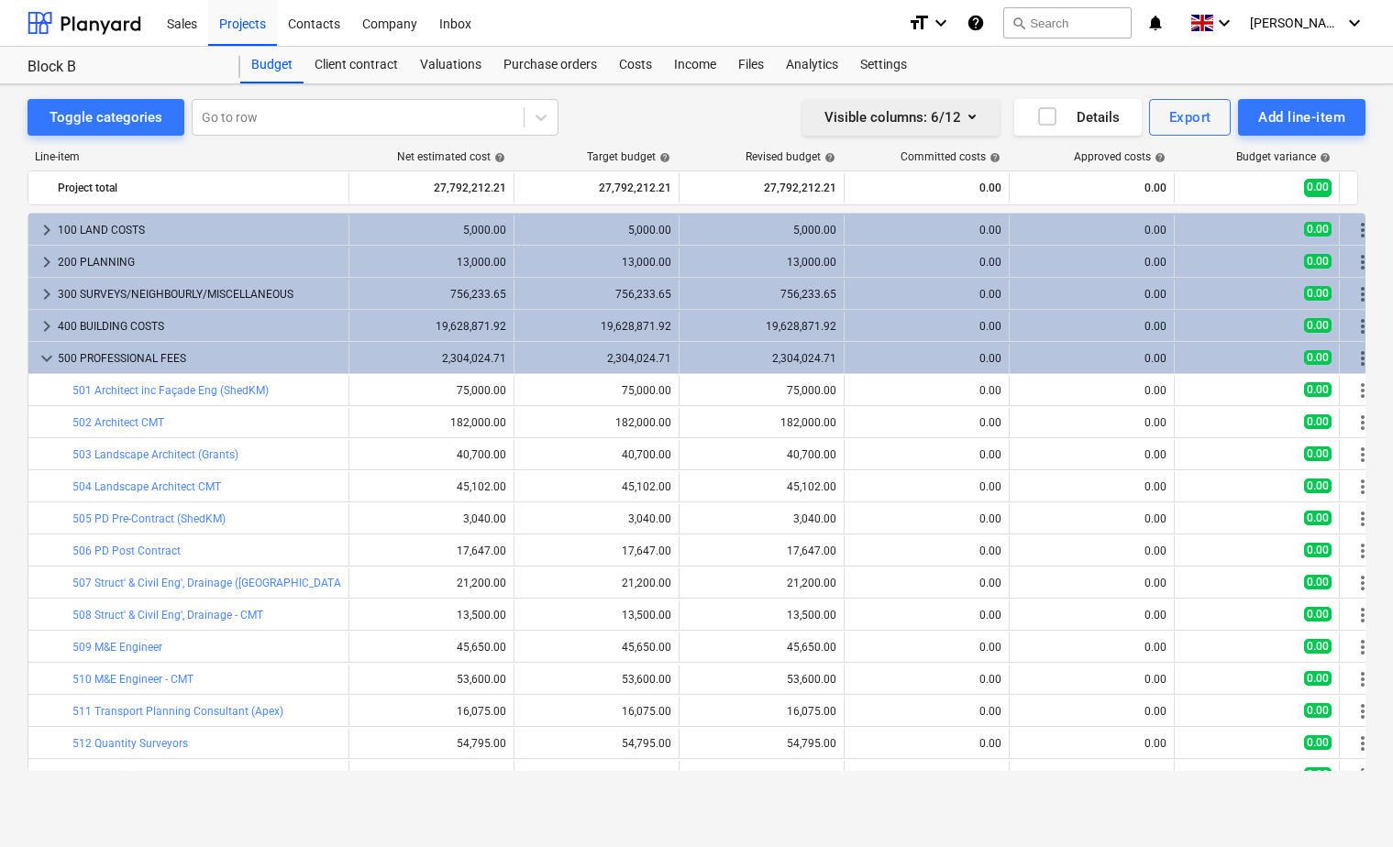
click at [932, 130] on button "Visible columns : 6/12" at bounding box center [900, 117] width 197 height 37
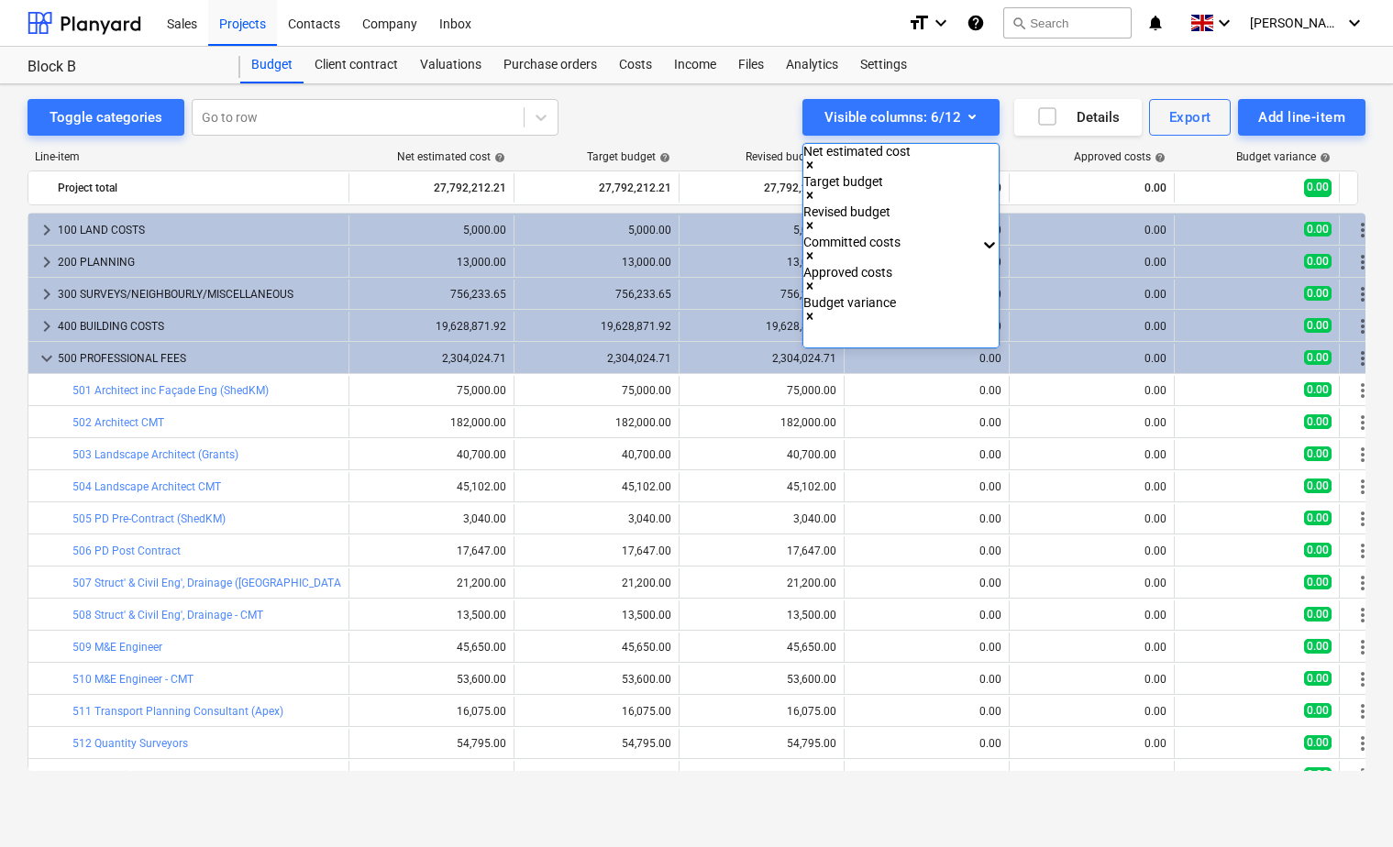
click at [930, 121] on div at bounding box center [696, 423] width 1393 height 847
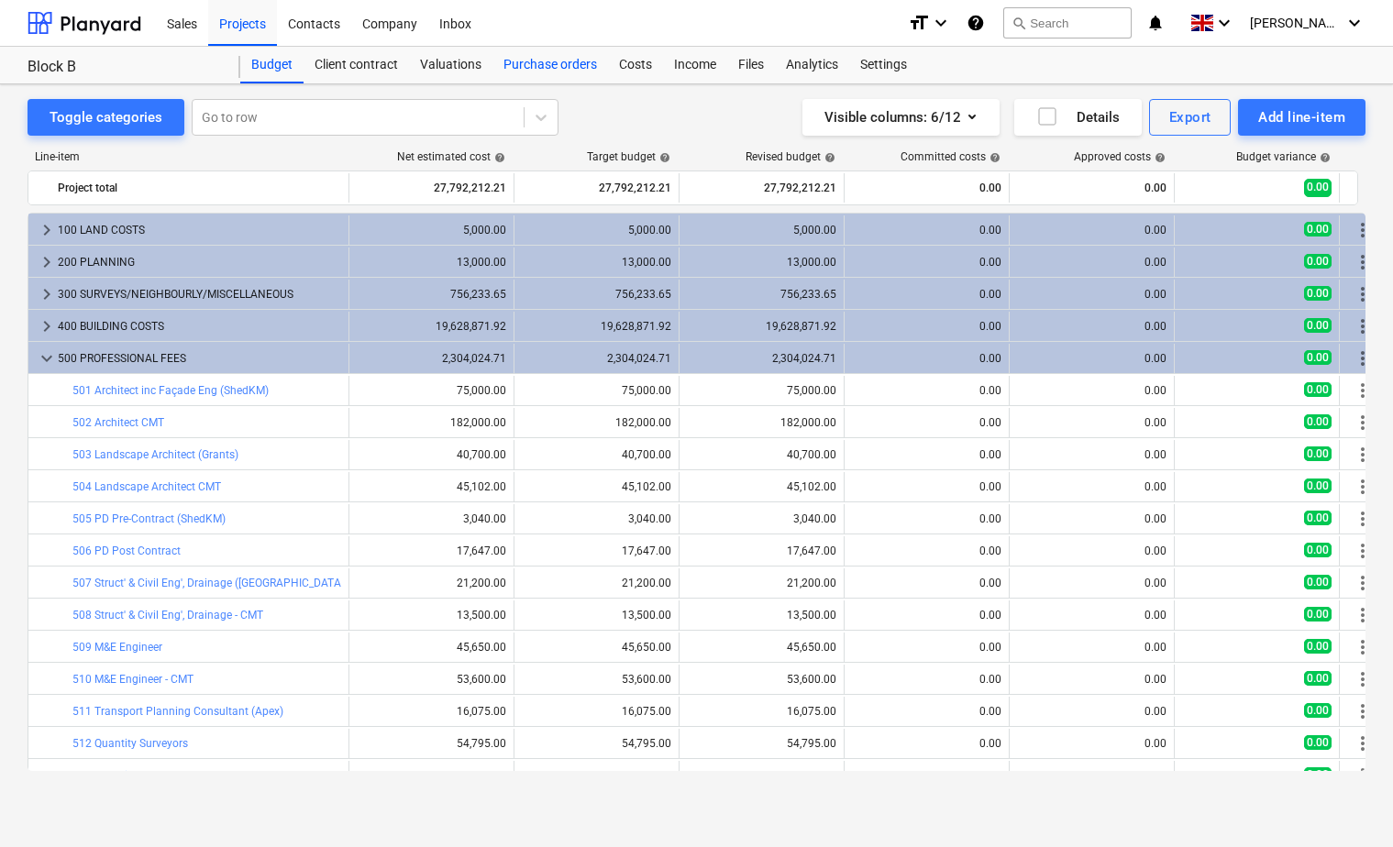
click at [544, 67] on div "Purchase orders" at bounding box center [550, 65] width 116 height 37
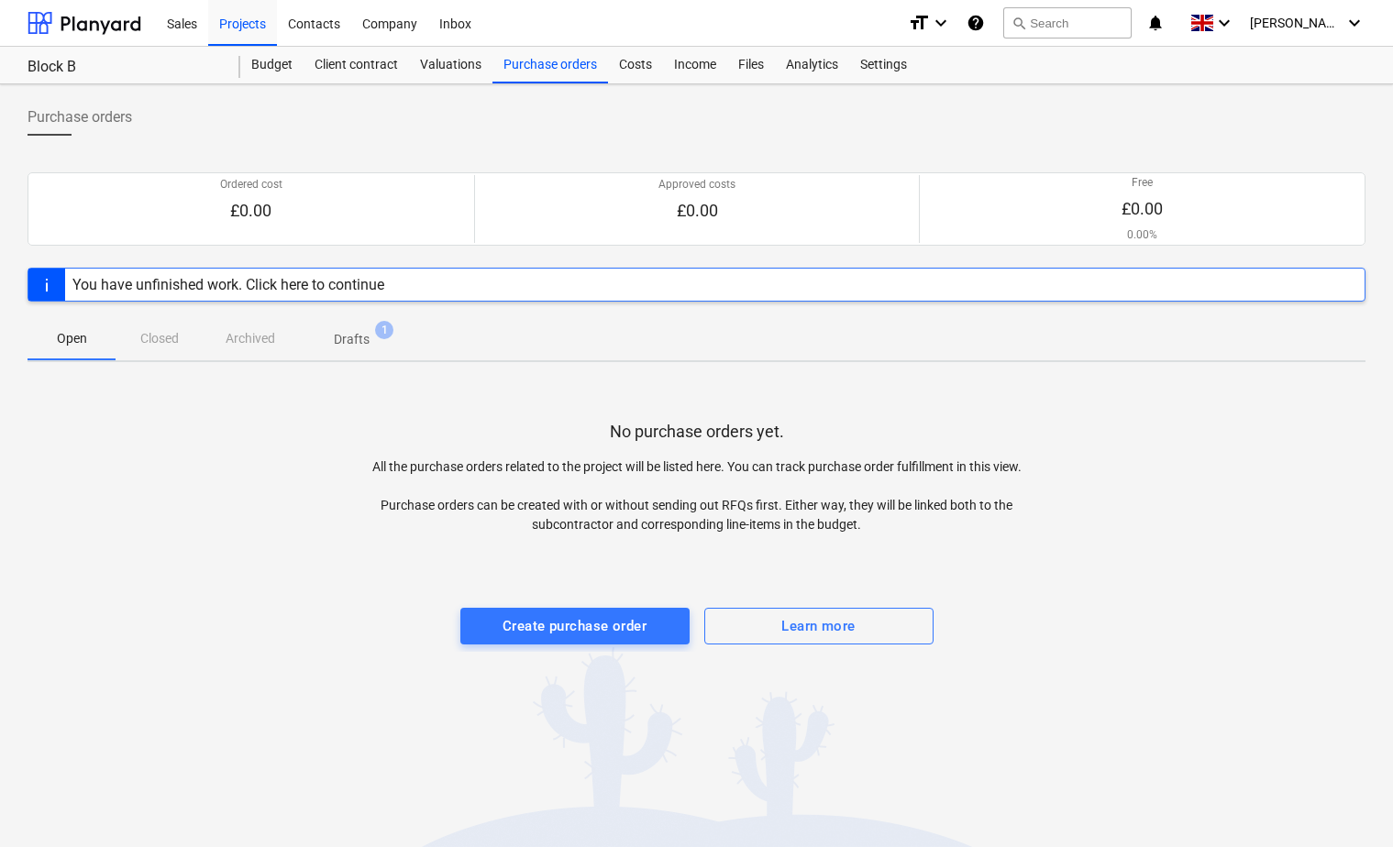
click at [356, 338] on p "Drafts" at bounding box center [352, 339] width 36 height 19
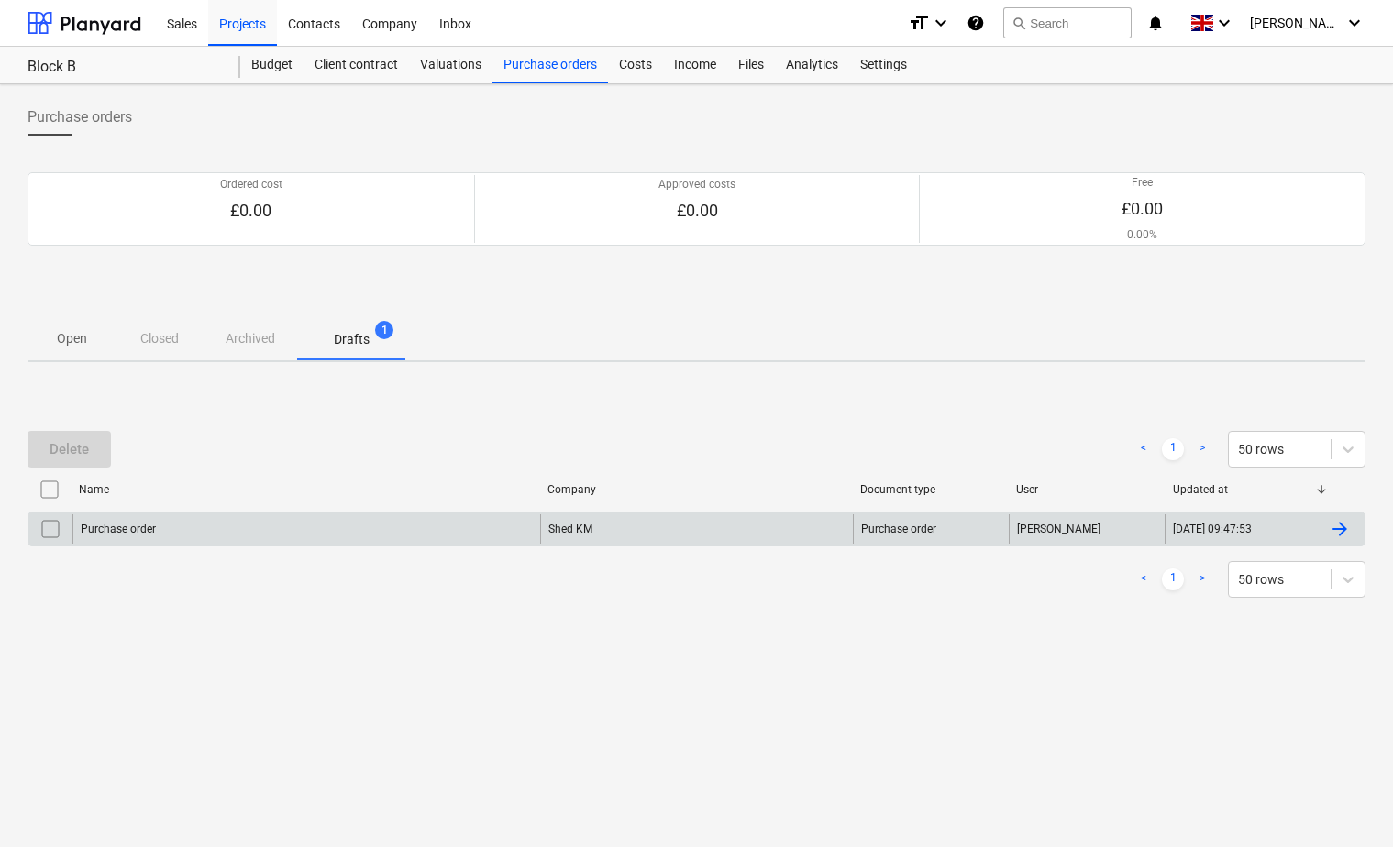
click at [48, 534] on input "checkbox" at bounding box center [50, 528] width 29 height 29
click at [50, 532] on input "checkbox" at bounding box center [50, 528] width 29 height 29
click at [1337, 531] on div at bounding box center [1339, 529] width 22 height 22
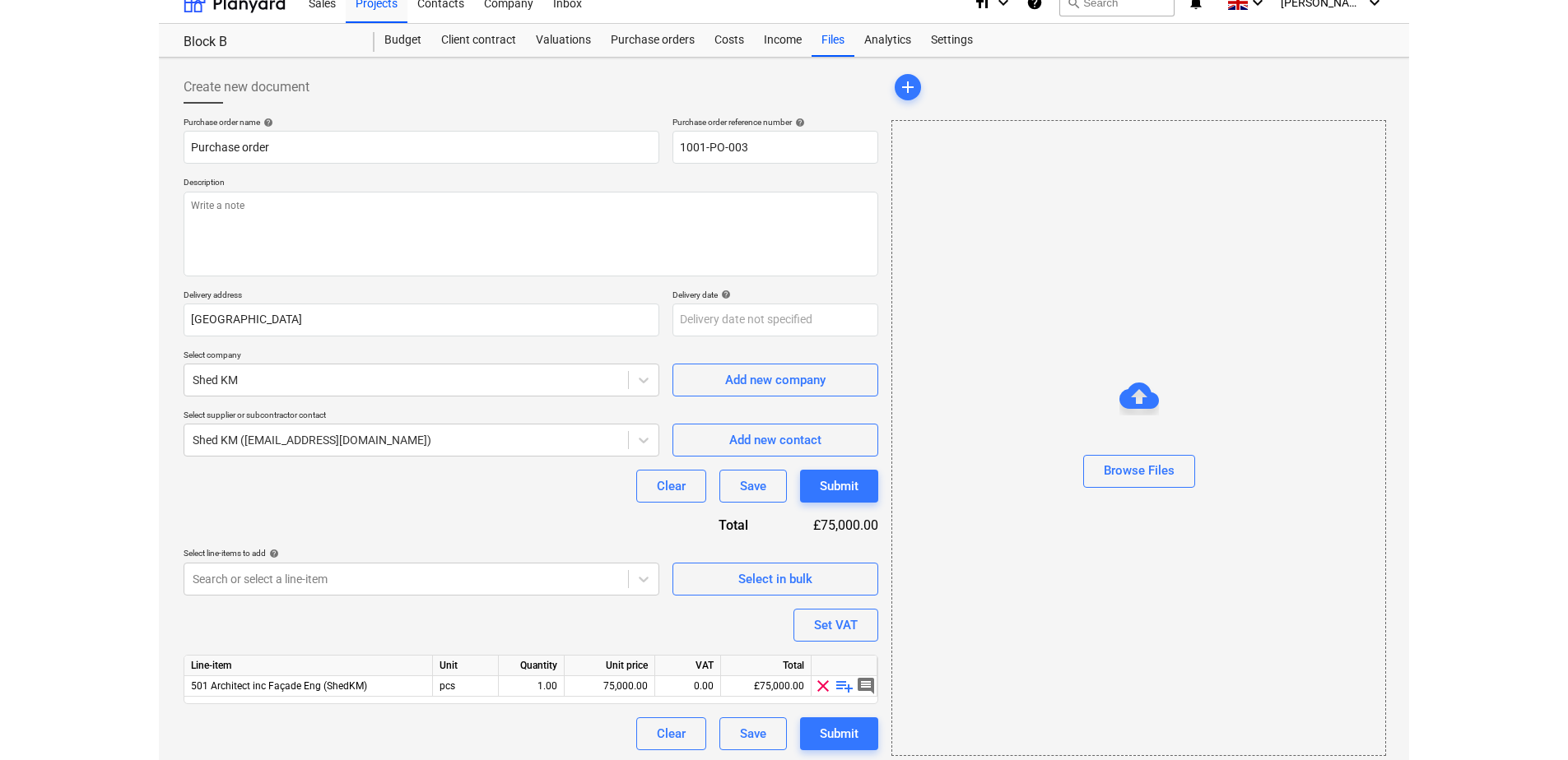
scroll to position [27, 0]
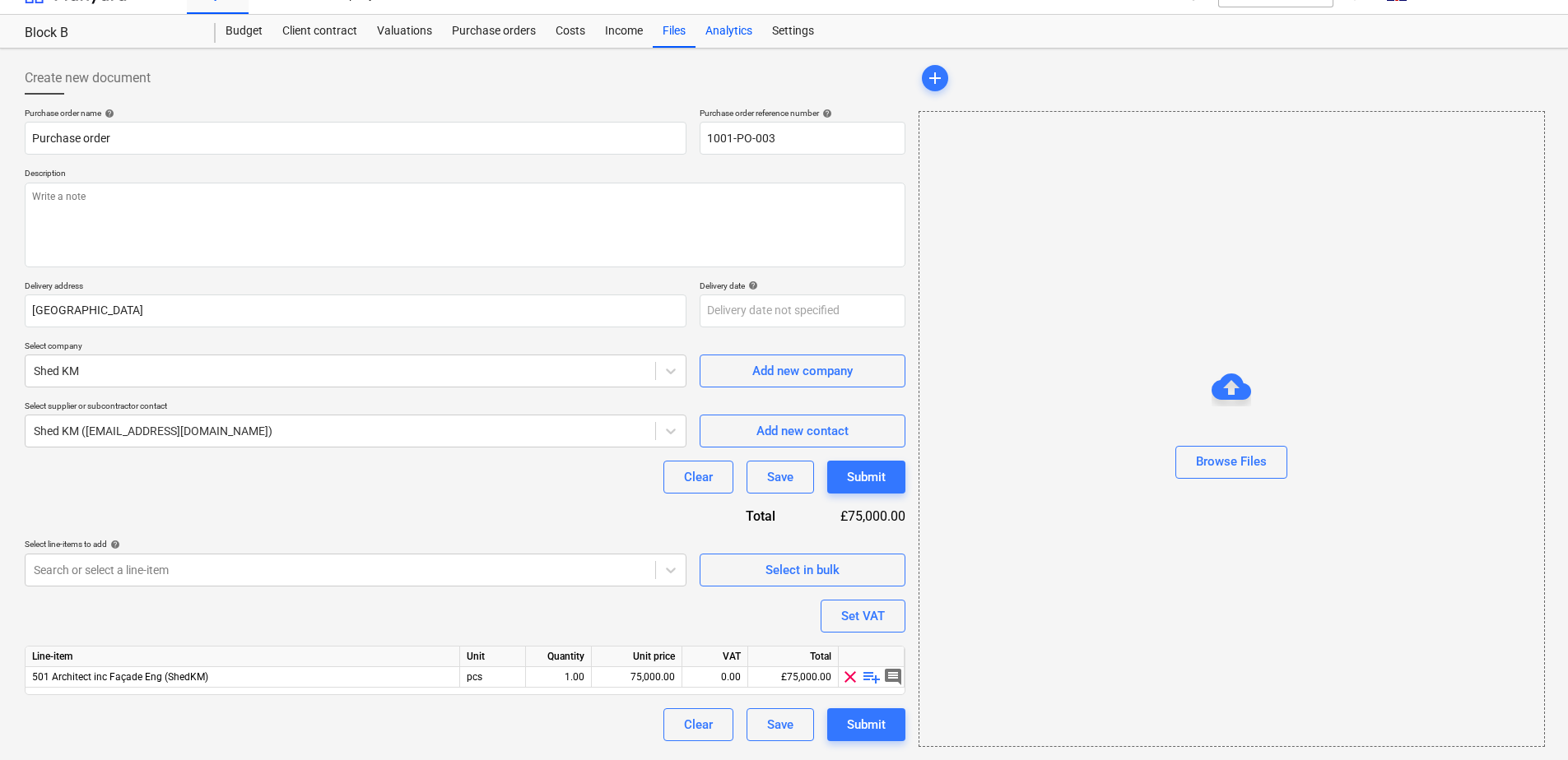
click at [738, 32] on div "Analytics" at bounding box center [729, 31] width 66 height 33
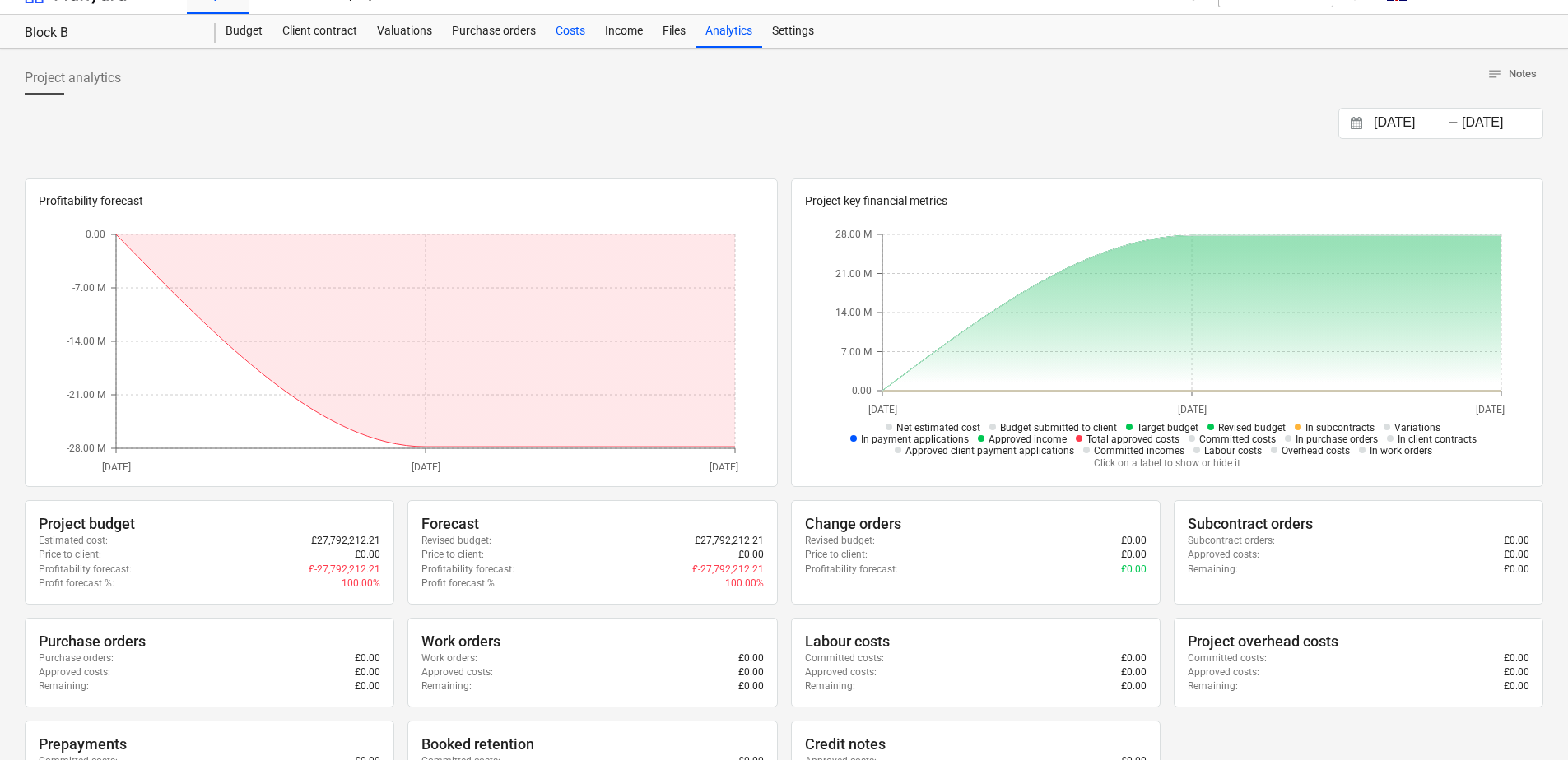
click at [579, 33] on div "Costs" at bounding box center [570, 31] width 49 height 33
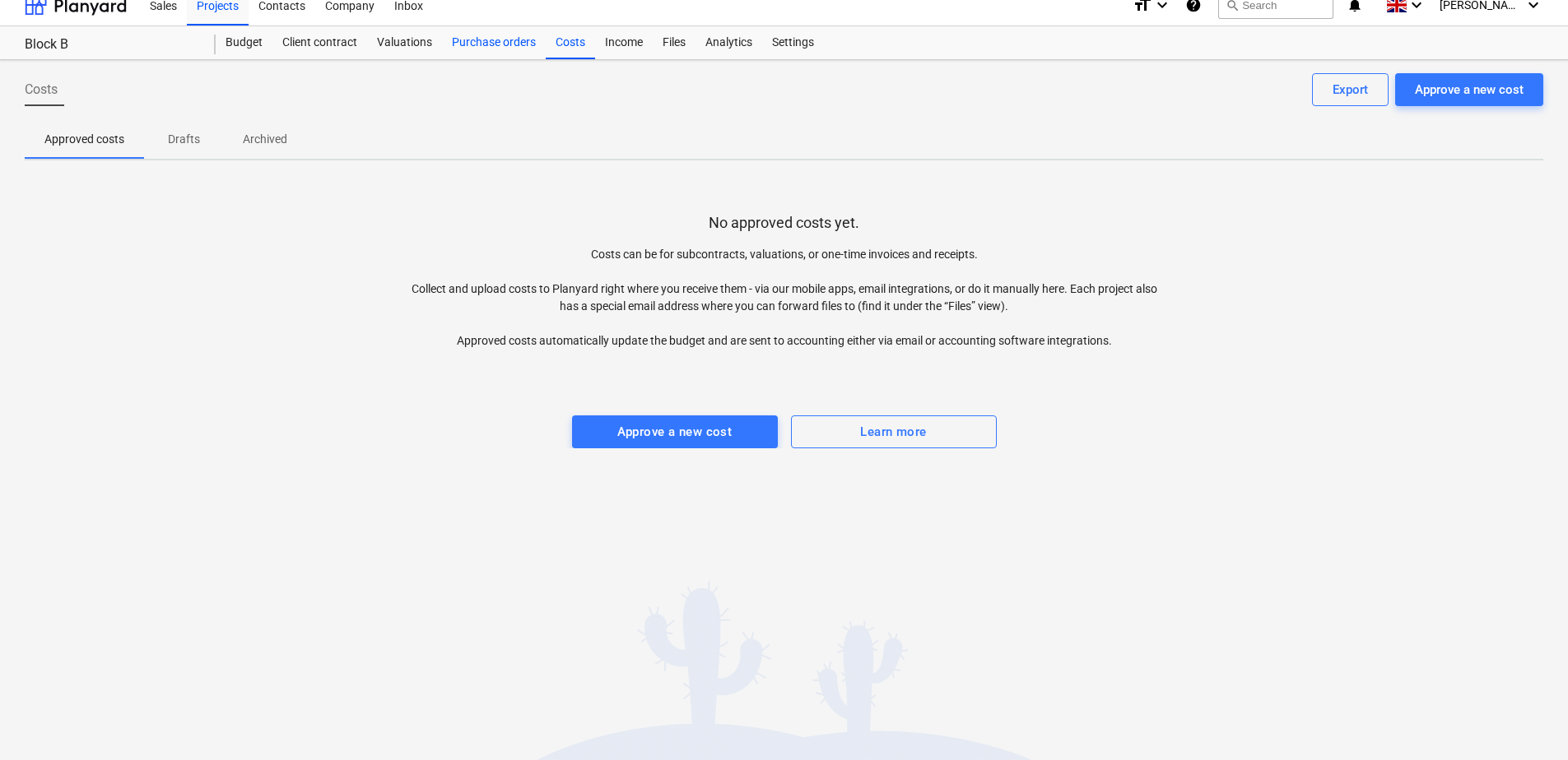
click at [496, 47] on div "Purchase orders" at bounding box center [494, 42] width 104 height 33
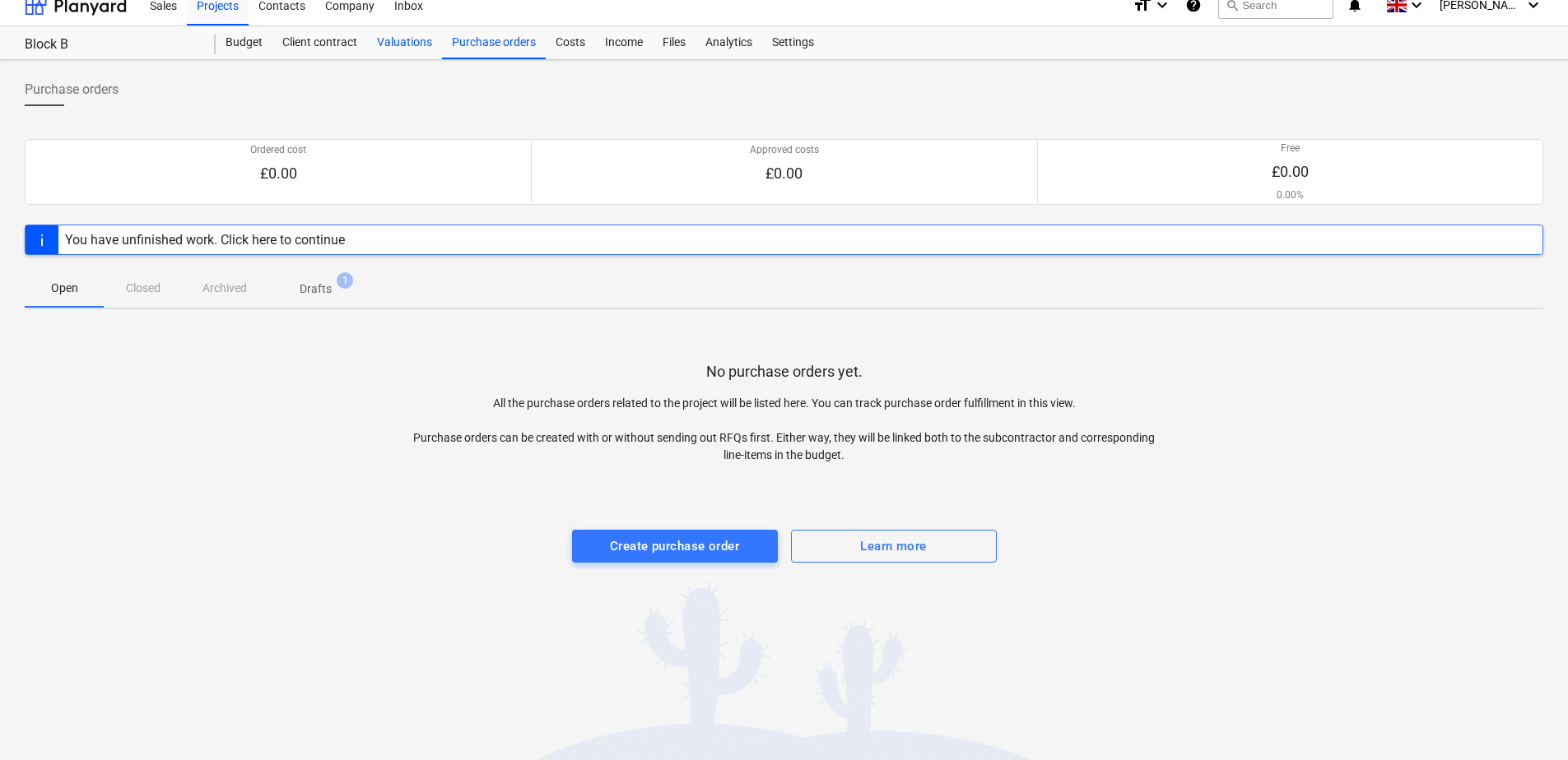
click at [401, 45] on div "Valuations" at bounding box center [404, 42] width 74 height 33
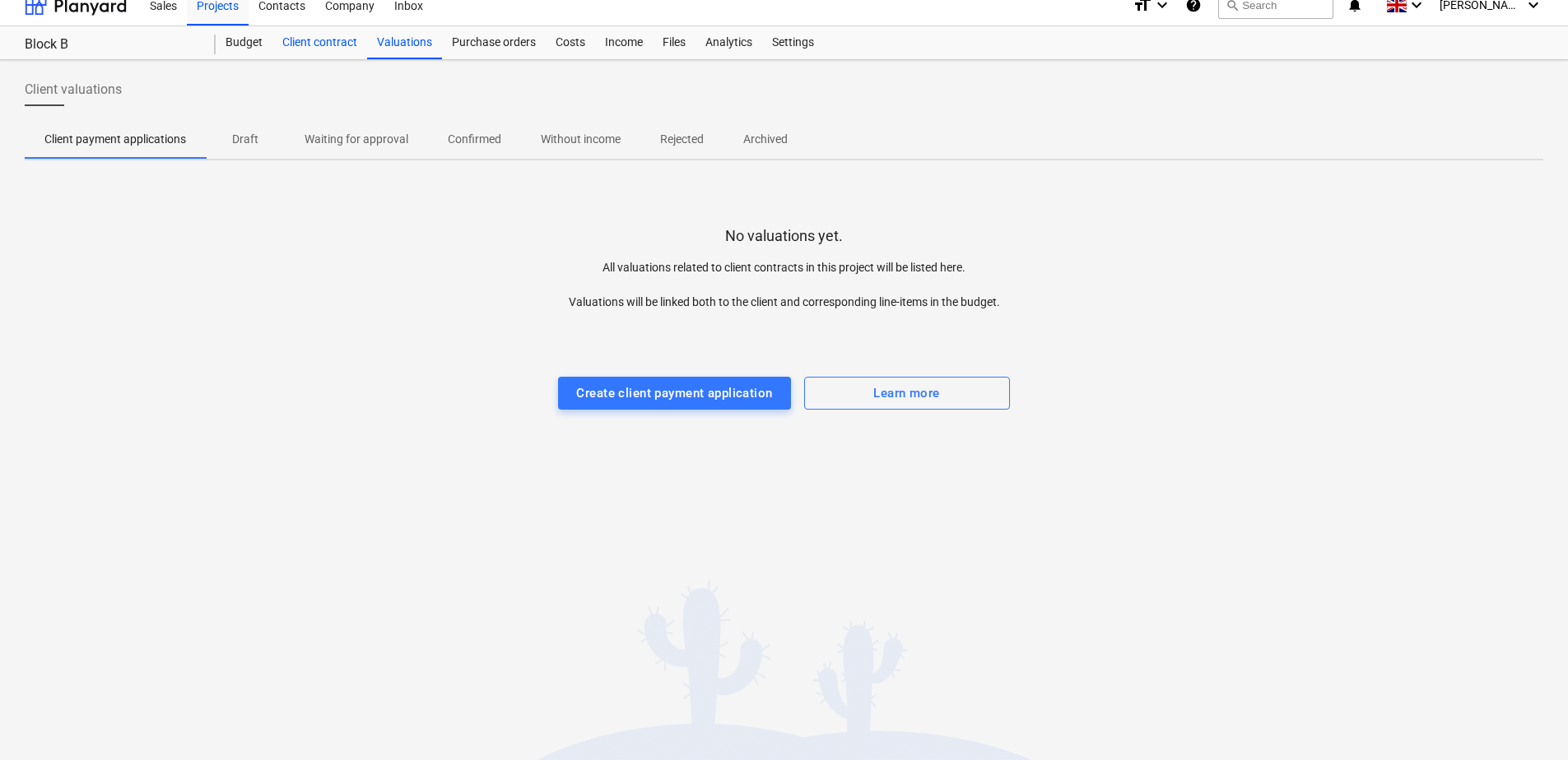
click at [330, 42] on div "Client contract" at bounding box center [319, 42] width 94 height 33
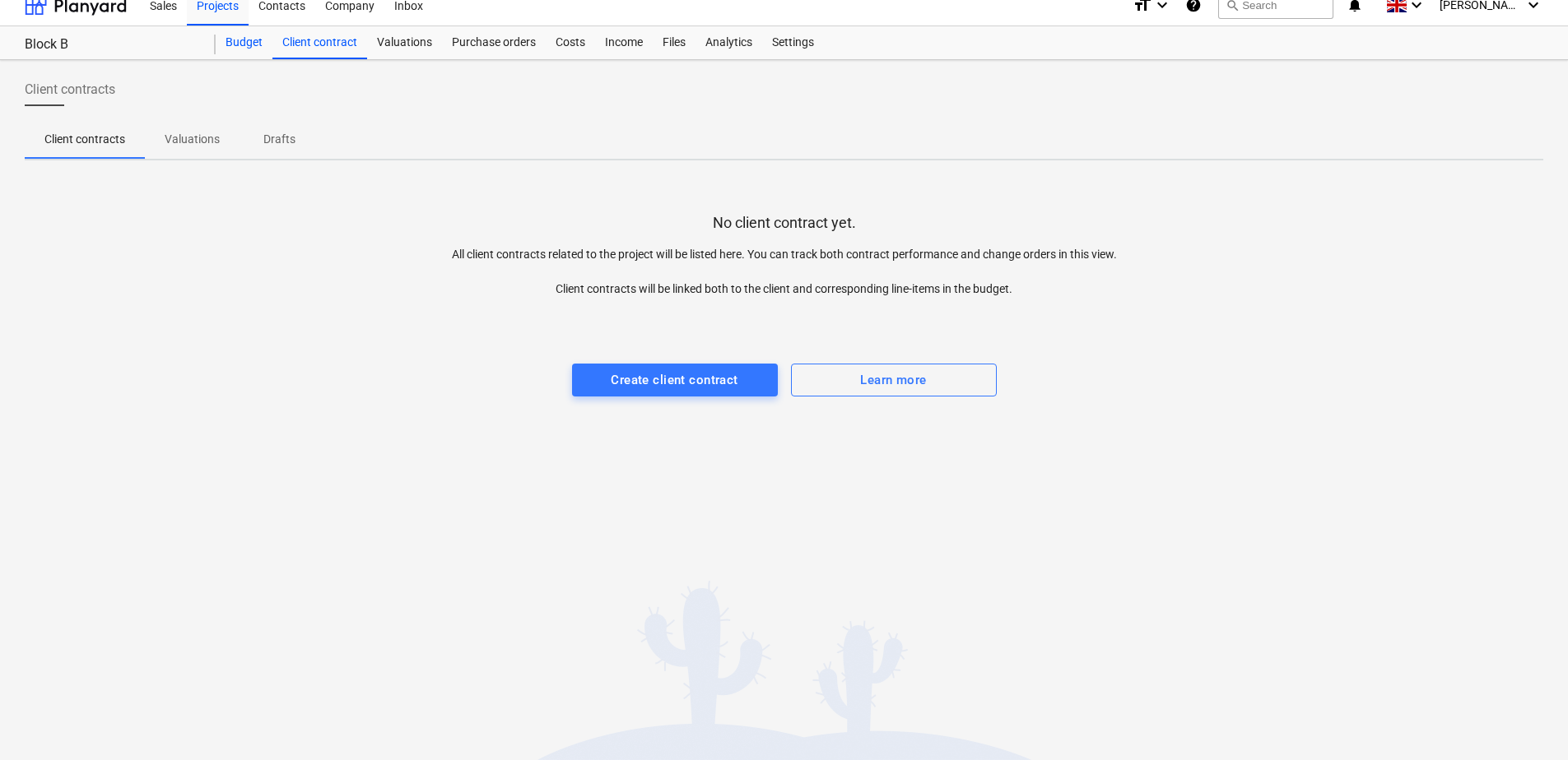
click at [252, 45] on div "Budget" at bounding box center [243, 42] width 57 height 33
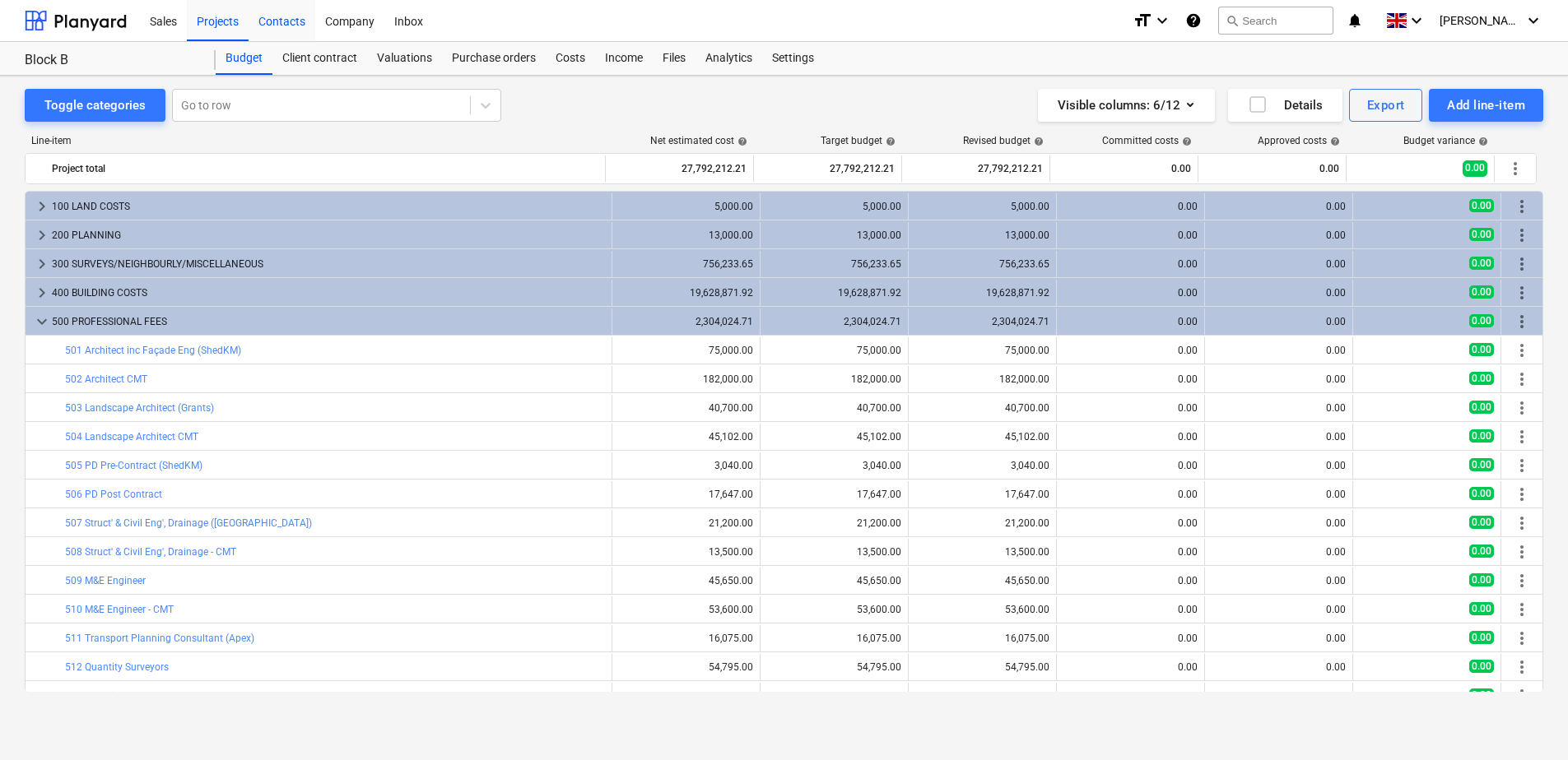
click at [282, 18] on div "Contacts" at bounding box center [282, 20] width 66 height 42
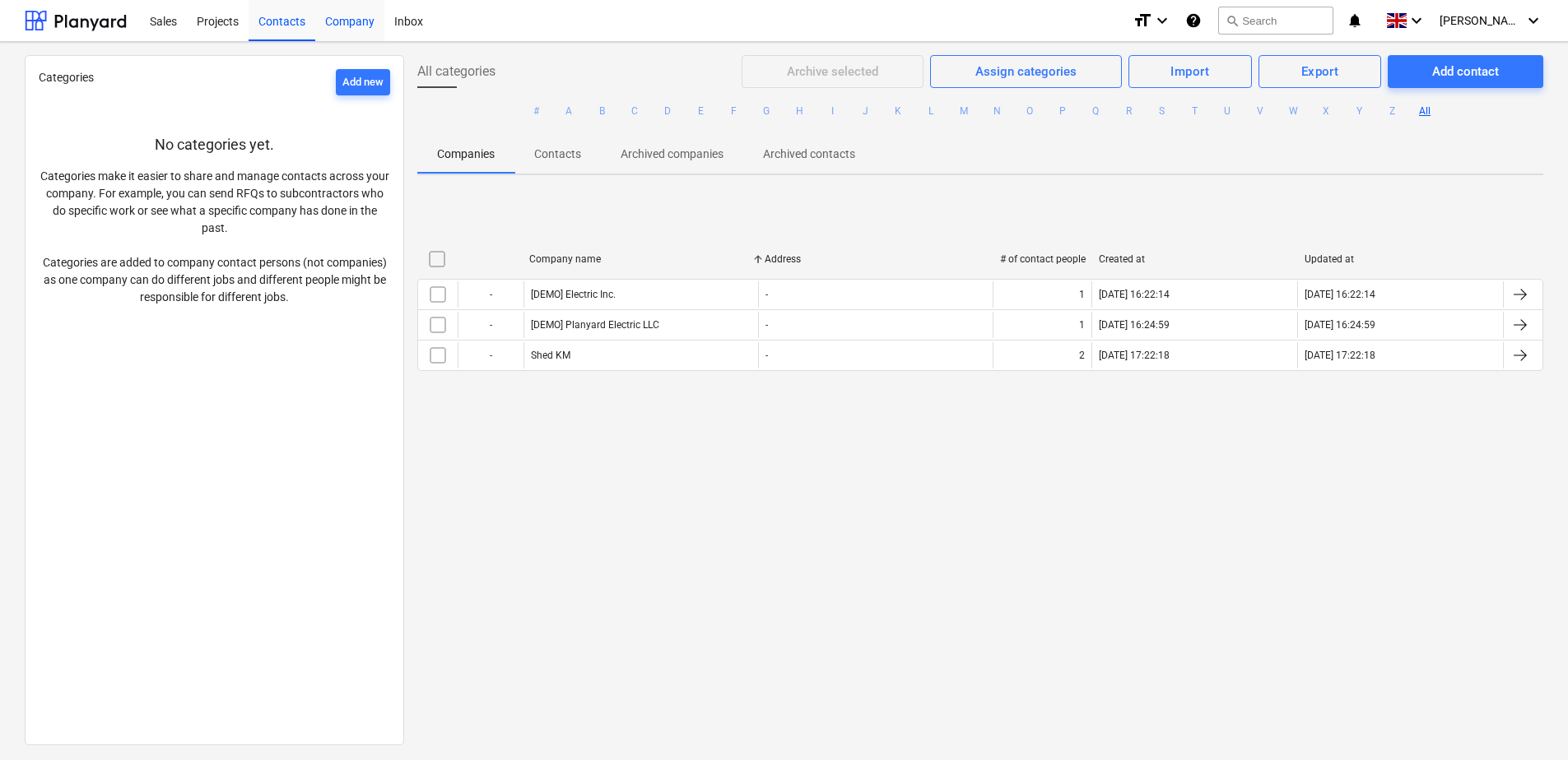
click at [342, 18] on div "Company" at bounding box center [349, 20] width 69 height 42
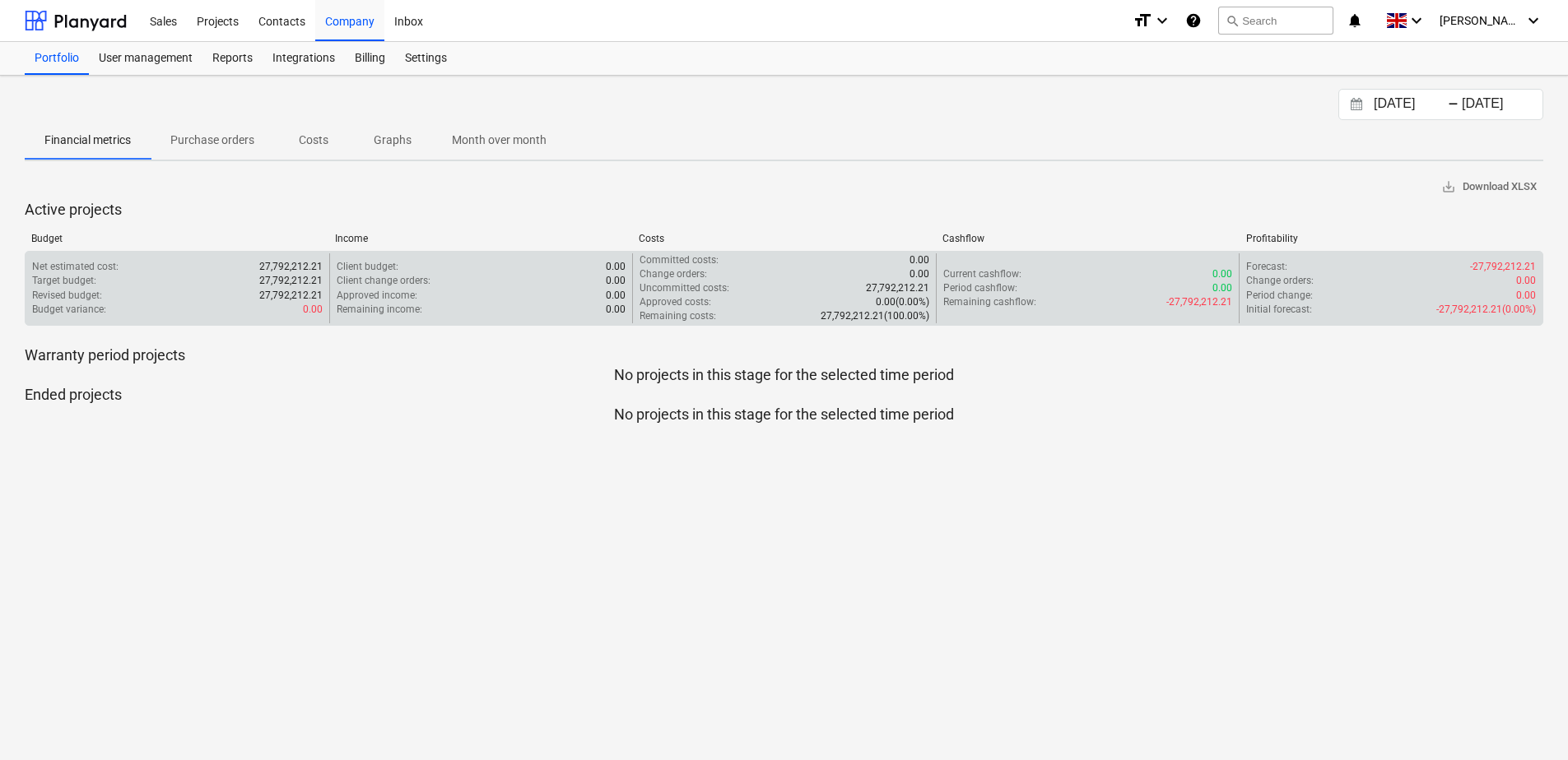
click at [885, 289] on p "27,792,212.21" at bounding box center [898, 289] width 64 height 14
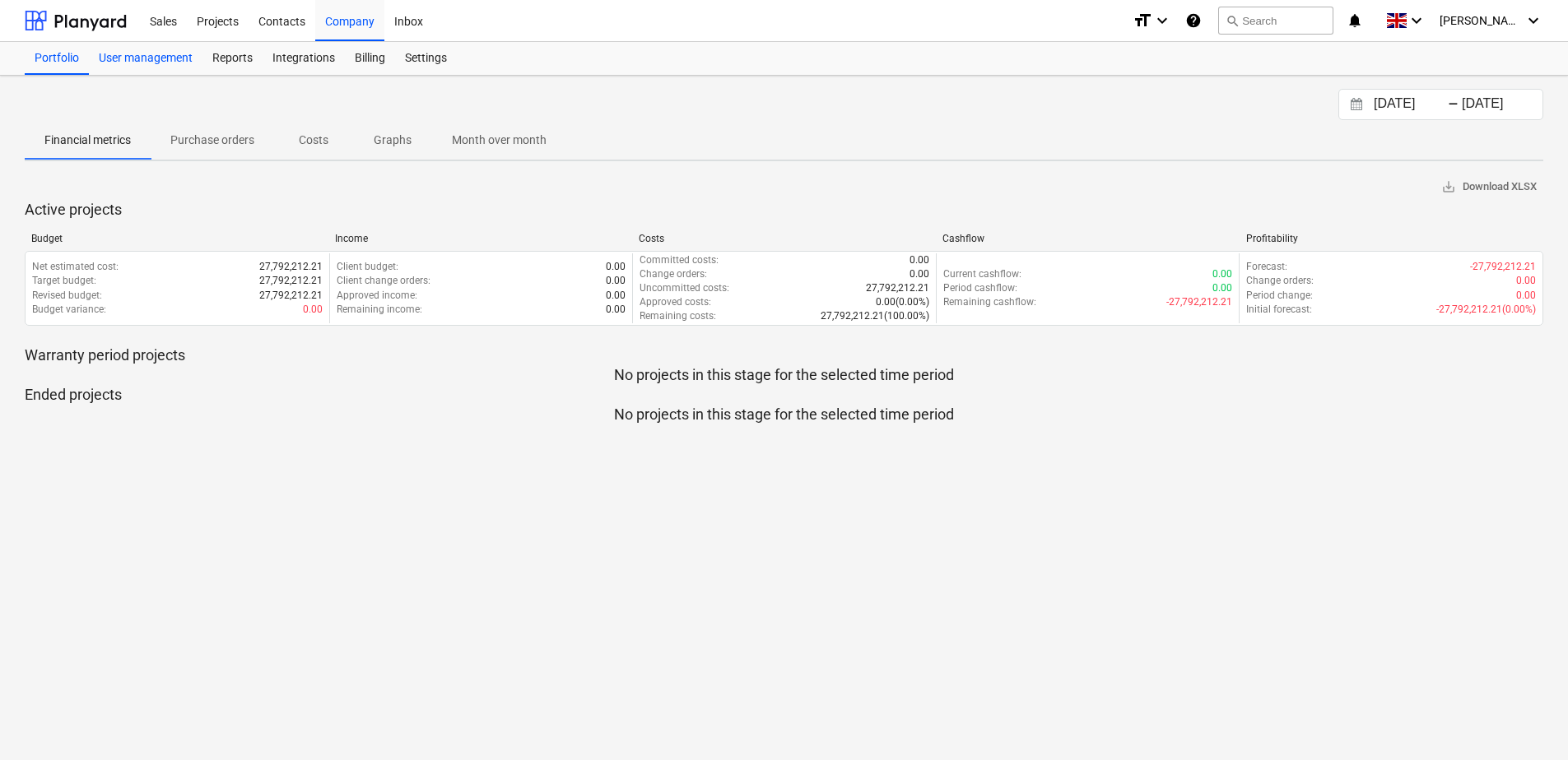
click at [164, 58] on div "User management" at bounding box center [145, 58] width 114 height 33
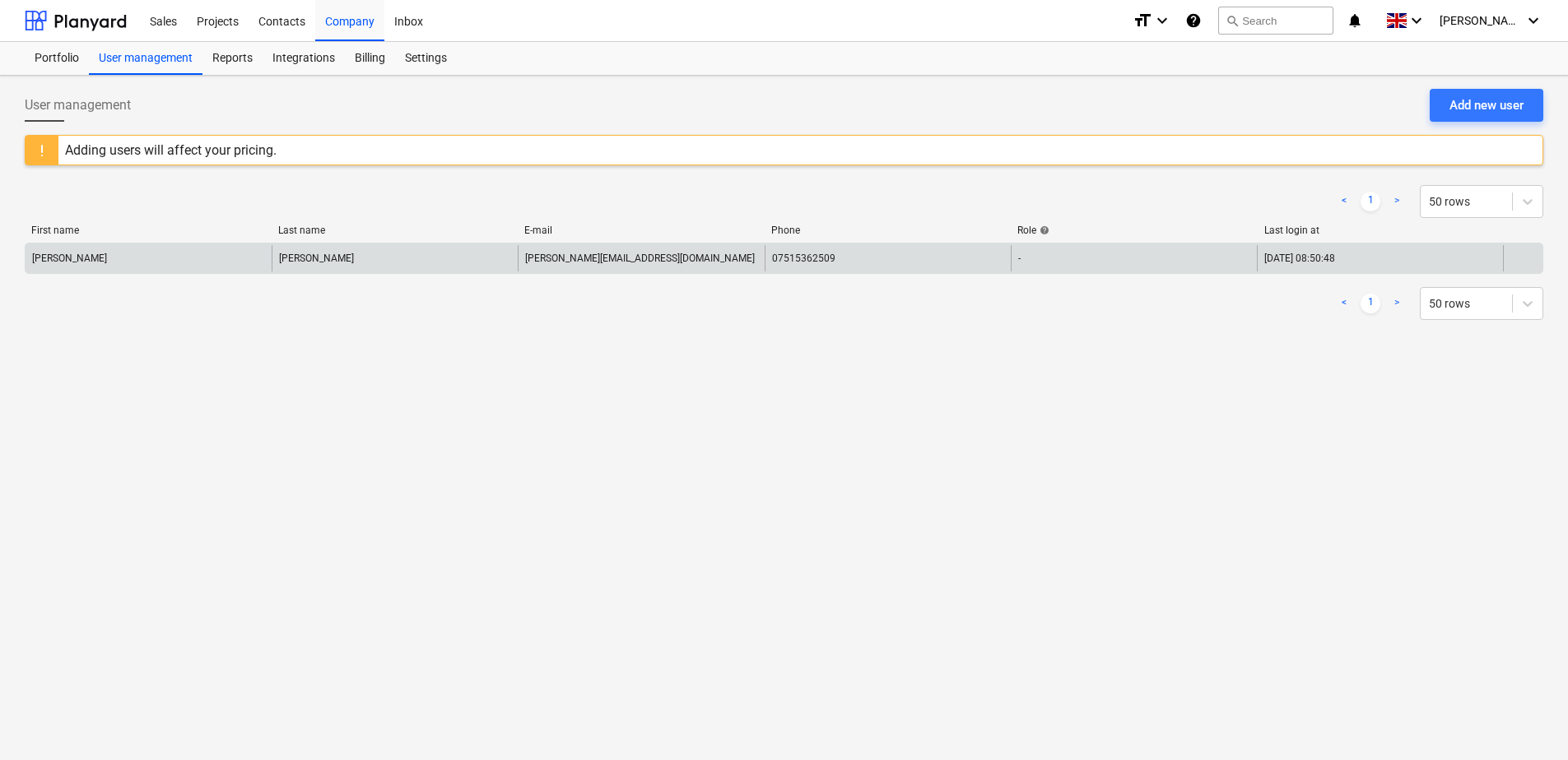
click at [197, 263] on div "[PERSON_NAME]" at bounding box center [148, 258] width 246 height 26
click at [1249, 262] on div "[DATE] 08:50:48" at bounding box center [1299, 258] width 71 height 12
click at [1113, 262] on div "-" at bounding box center [1134, 258] width 246 height 26
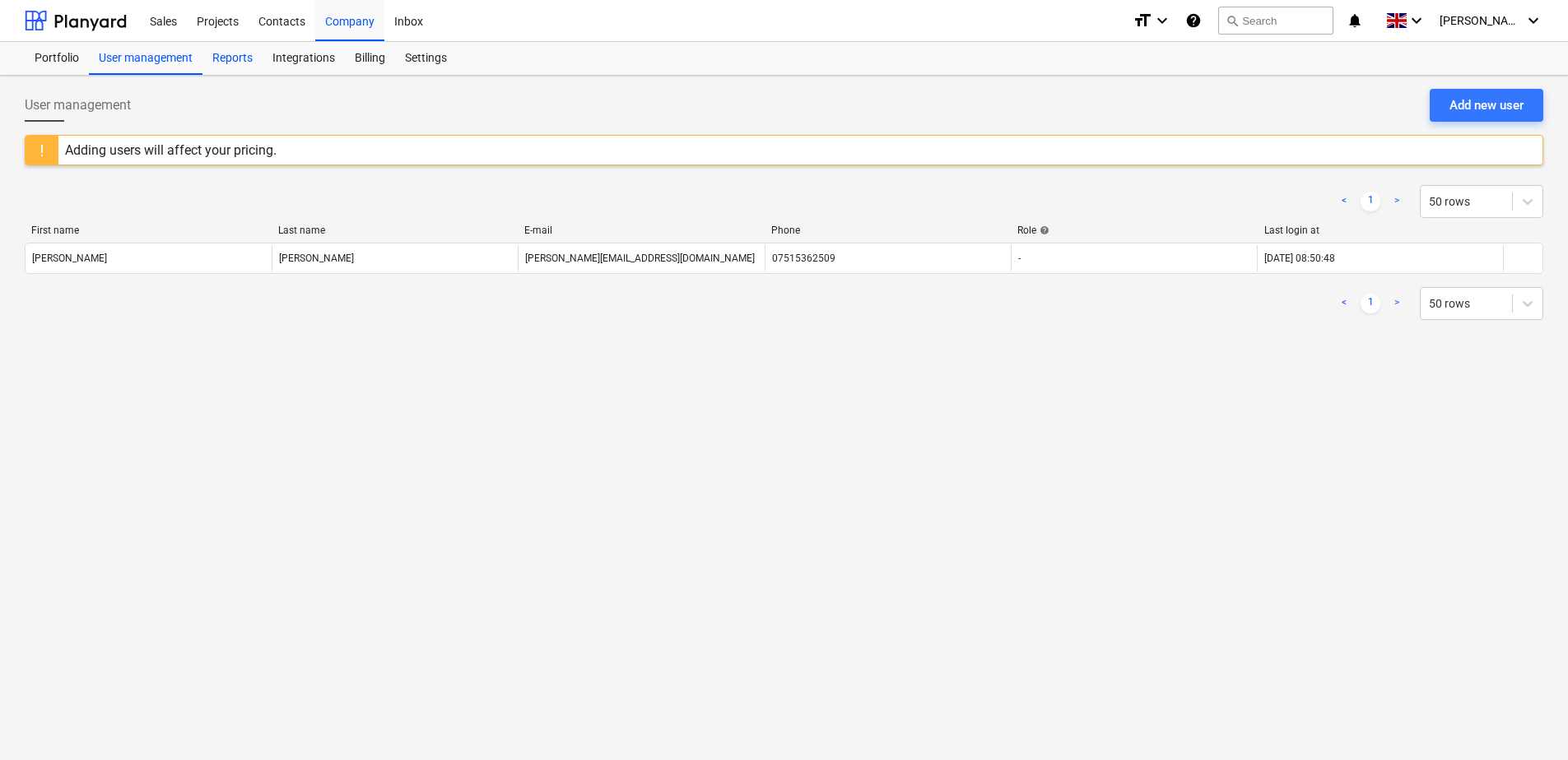
click at [244, 61] on div "Reports" at bounding box center [232, 58] width 60 height 33
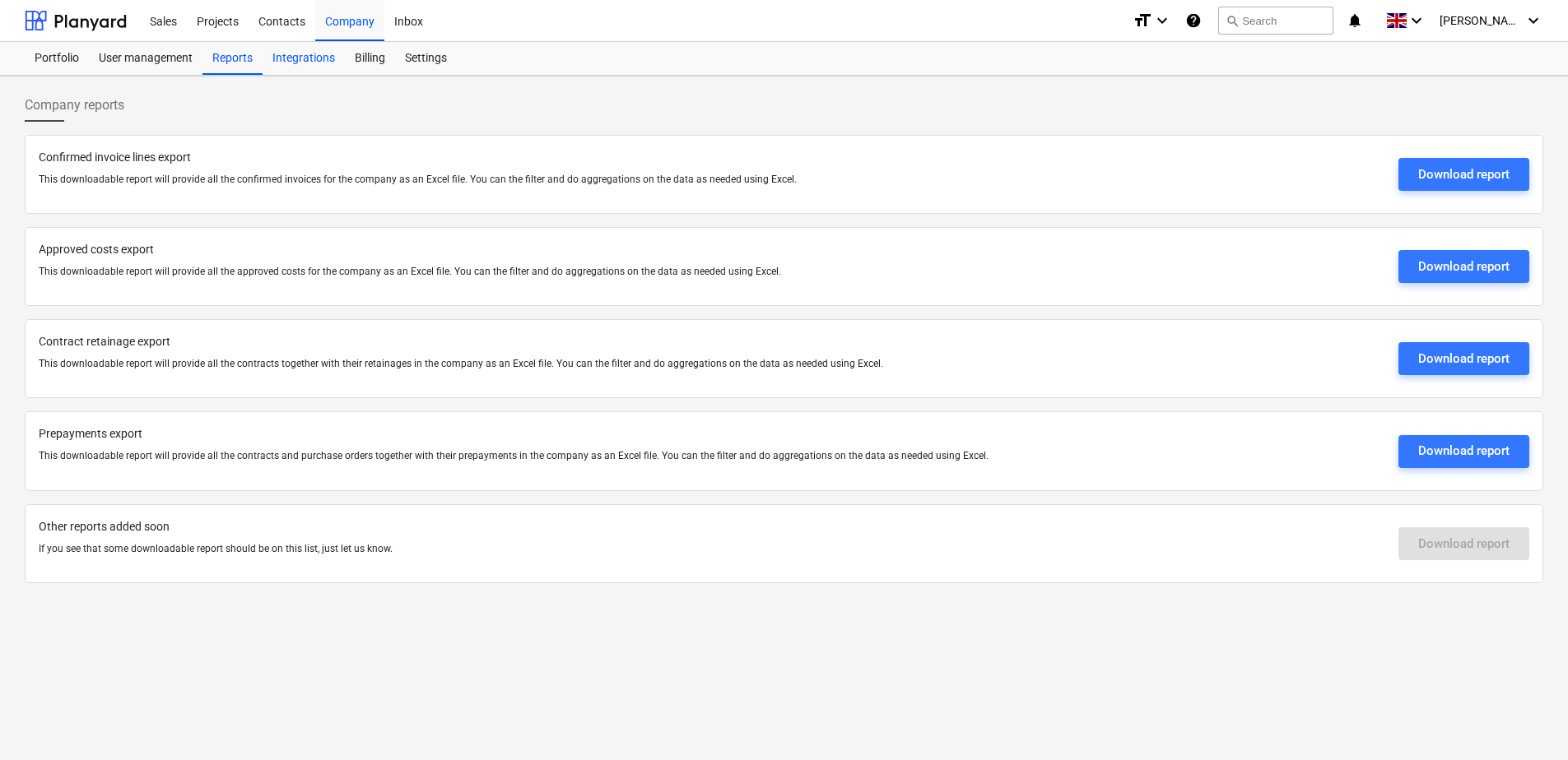
click at [314, 63] on div "Integrations" at bounding box center [303, 58] width 83 height 33
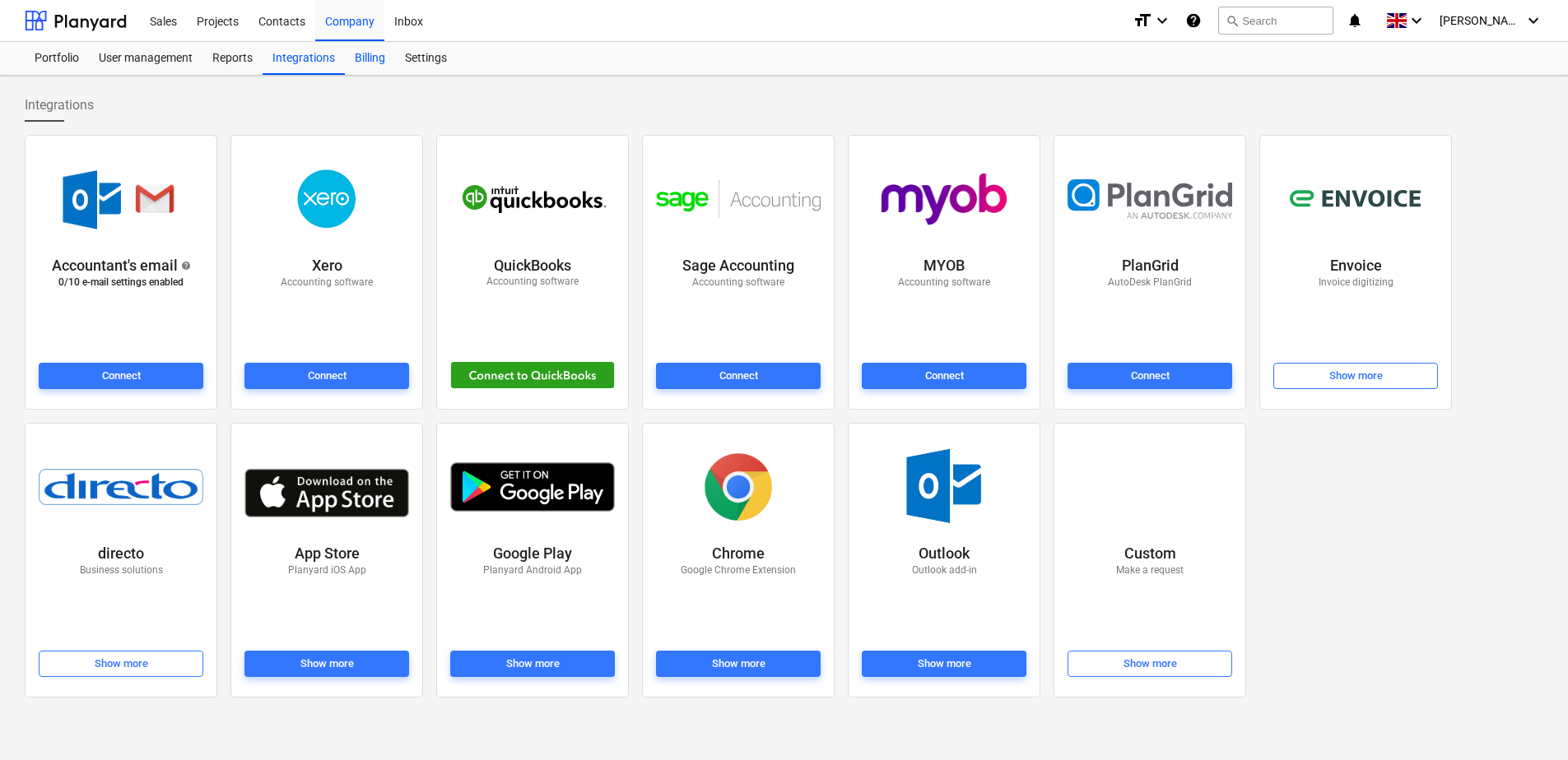
click at [374, 55] on div "Billing" at bounding box center [370, 58] width 50 height 33
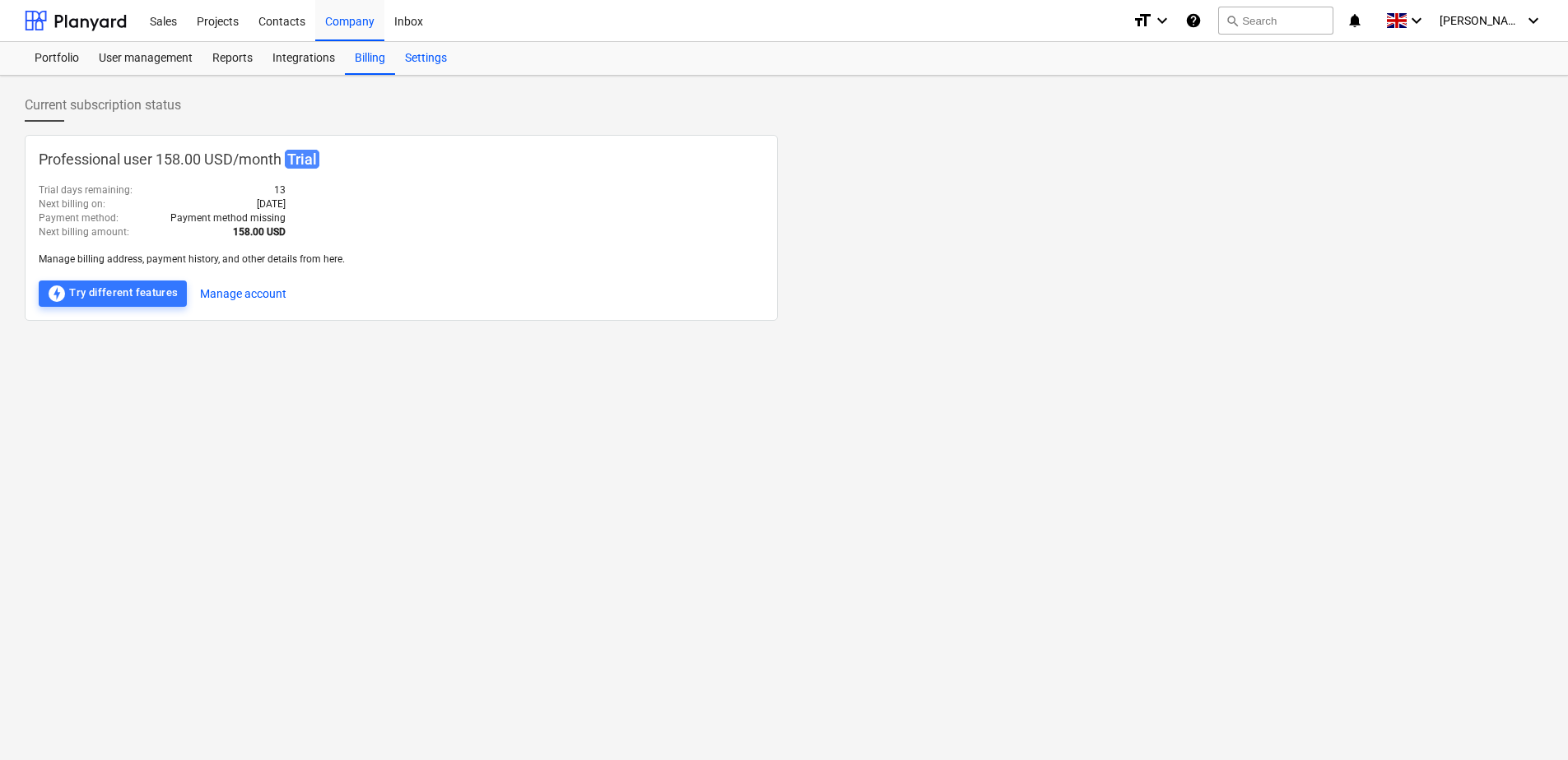
click at [436, 63] on div "Settings" at bounding box center [425, 58] width 62 height 33
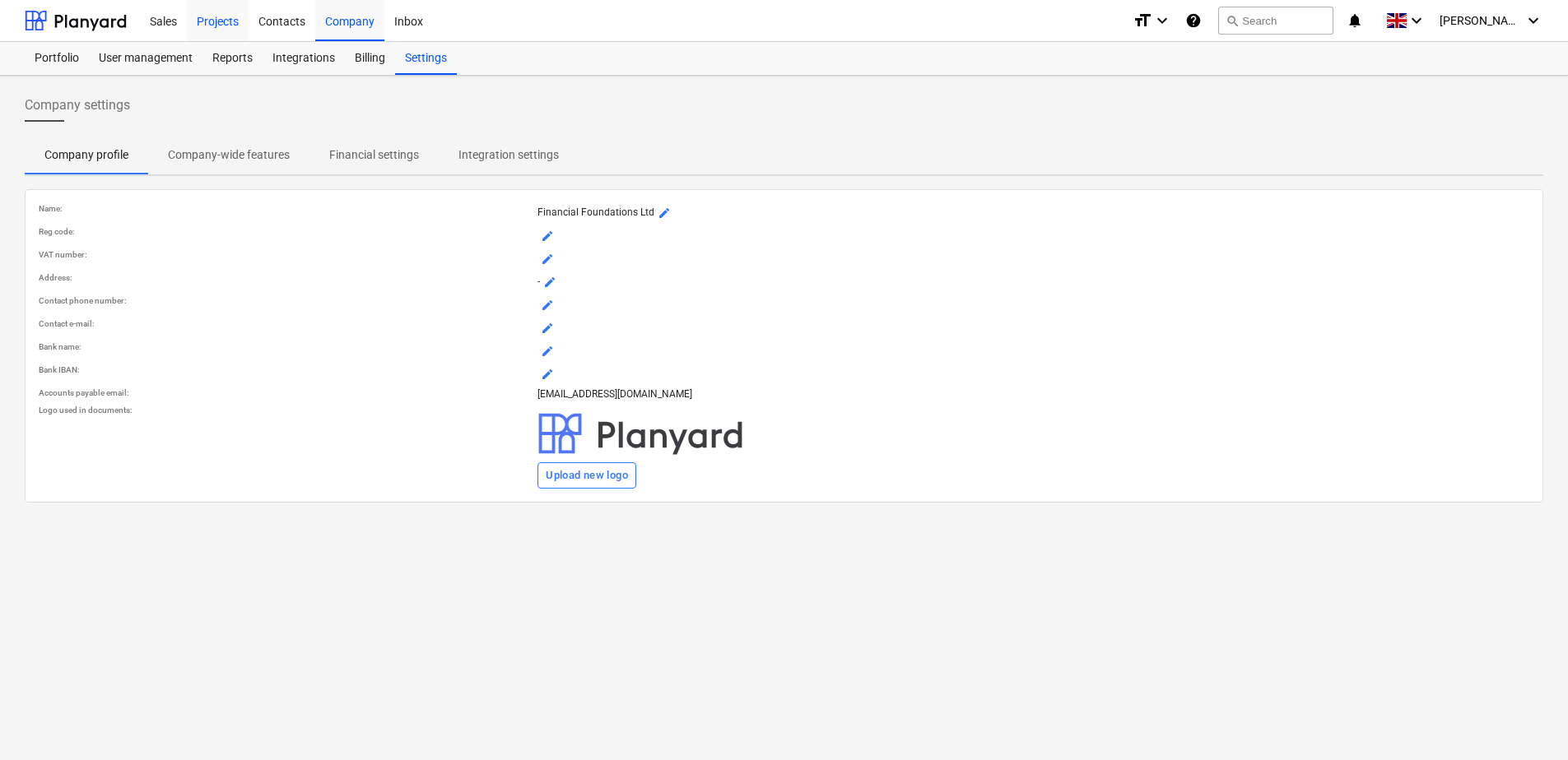
click at [224, 21] on div "Projects" at bounding box center [217, 20] width 62 height 42
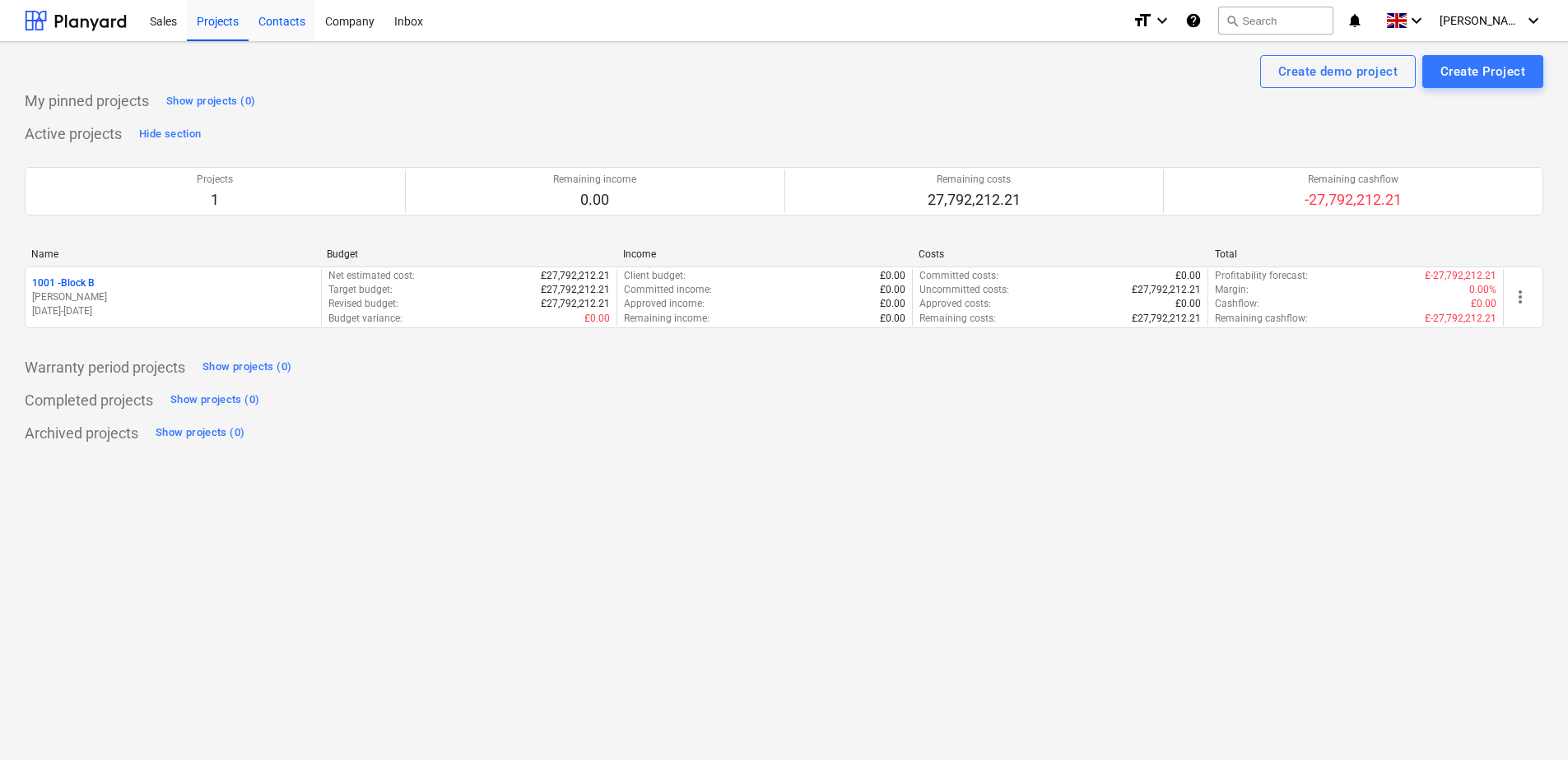
click at [281, 19] on div "Contacts" at bounding box center [282, 20] width 66 height 42
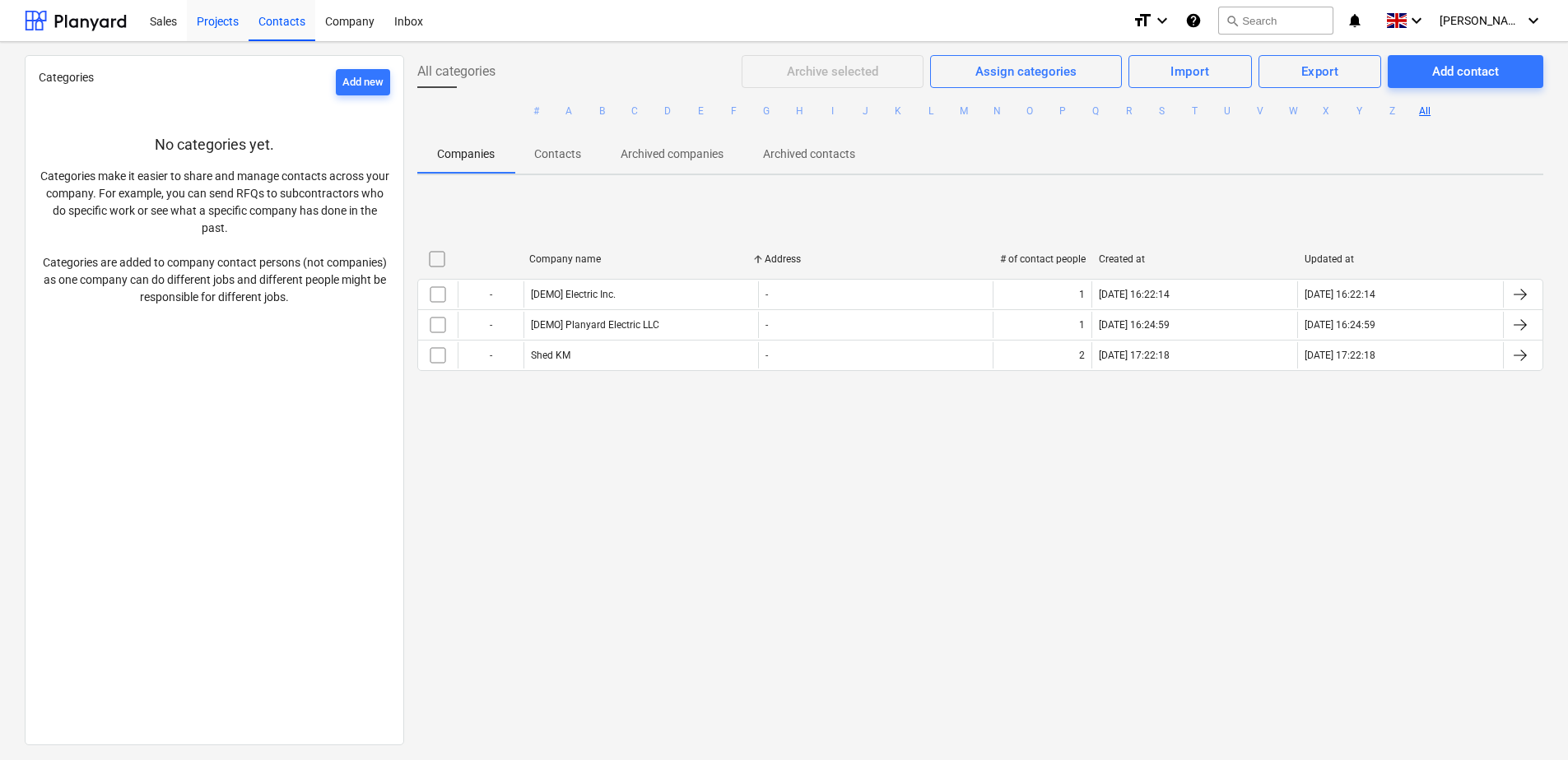
click at [232, 22] on div "Projects" at bounding box center [217, 20] width 62 height 42
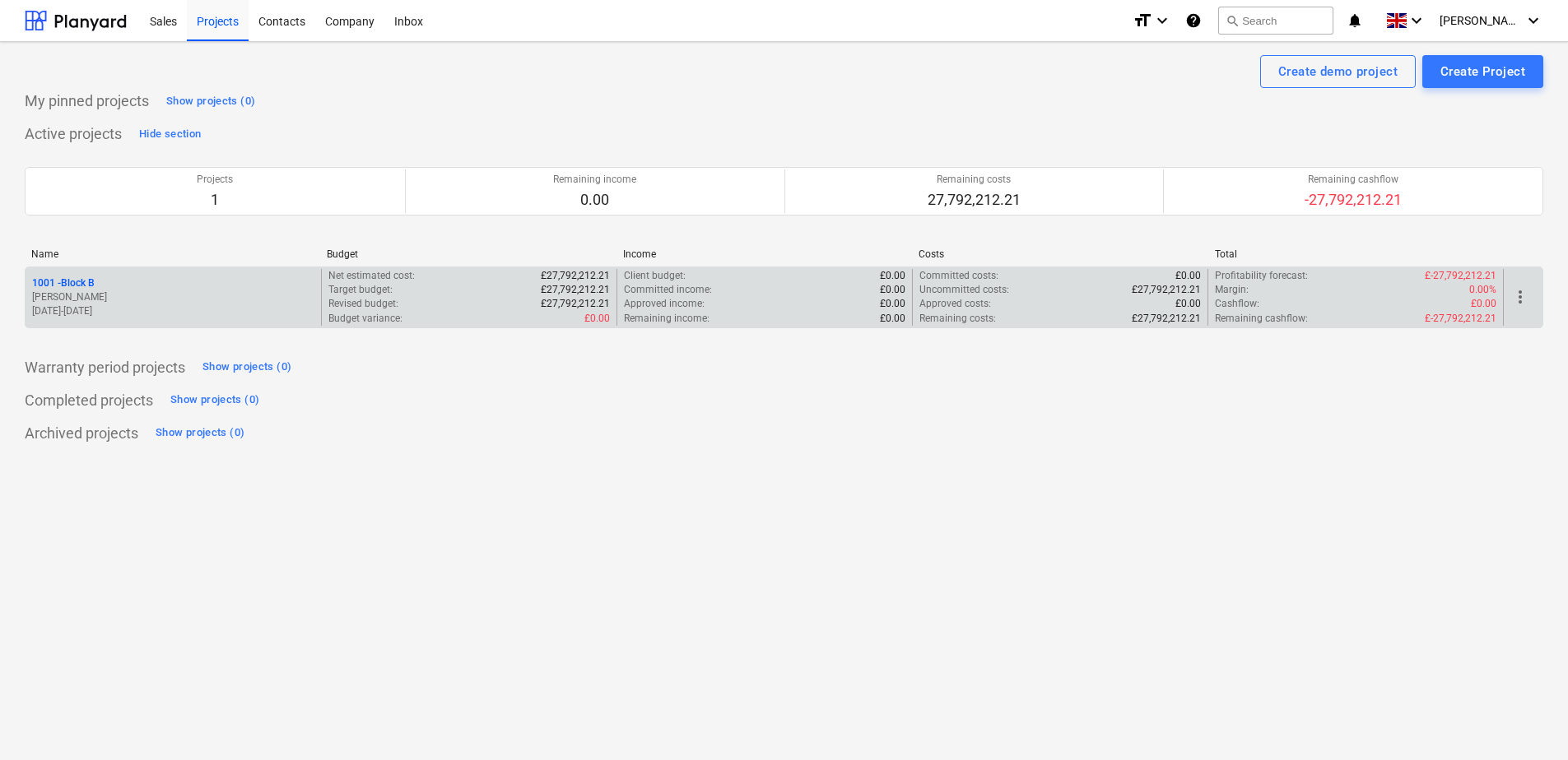
click at [90, 284] on p "1001 - Block B" at bounding box center [64, 284] width 63 height 14
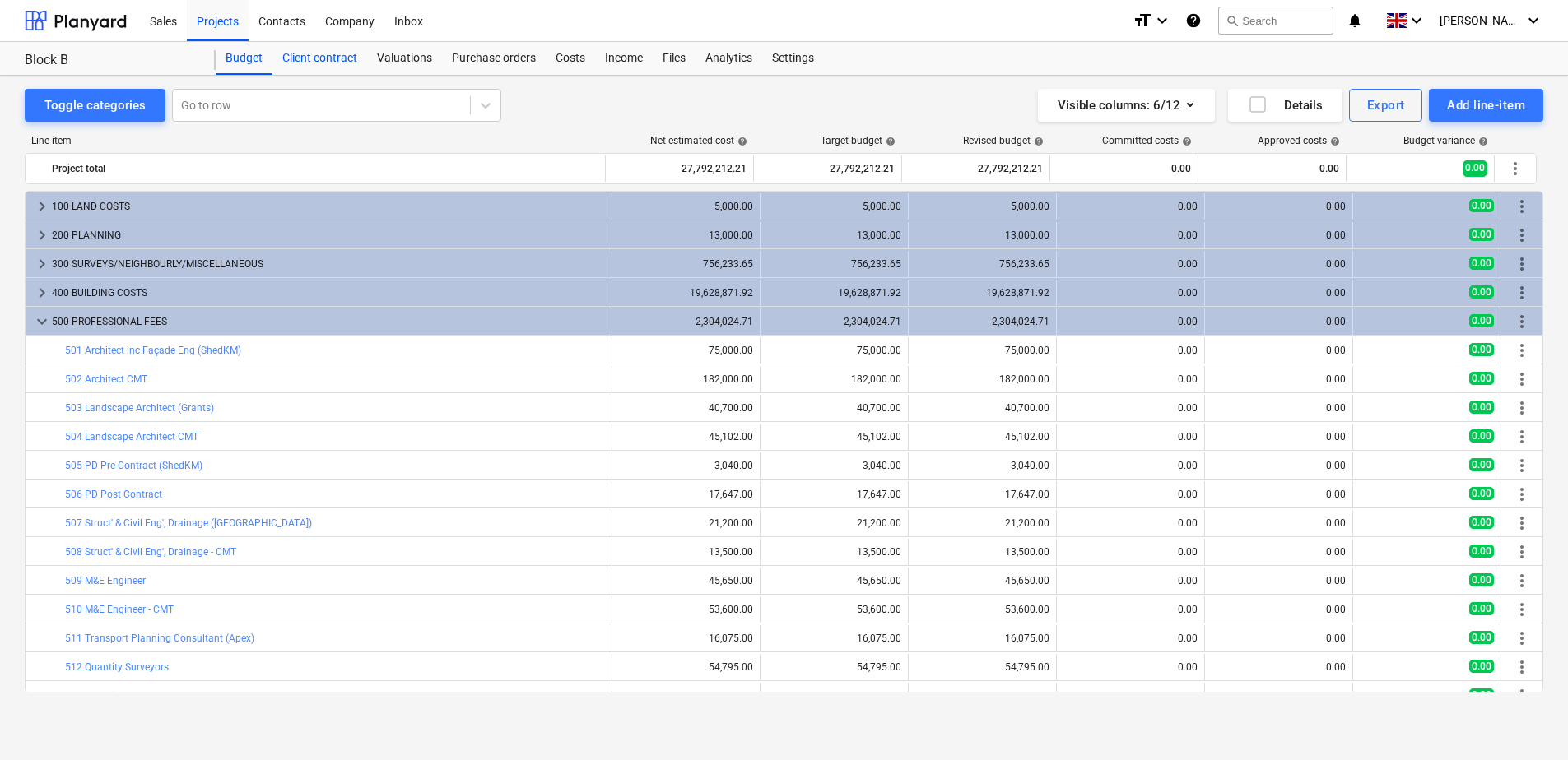
click at [315, 60] on div "Client contract" at bounding box center [319, 58] width 94 height 33
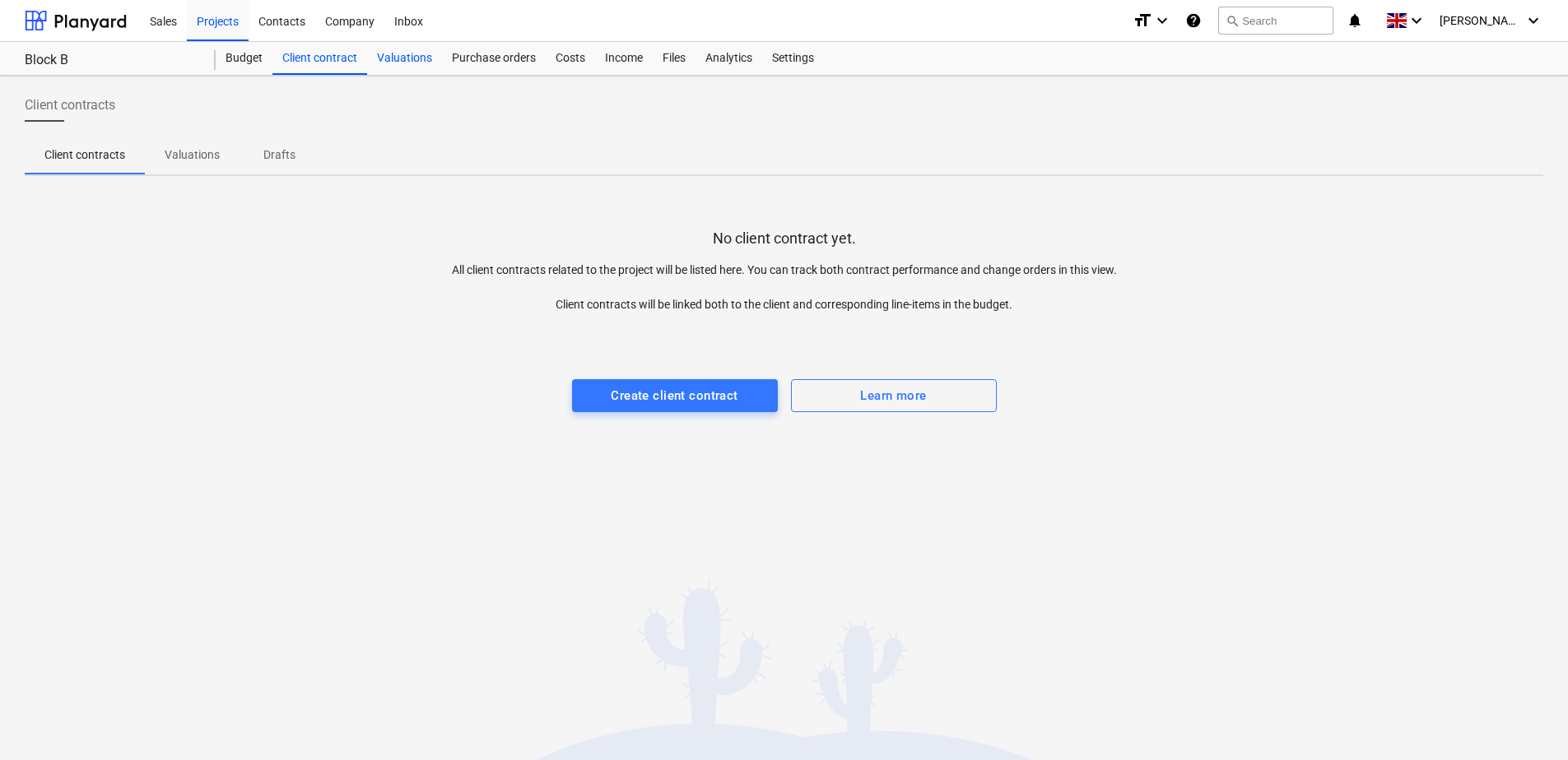
click at [414, 60] on div "Valuations" at bounding box center [404, 58] width 74 height 33
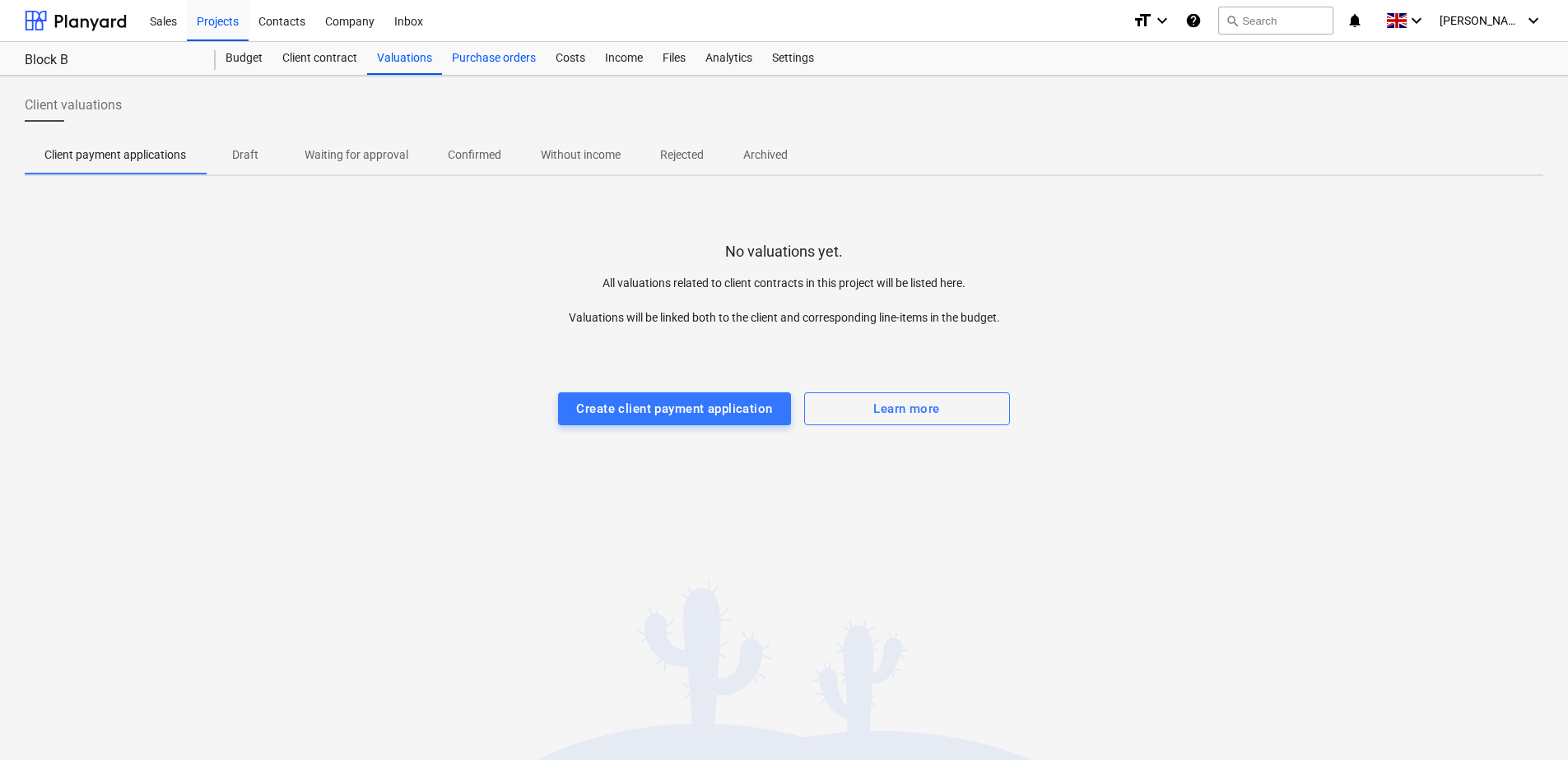
click at [501, 60] on div "Purchase orders" at bounding box center [494, 58] width 104 height 33
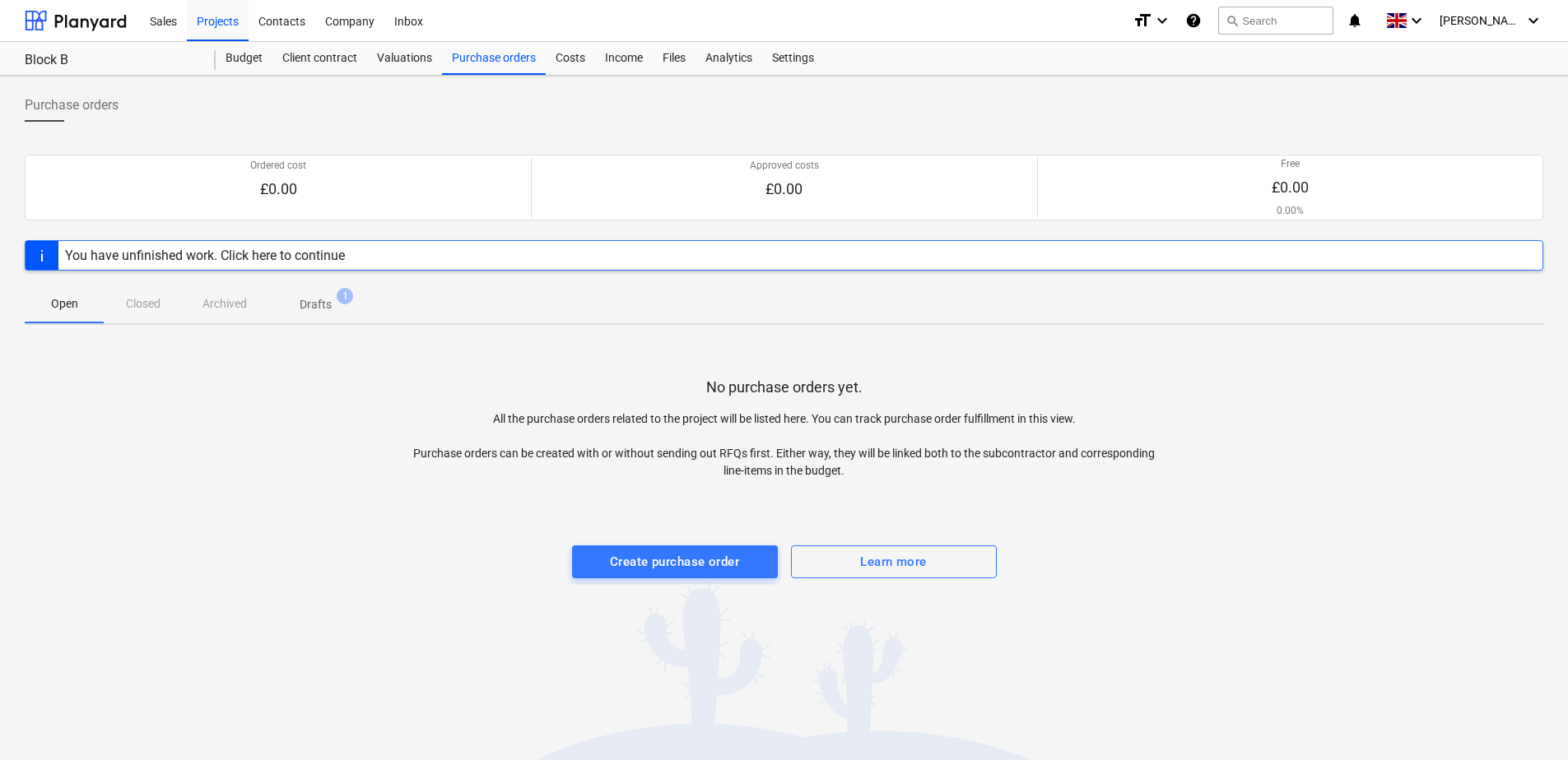
click at [339, 253] on div "You have unfinished work. Click here to continue" at bounding box center [205, 255] width 280 height 15
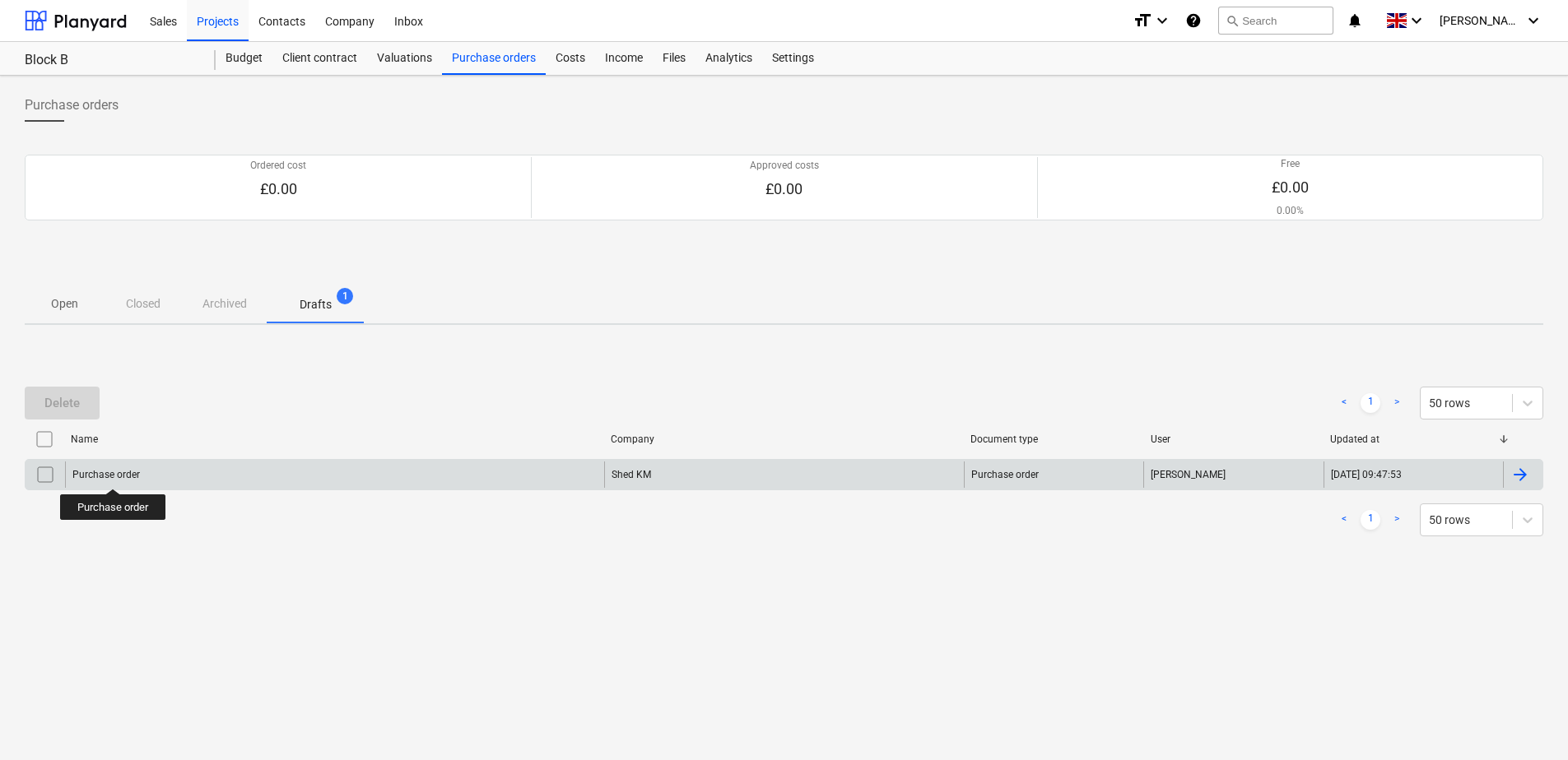
click at [114, 474] on div "Purchase order" at bounding box center [106, 475] width 67 height 12
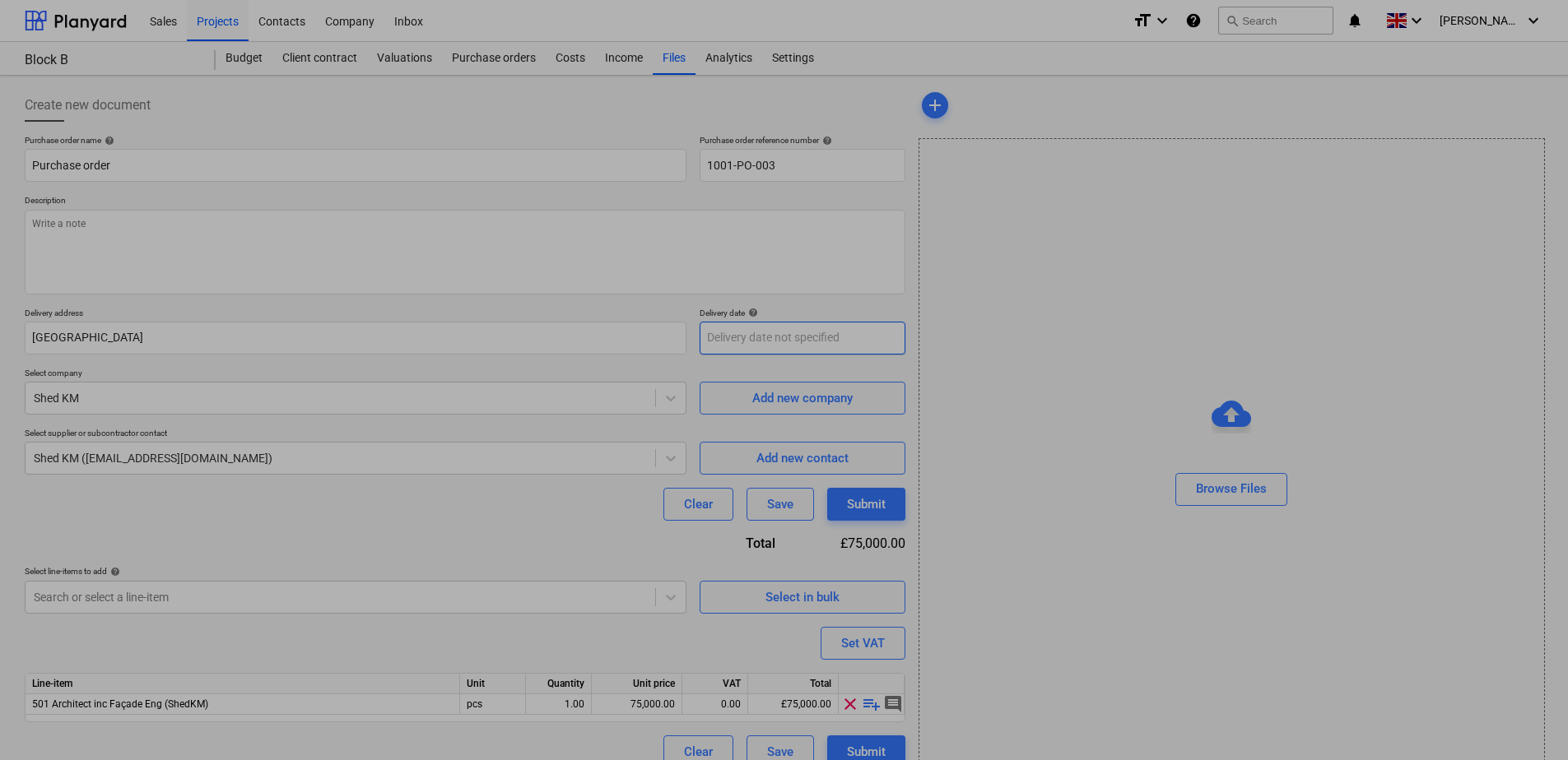
click at [791, 343] on body "Sales Projects Contacts Company Inbox format_size keyboard_arrow_down help sear…" at bounding box center [784, 388] width 1568 height 776
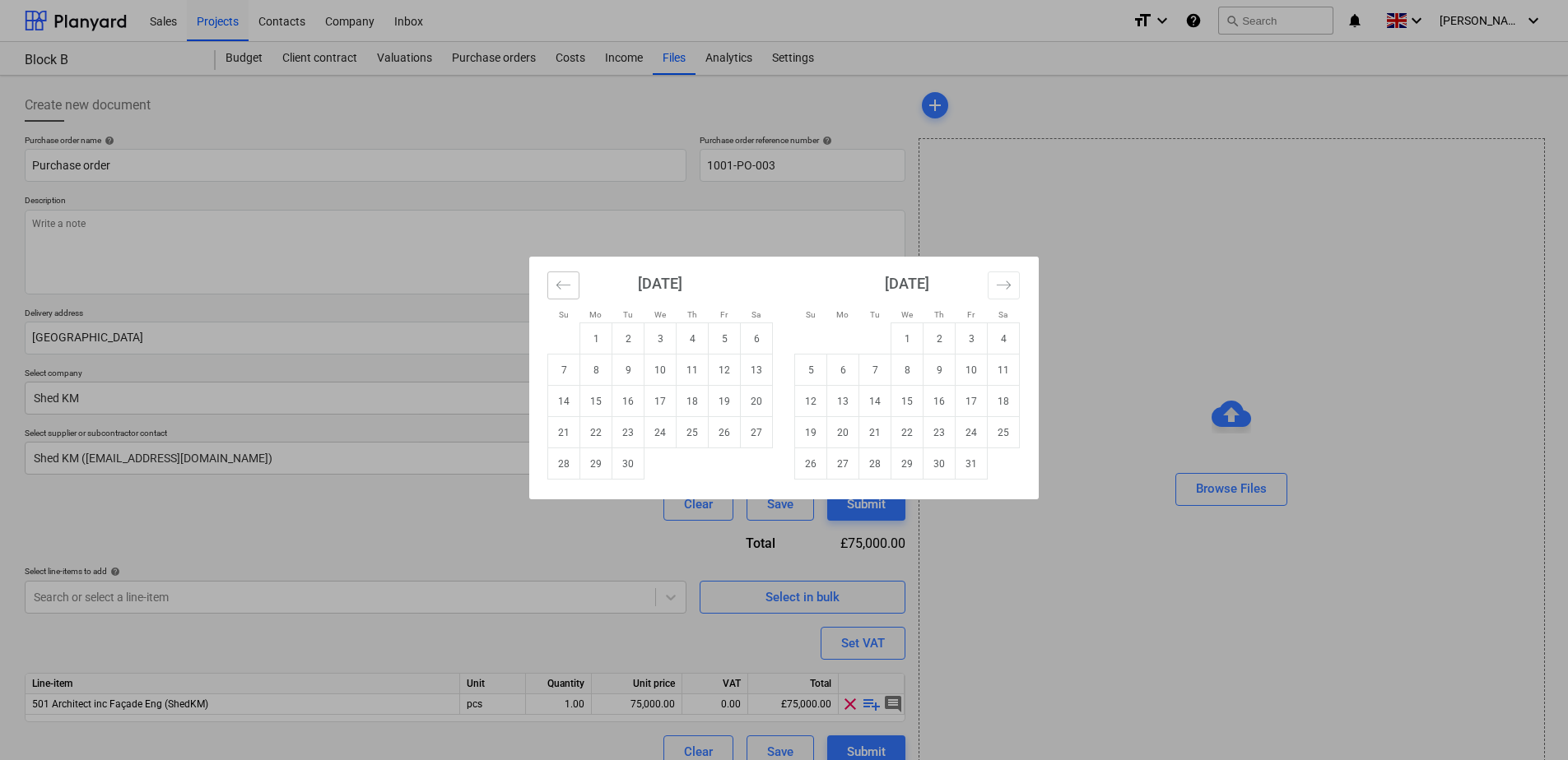
click at [568, 293] on button "Move backward to switch to the previous month." at bounding box center [564, 285] width 32 height 28
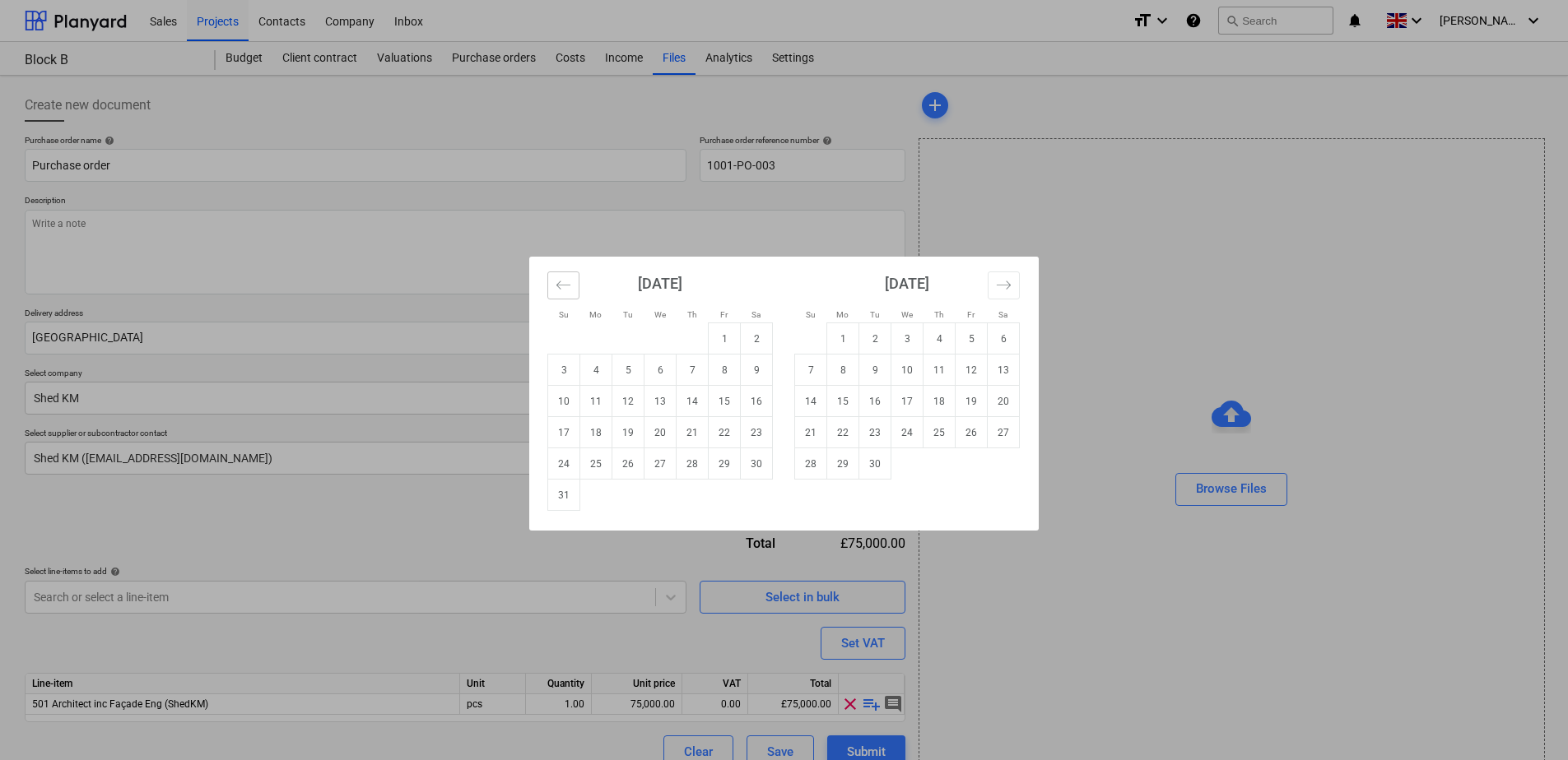
click at [564, 292] on icon "Move backward to switch to the previous month." at bounding box center [563, 284] width 15 height 15
click at [563, 292] on icon "Move backward to switch to the previous month." at bounding box center [563, 284] width 15 height 15
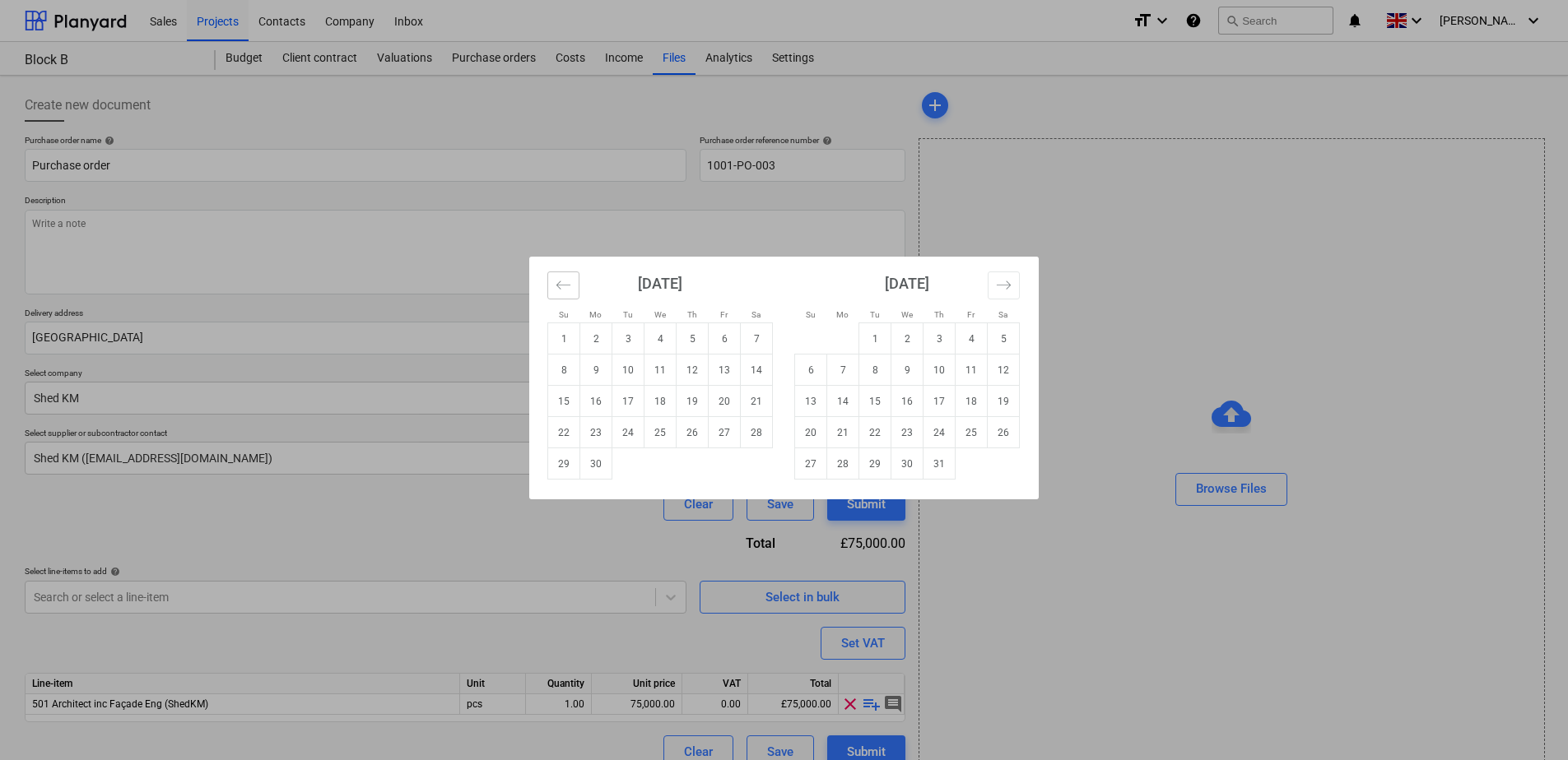
click at [563, 292] on icon "Move backward to switch to the previous month." at bounding box center [563, 284] width 15 height 15
click at [561, 286] on icon "Move backward to switch to the previous month." at bounding box center [563, 284] width 15 height 15
click at [564, 284] on icon "Move backward to switch to the previous month." at bounding box center [563, 284] width 15 height 15
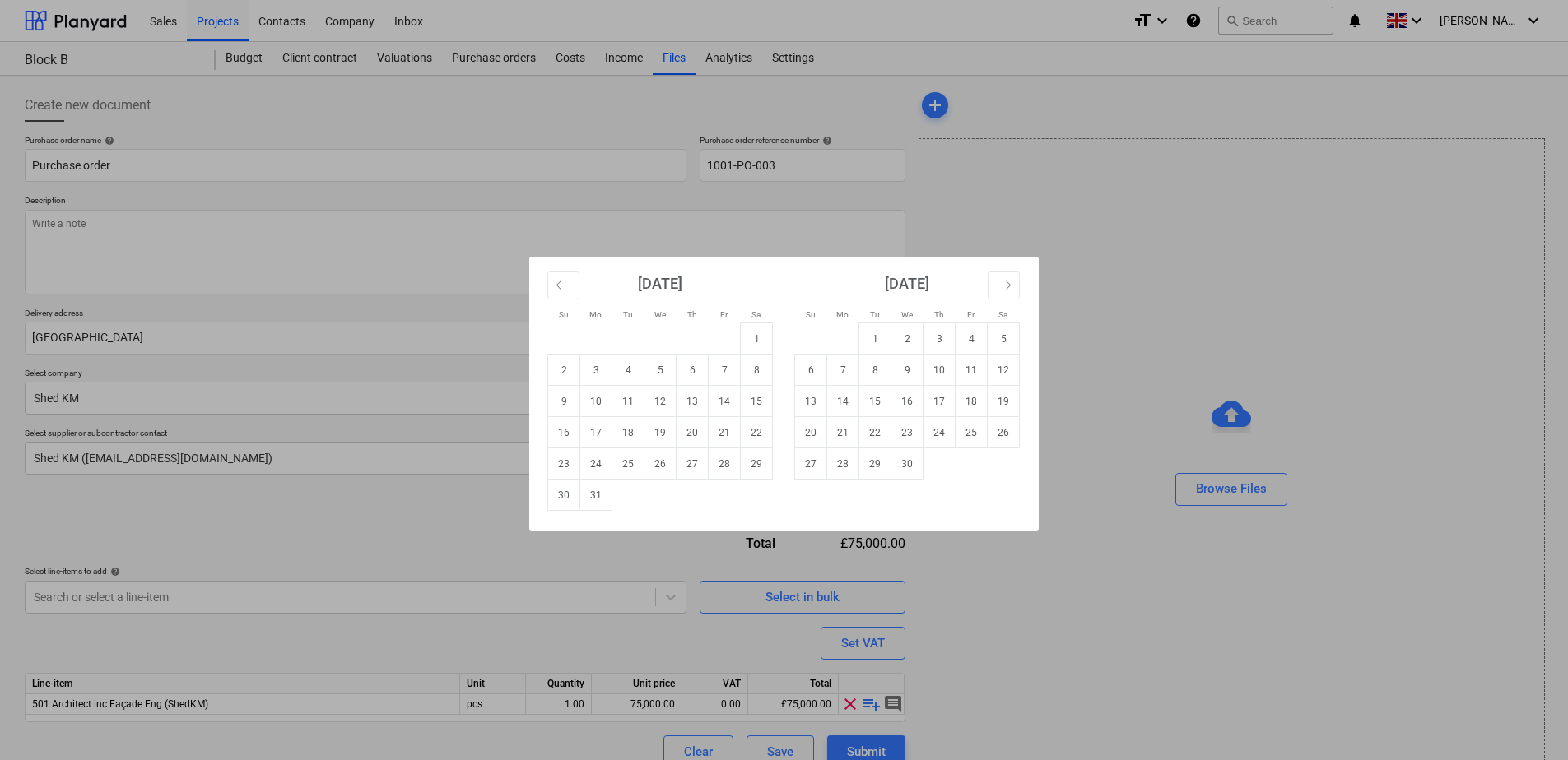
click at [598, 496] on td "31" at bounding box center [596, 495] width 32 height 31
type input "[DATE]"
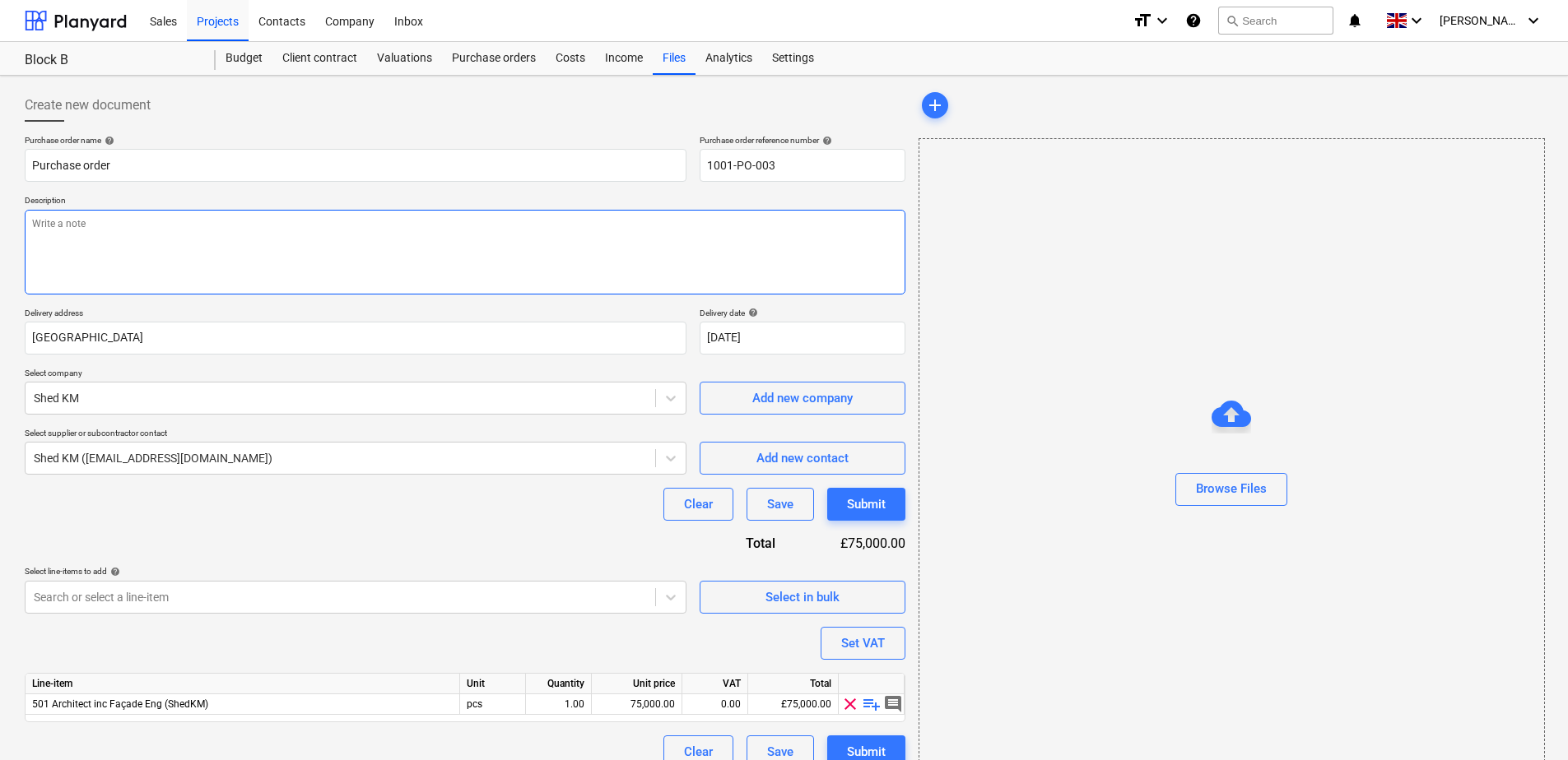
click at [370, 254] on textarea at bounding box center [465, 252] width 880 height 84
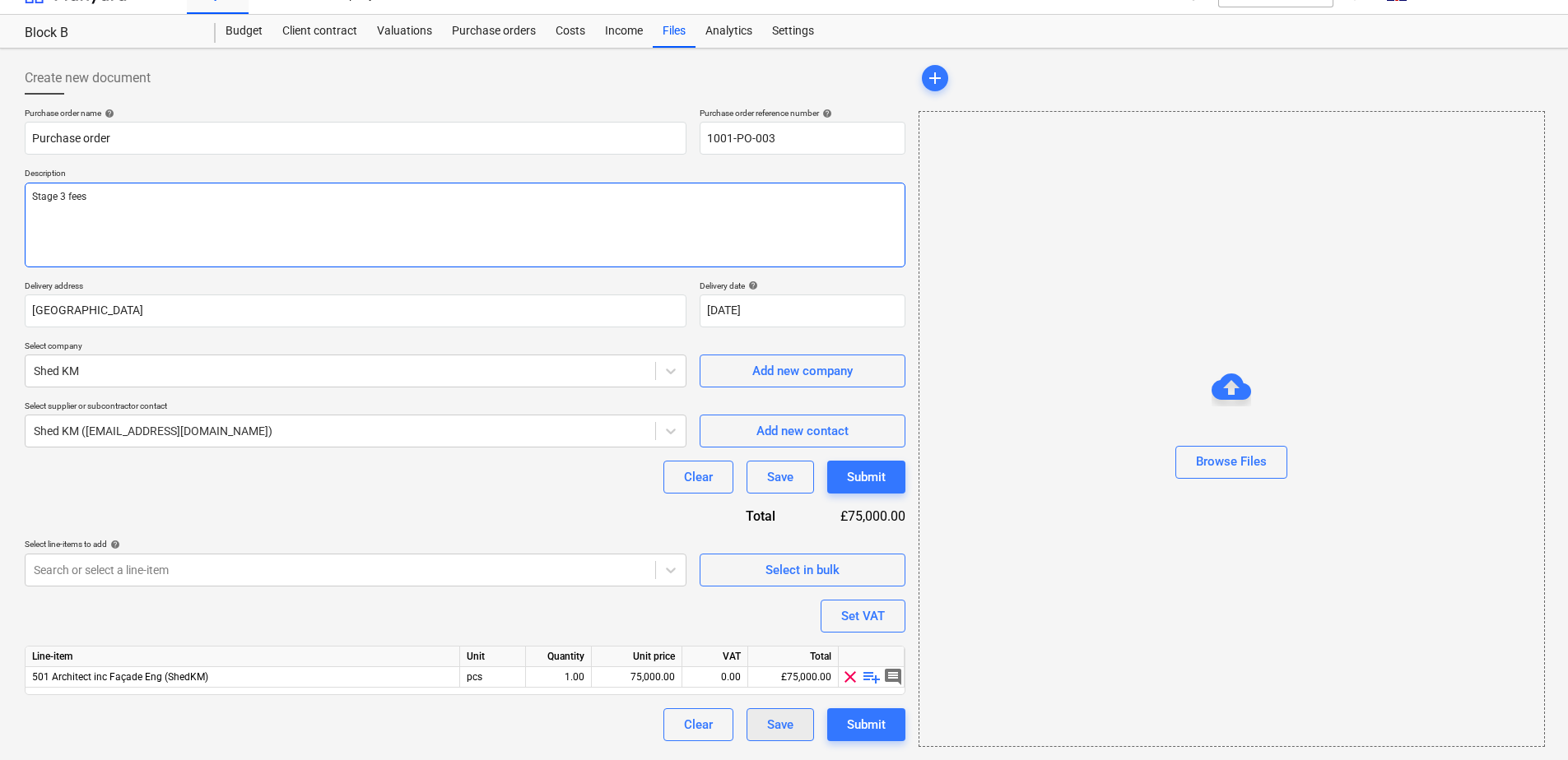
type textarea "Stage 3 fees"
click at [801, 729] on button "Save" at bounding box center [780, 724] width 67 height 33
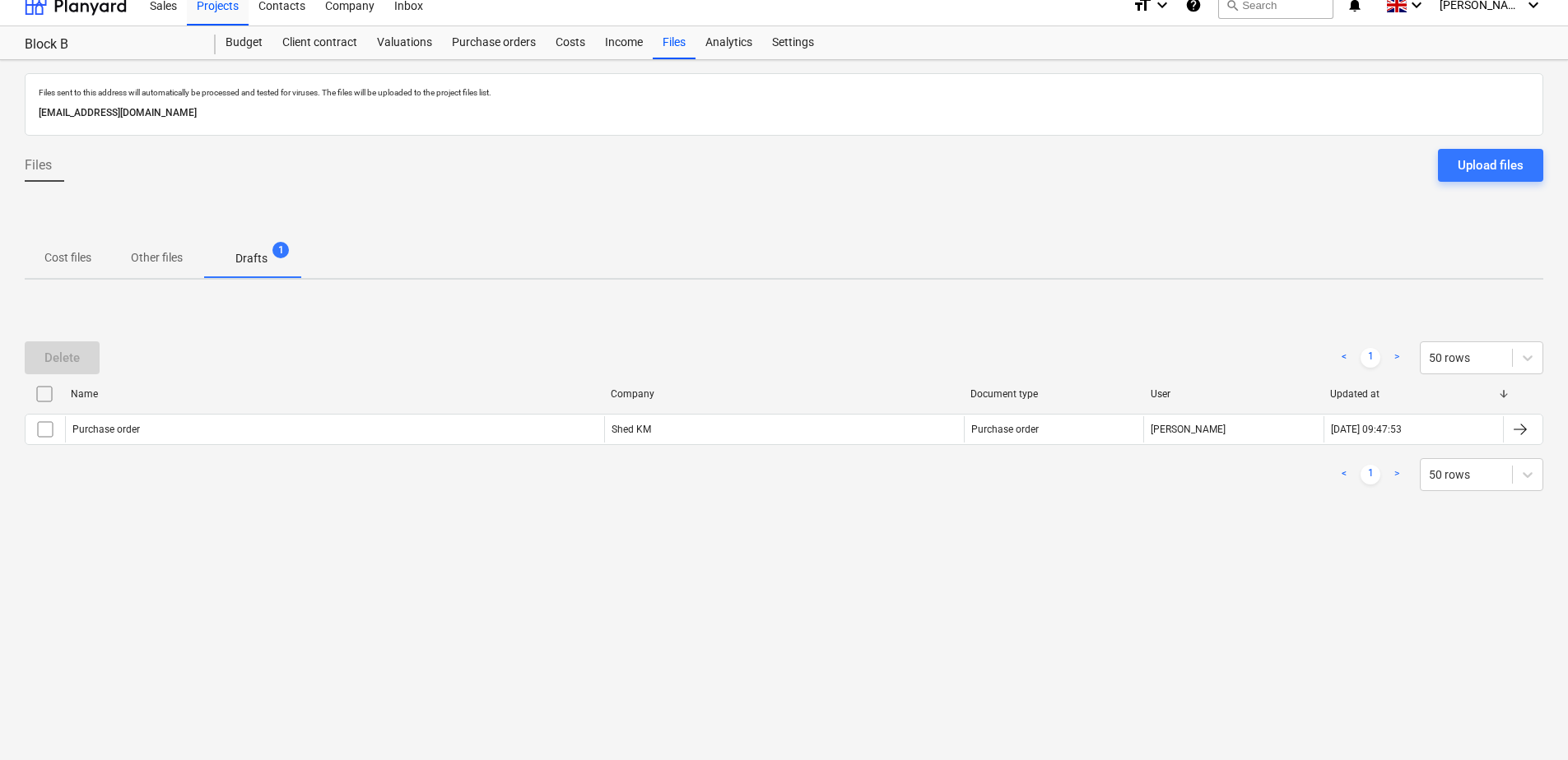
scroll to position [15, 0]
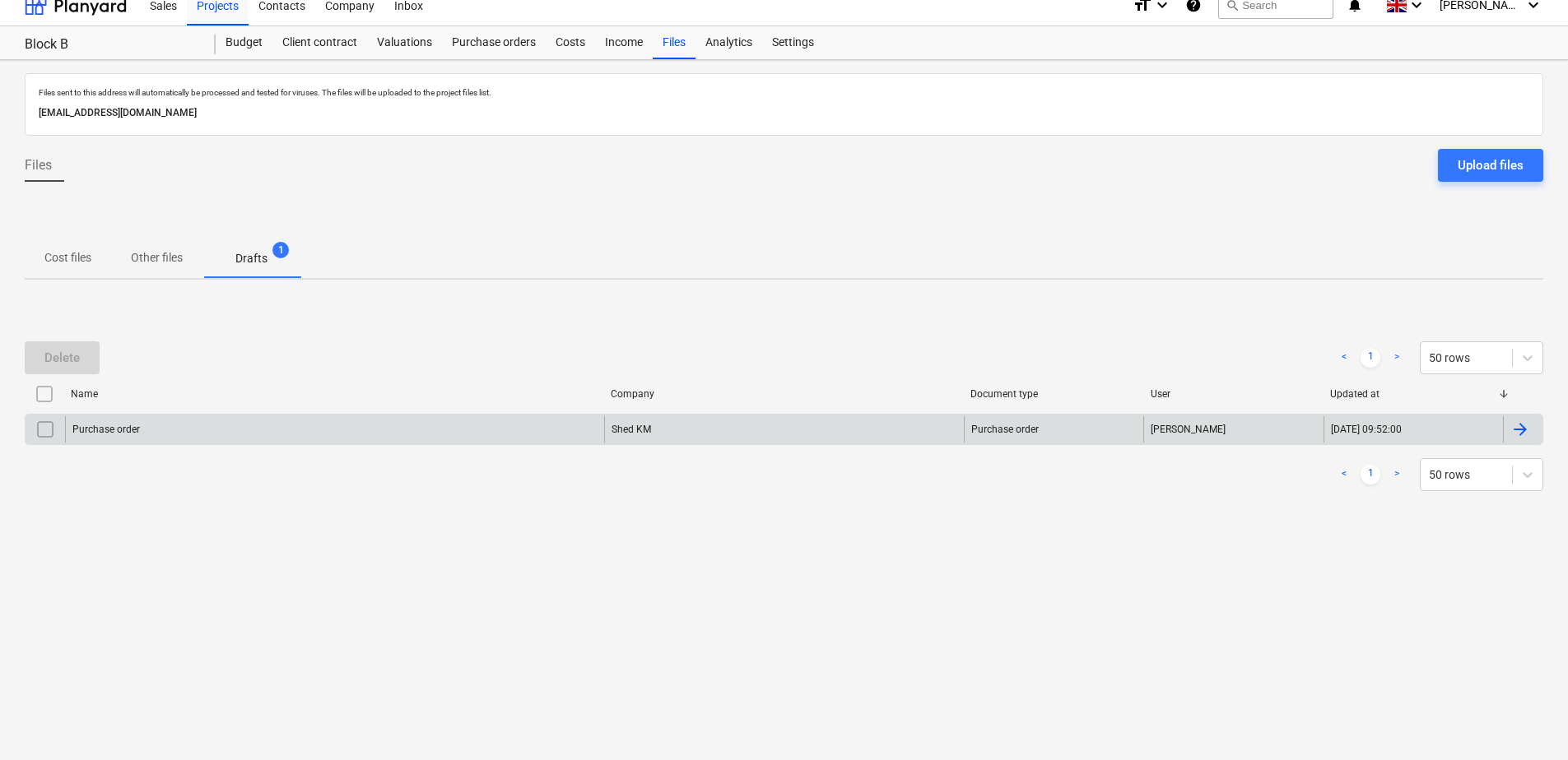
click at [236, 432] on div "Purchase order" at bounding box center [334, 429] width 539 height 26
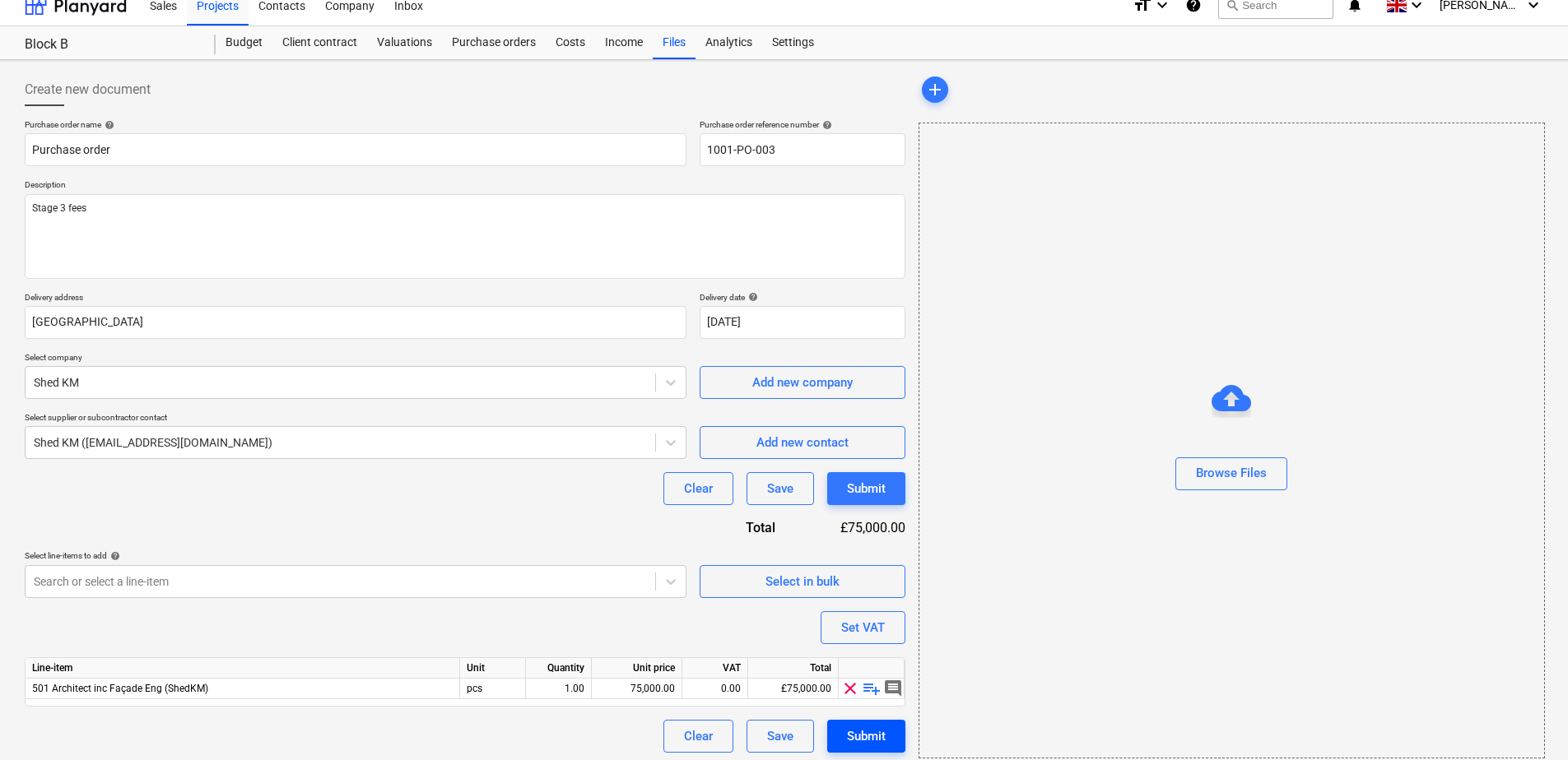
click at [886, 736] on button "Submit" at bounding box center [865, 736] width 78 height 33
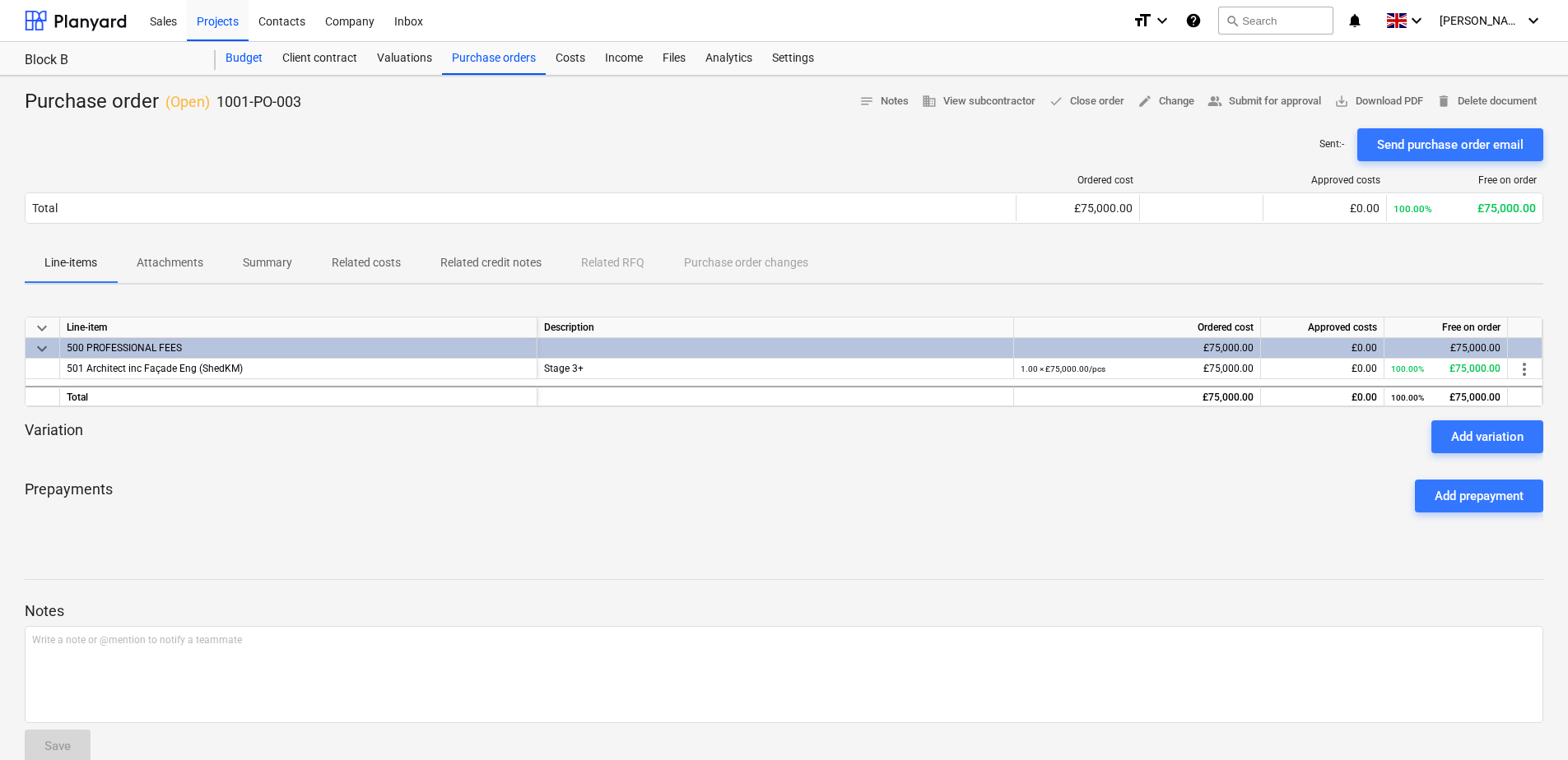
click at [254, 62] on div "Budget" at bounding box center [243, 58] width 57 height 33
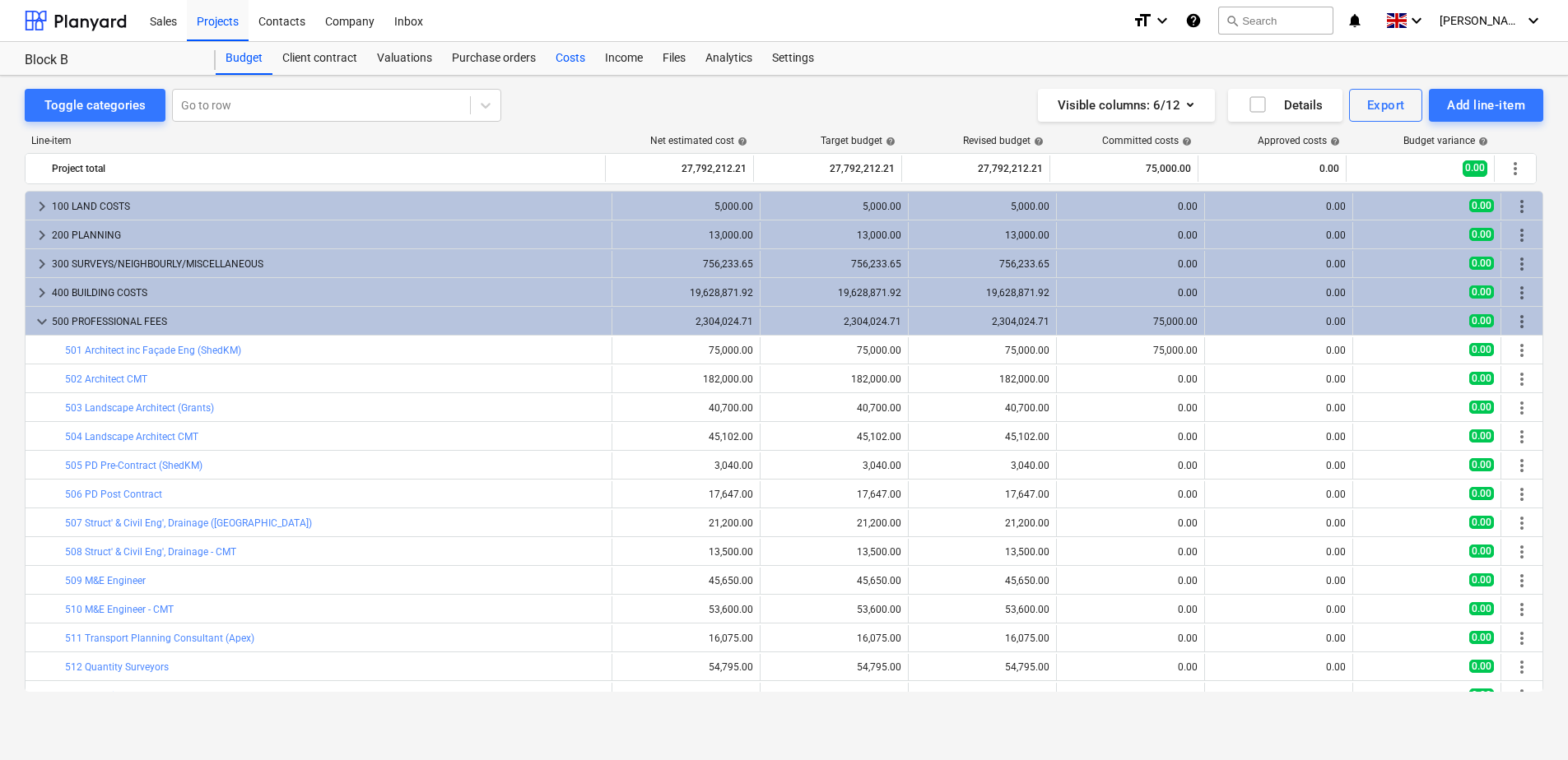
click at [577, 57] on div "Costs" at bounding box center [570, 58] width 49 height 33
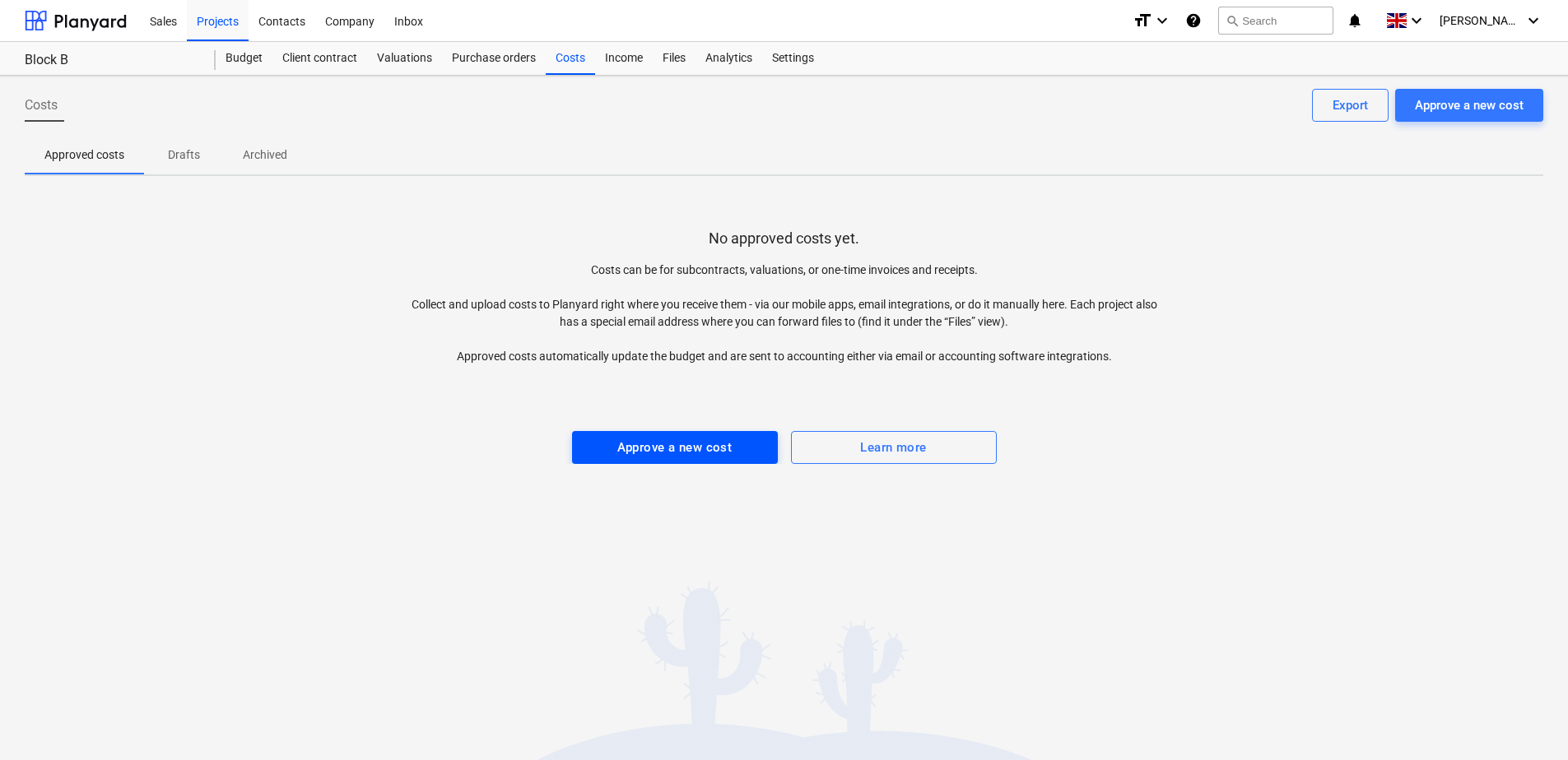
click at [696, 448] on div "Approve a new cost" at bounding box center [675, 448] width 115 height 22
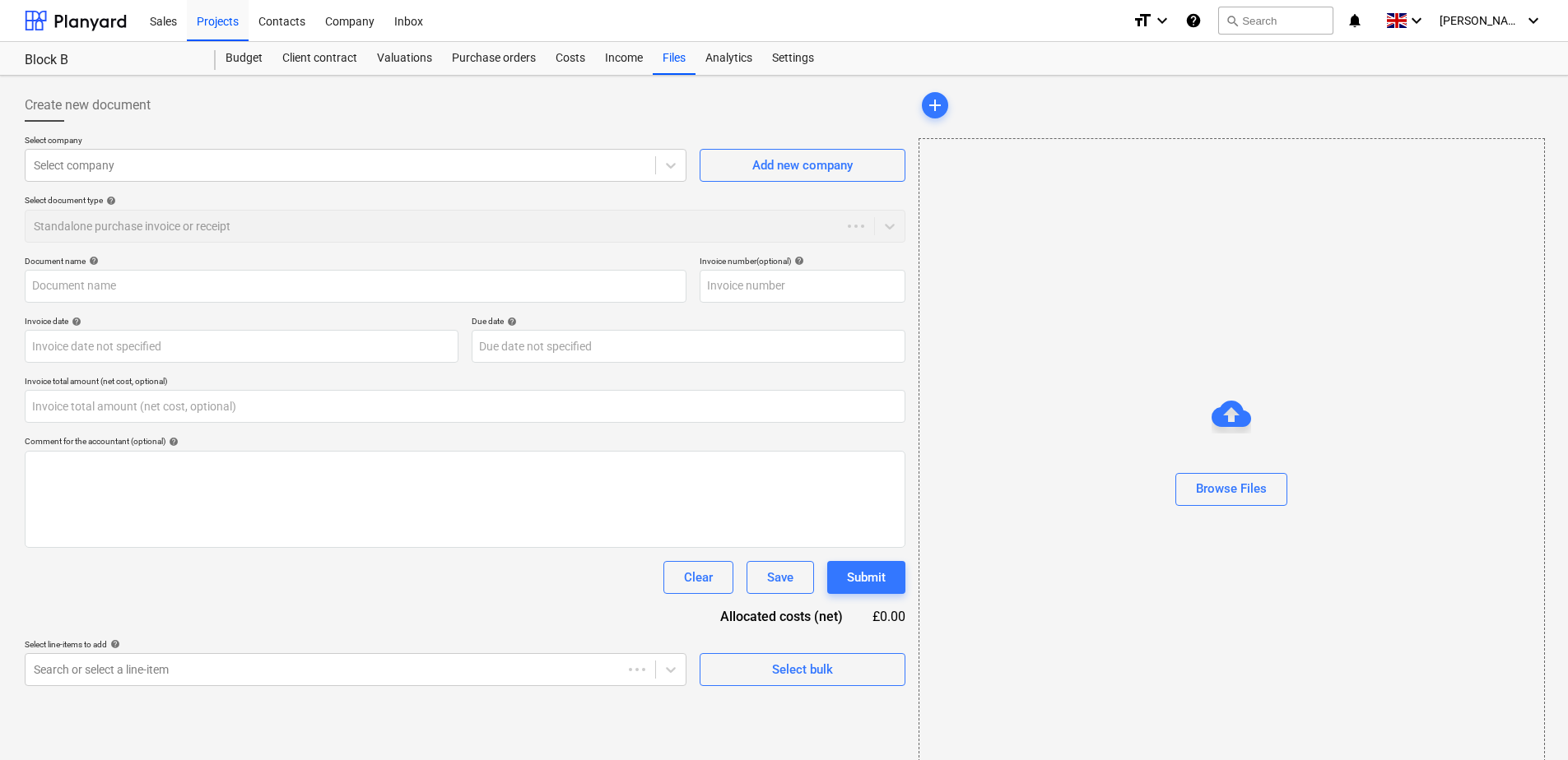
type input "0.00"
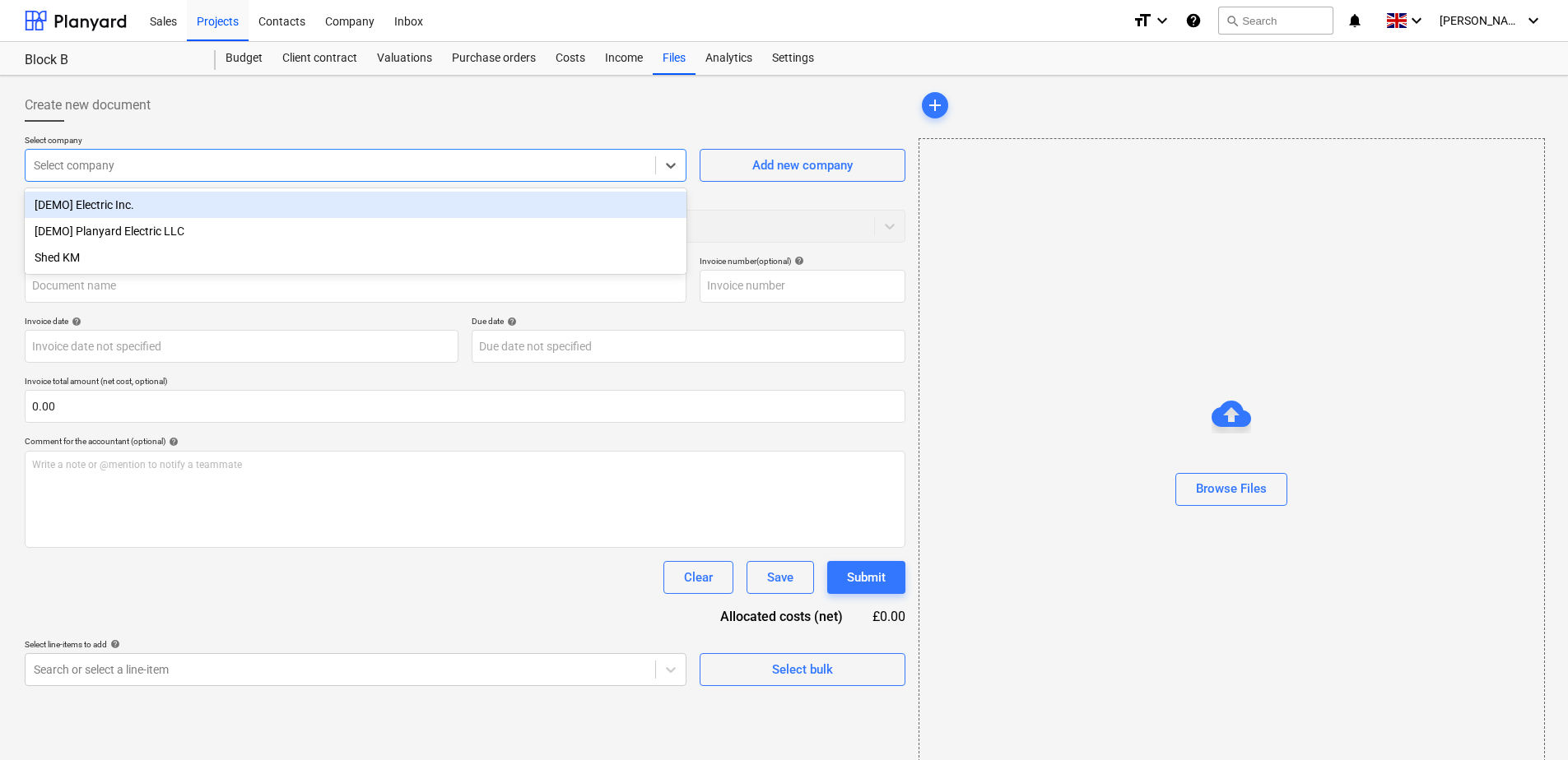
click at [189, 167] on div at bounding box center [340, 165] width 613 height 16
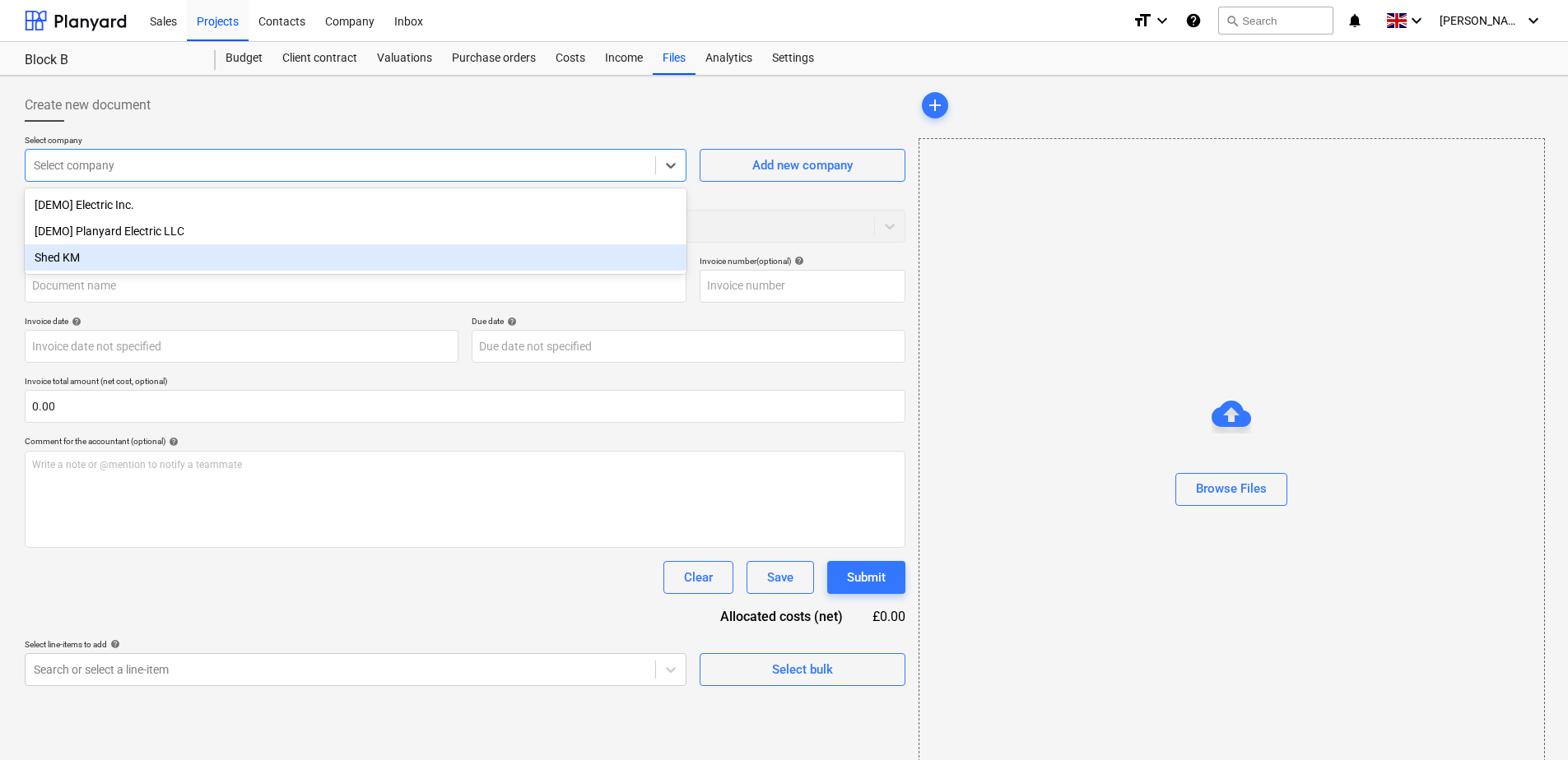
click at [136, 252] on div "Shed KM" at bounding box center [355, 257] width 661 height 26
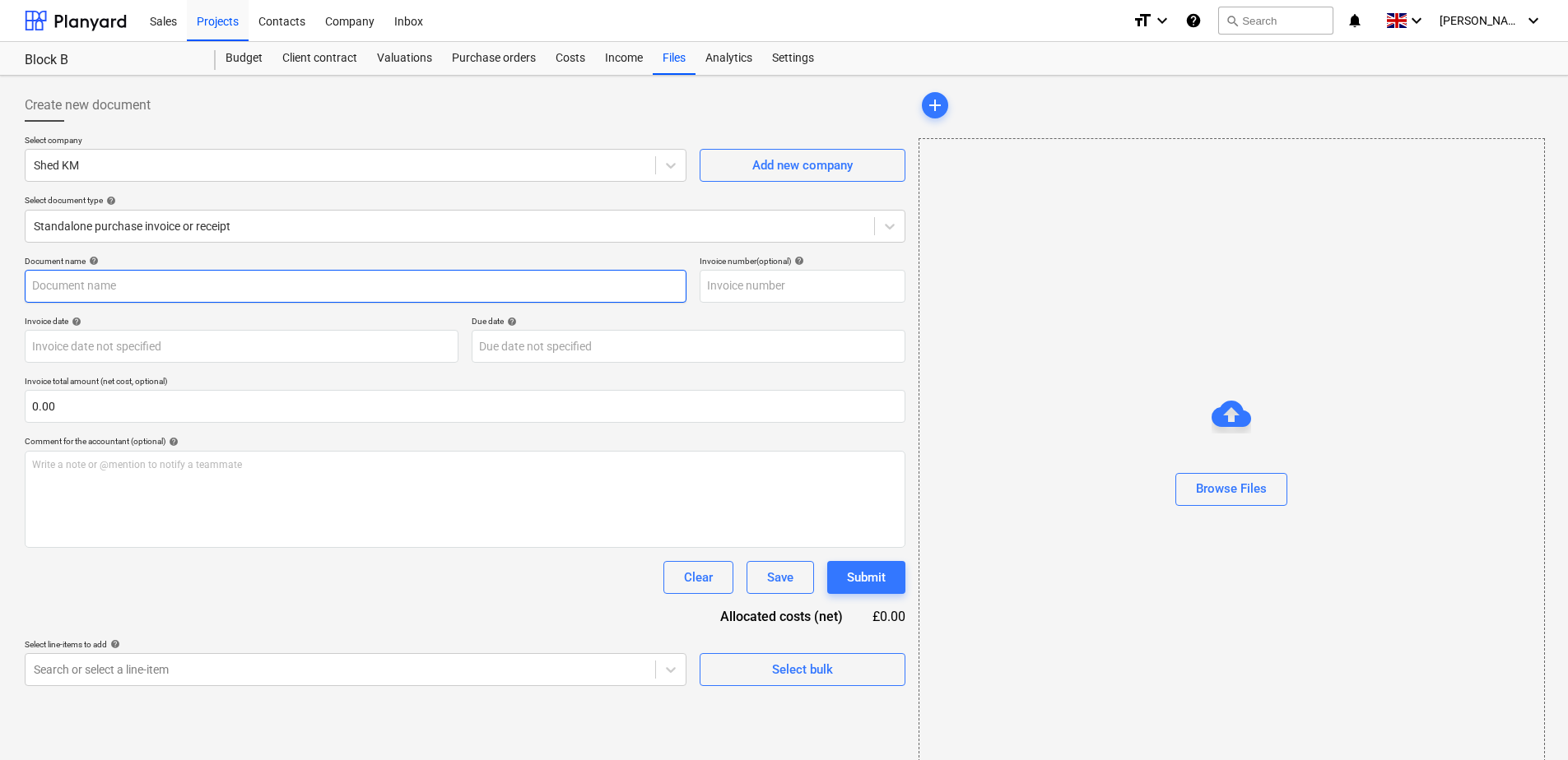
click at [246, 292] on input "text" at bounding box center [355, 286] width 661 height 33
